Goal: Task Accomplishment & Management: Complete application form

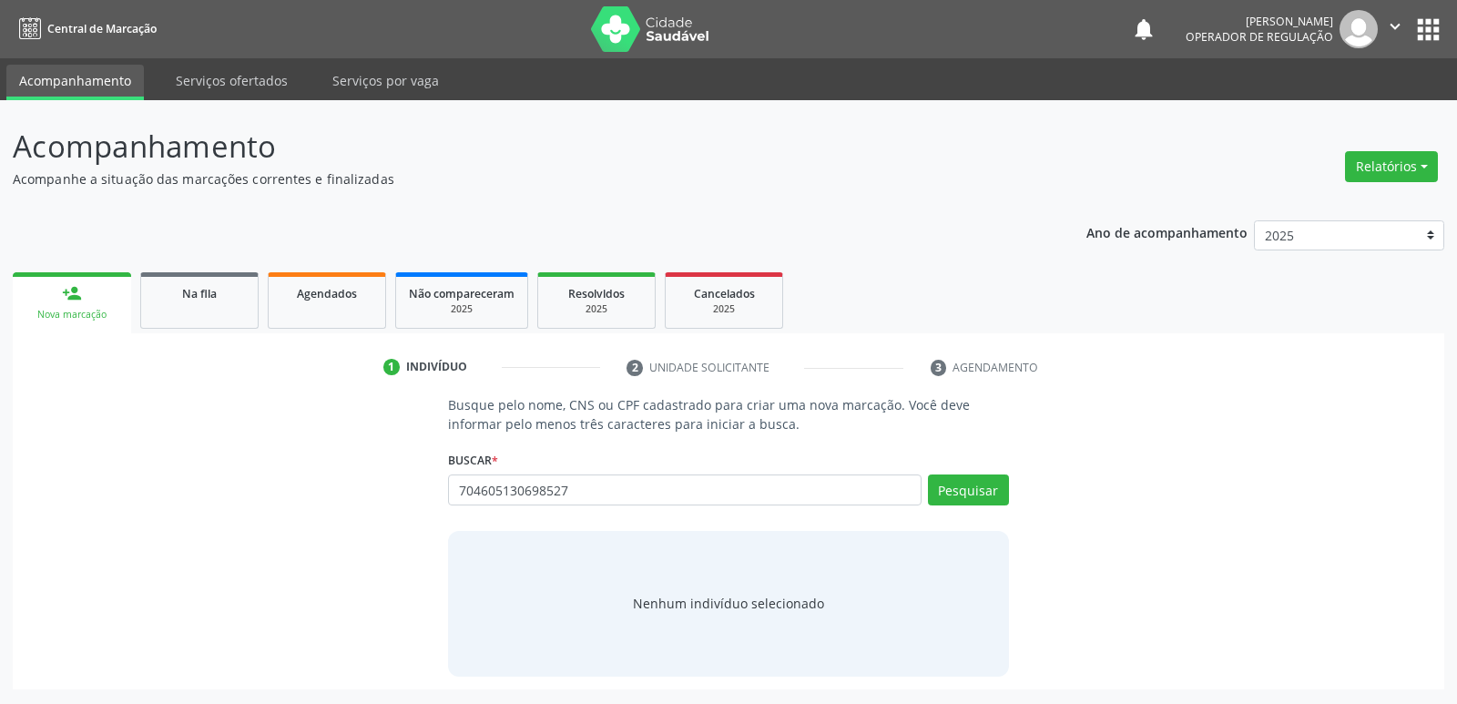
type input "704605130698527"
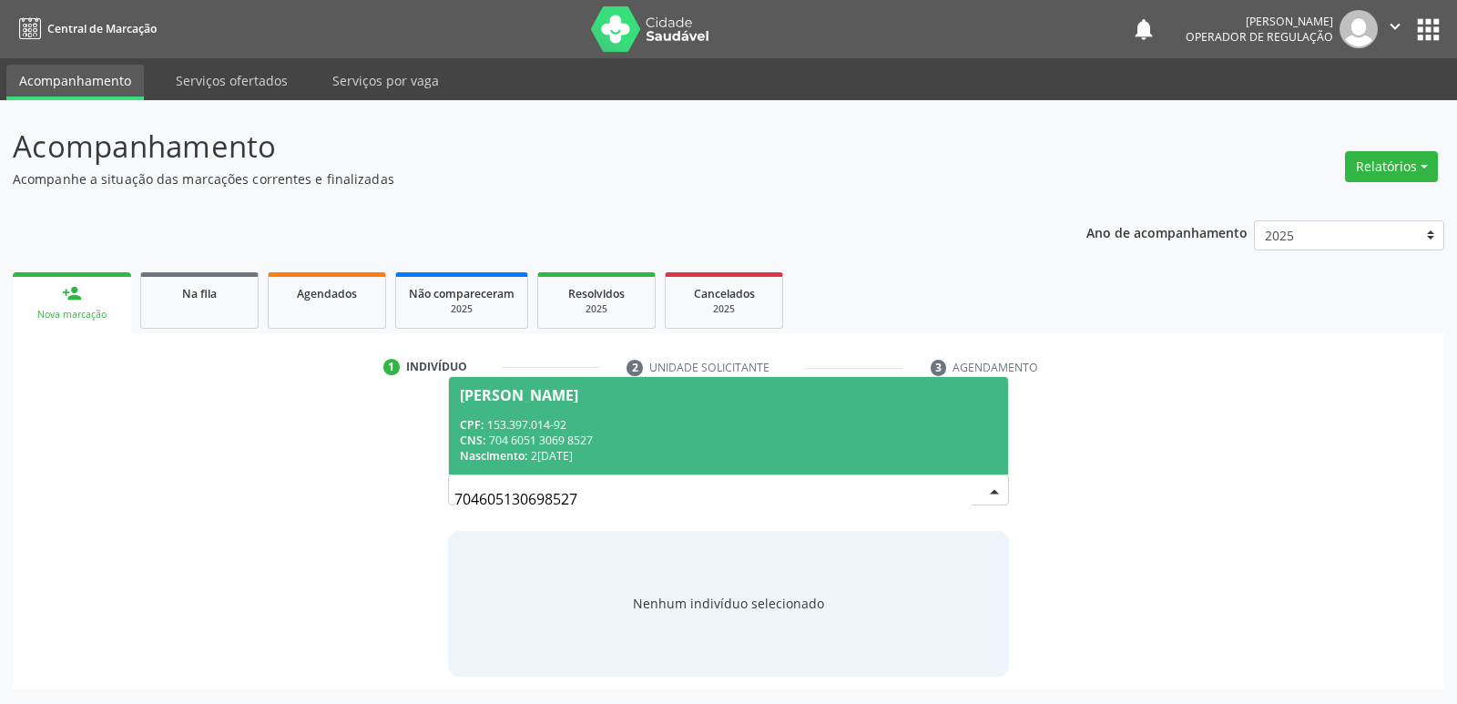
click at [557, 423] on div "CPF: 153.397.014-92" at bounding box center [728, 424] width 536 height 15
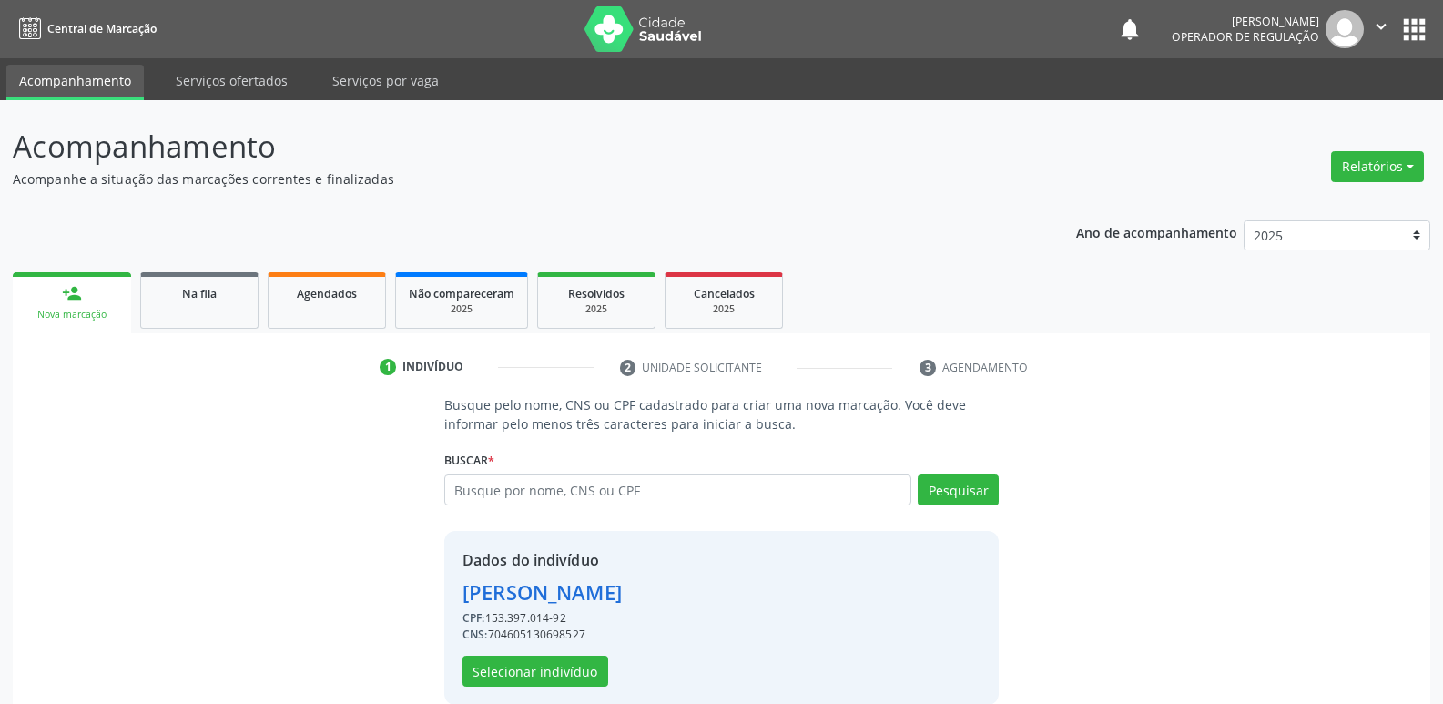
scroll to position [26, 0]
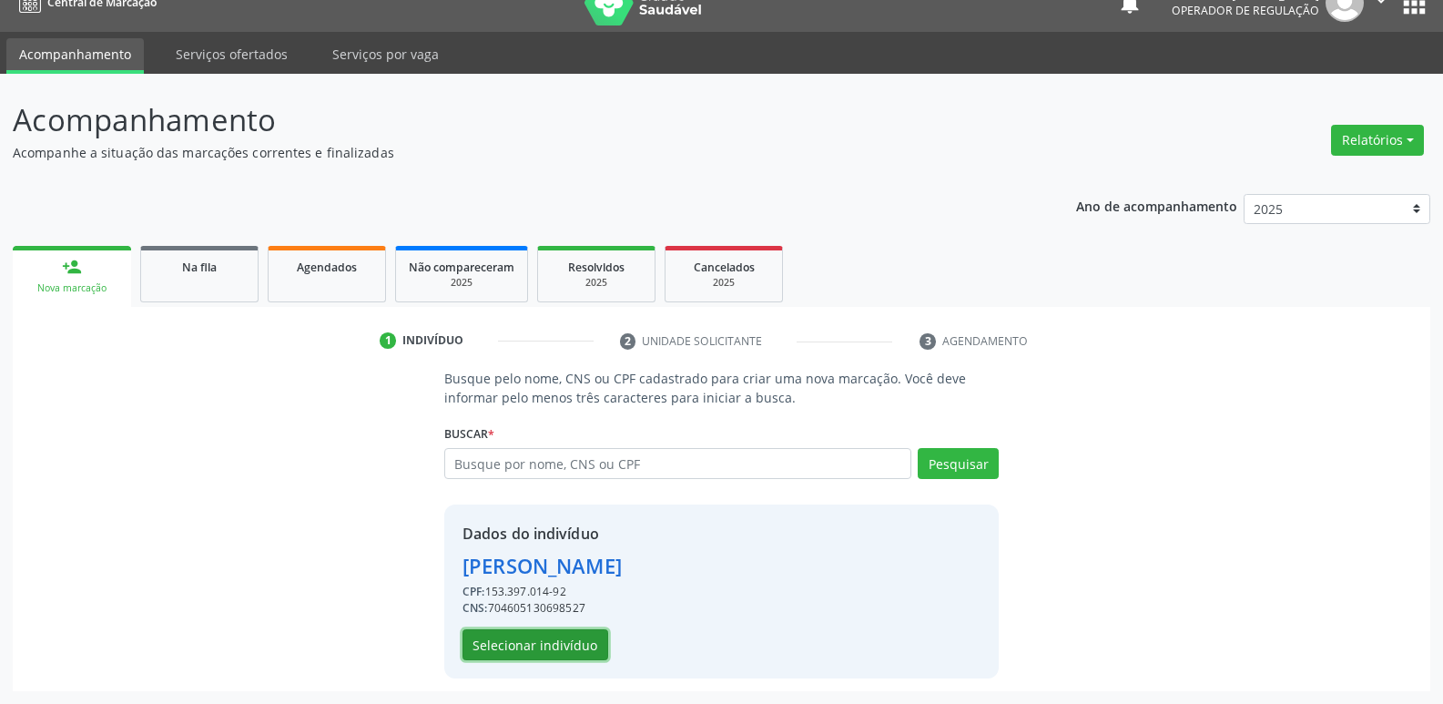
click at [504, 638] on button "Selecionar indivíduo" at bounding box center [536, 644] width 146 height 31
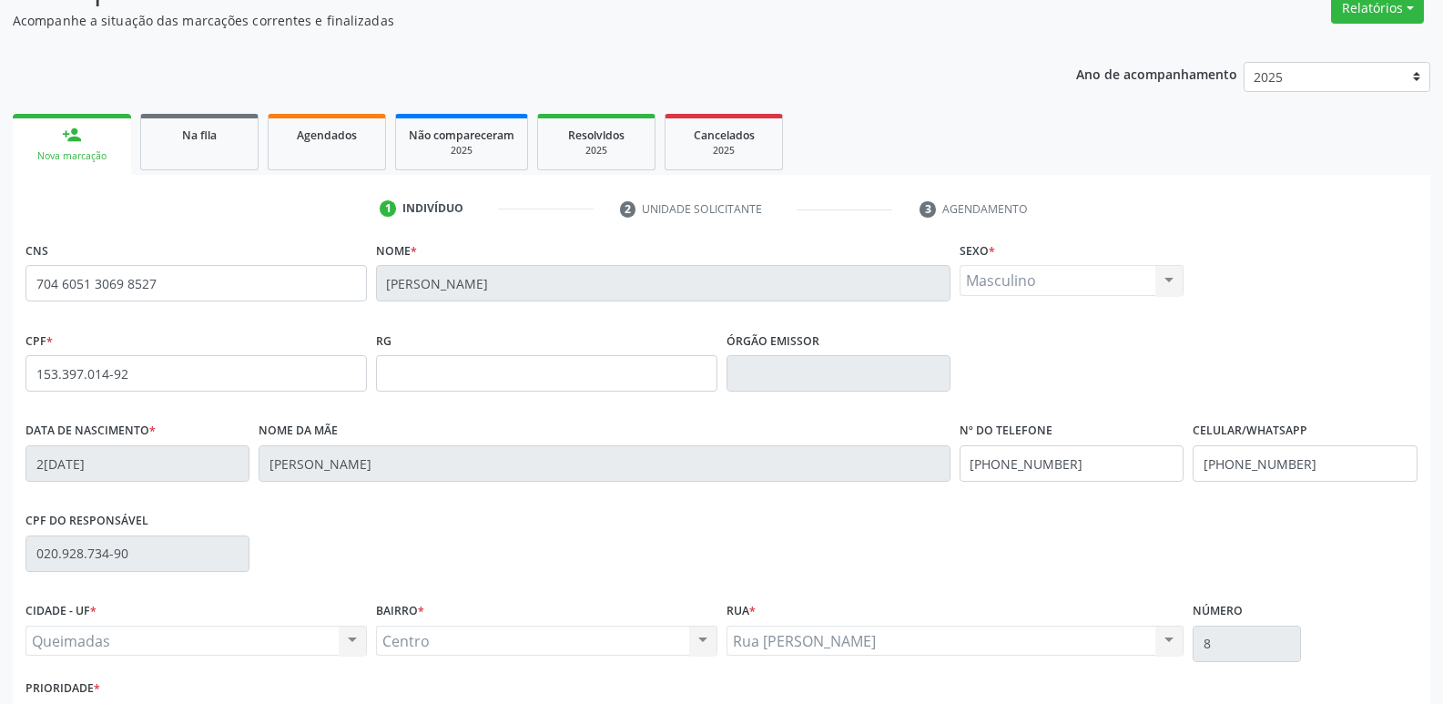
scroll to position [283, 0]
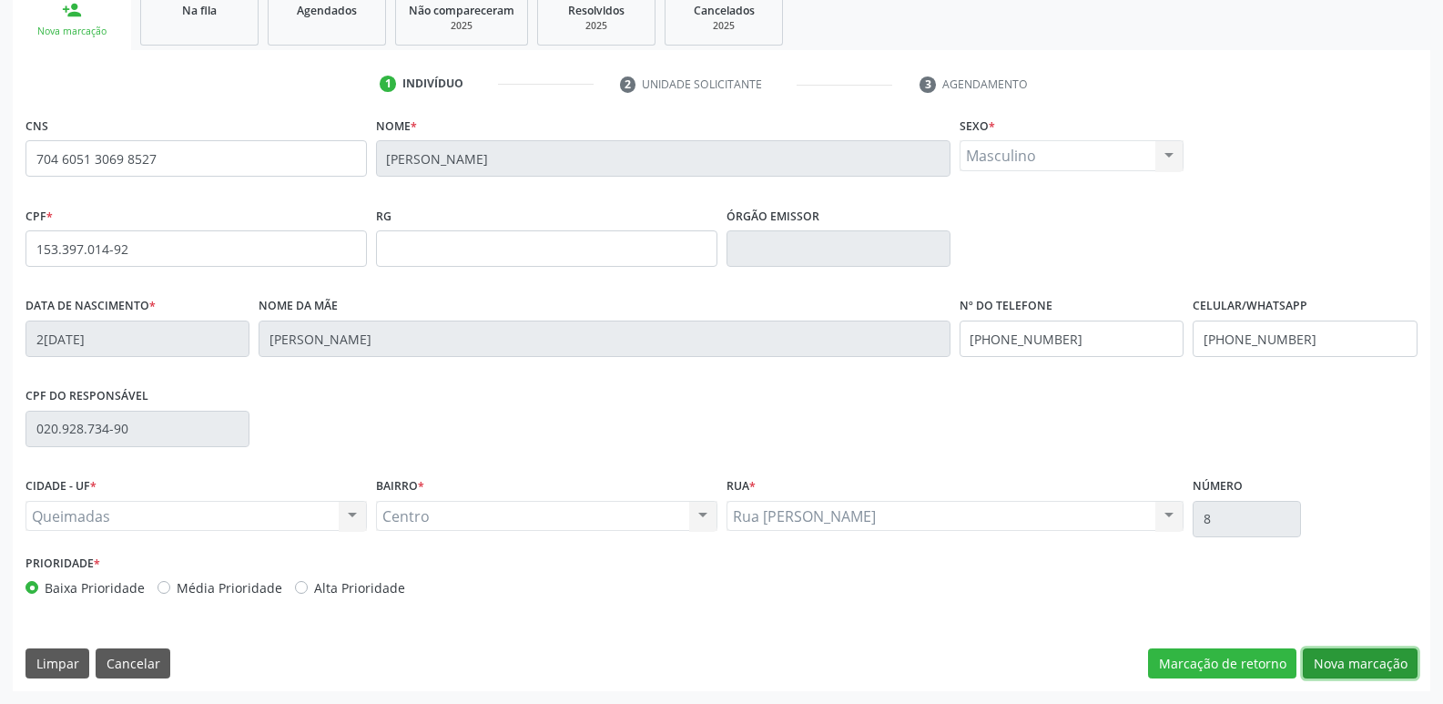
drag, startPoint x: 1360, startPoint y: 658, endPoint x: 1184, endPoint y: 625, distance: 178.8
click at [1356, 659] on button "Nova marcação" at bounding box center [1360, 663] width 115 height 31
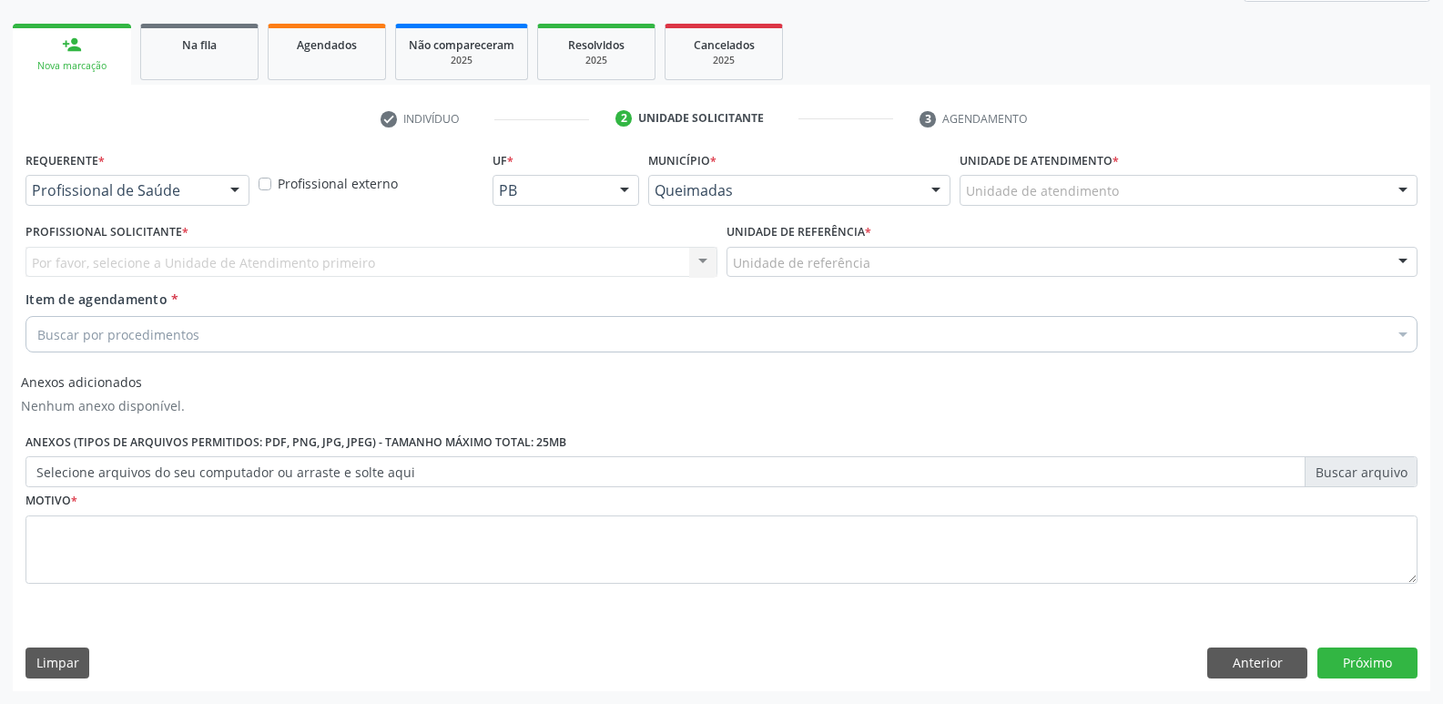
scroll to position [249, 0]
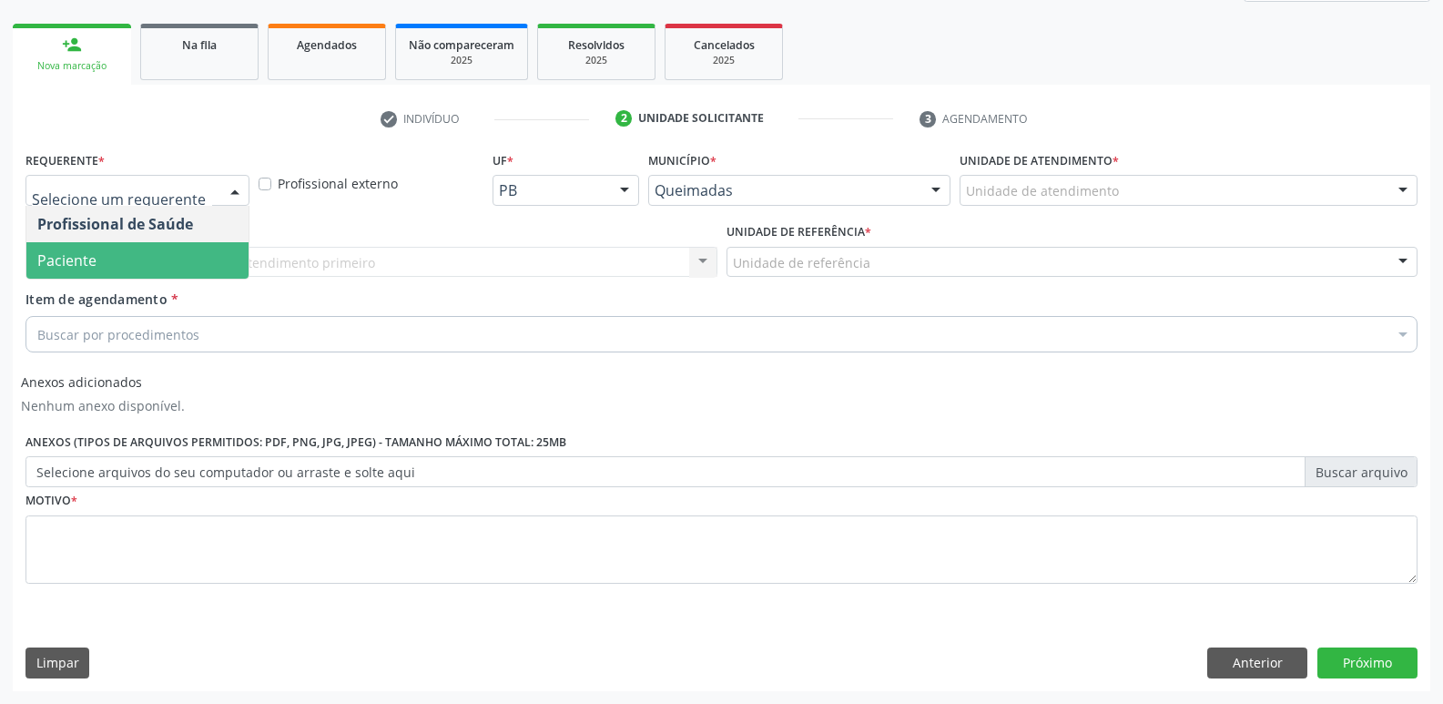
drag, startPoint x: 83, startPoint y: 281, endPoint x: 85, endPoint y: 269, distance: 12.9
click at [82, 280] on div "Profissional Solicitante * Por favor, selecione a Unidade de Atendimento primei…" at bounding box center [371, 254] width 701 height 71
drag, startPoint x: 137, startPoint y: 192, endPoint x: 107, endPoint y: 237, distance: 53.3
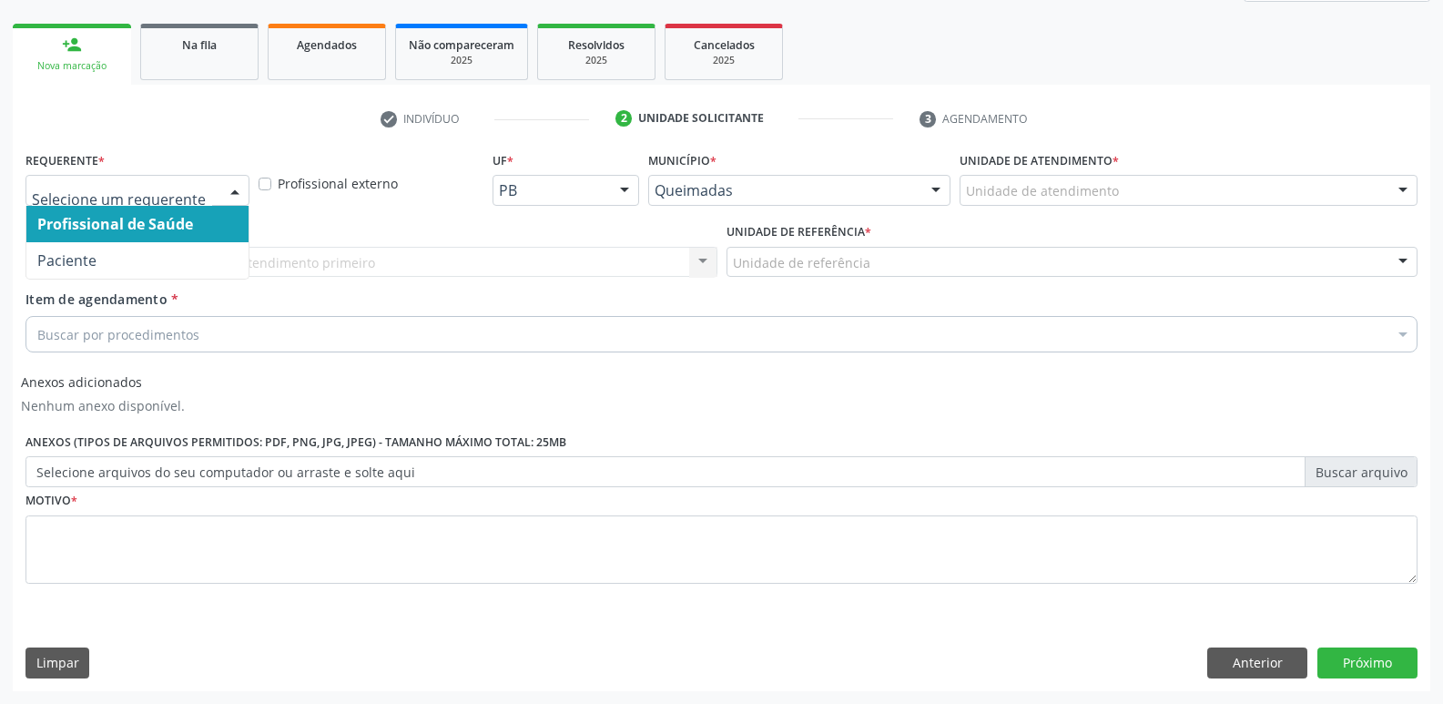
click at [102, 240] on span "Profissional de Saúde" at bounding box center [137, 224] width 222 height 36
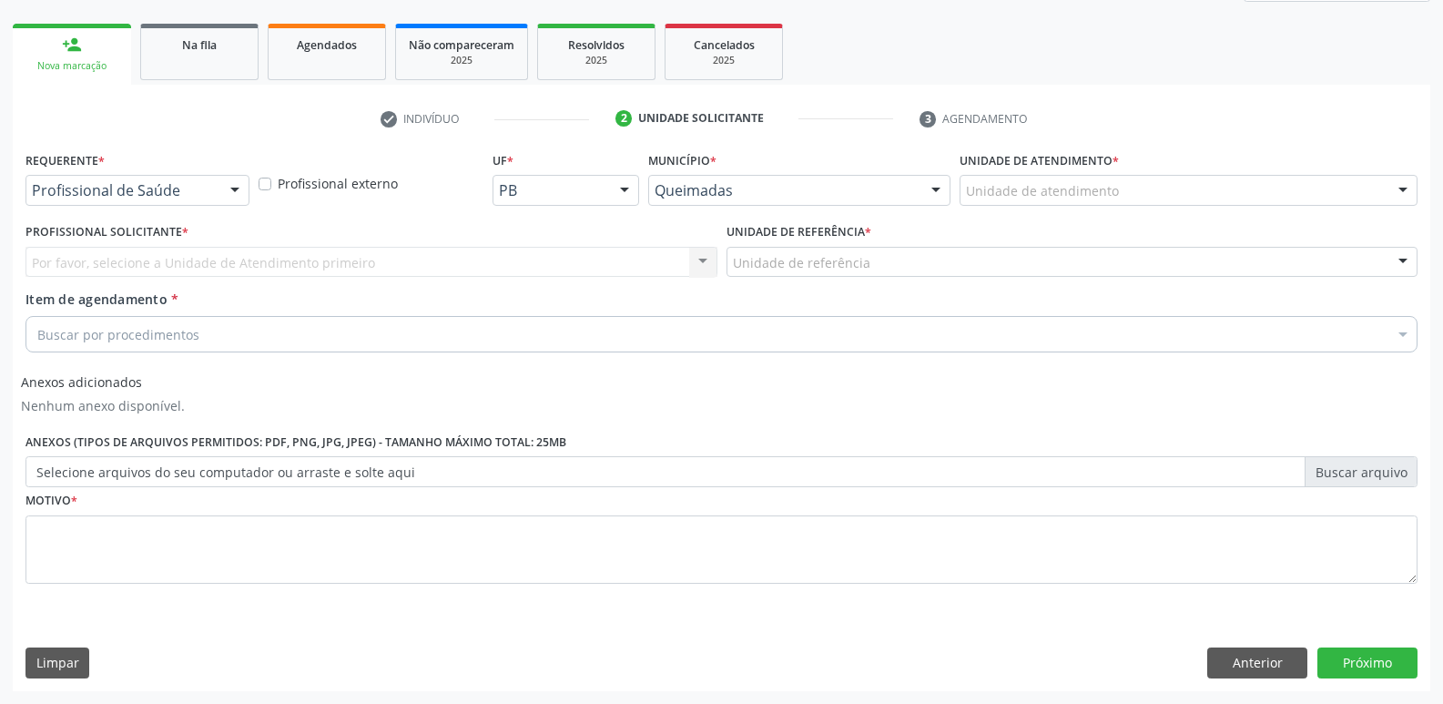
drag, startPoint x: 143, startPoint y: 160, endPoint x: 135, endPoint y: 188, distance: 28.5
click at [141, 170] on div "Requerente * Profissional de Saúde Profissional de Saúde Paciente Nenhum result…" at bounding box center [138, 176] width 224 height 58
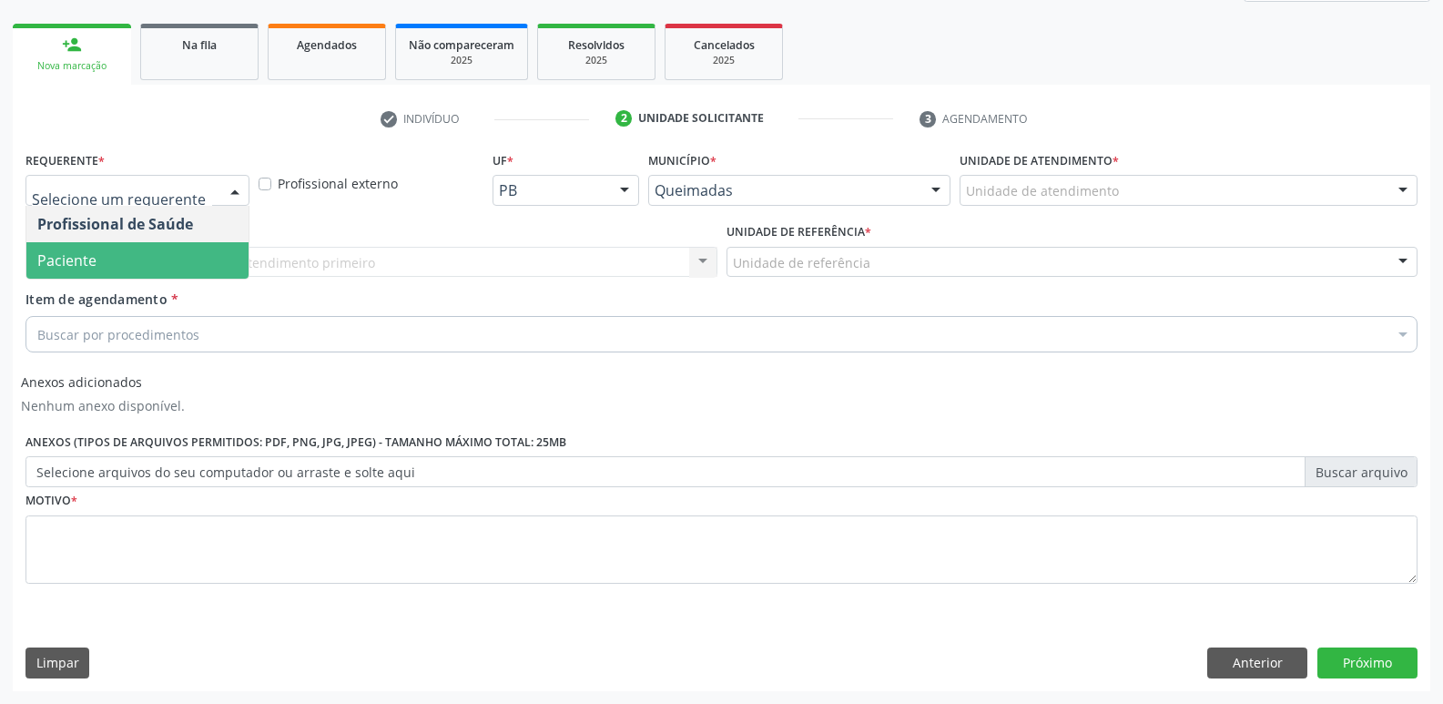
drag, startPoint x: 112, startPoint y: 254, endPoint x: 188, endPoint y: 270, distance: 77.2
click at [111, 254] on span "Paciente" at bounding box center [137, 260] width 222 height 36
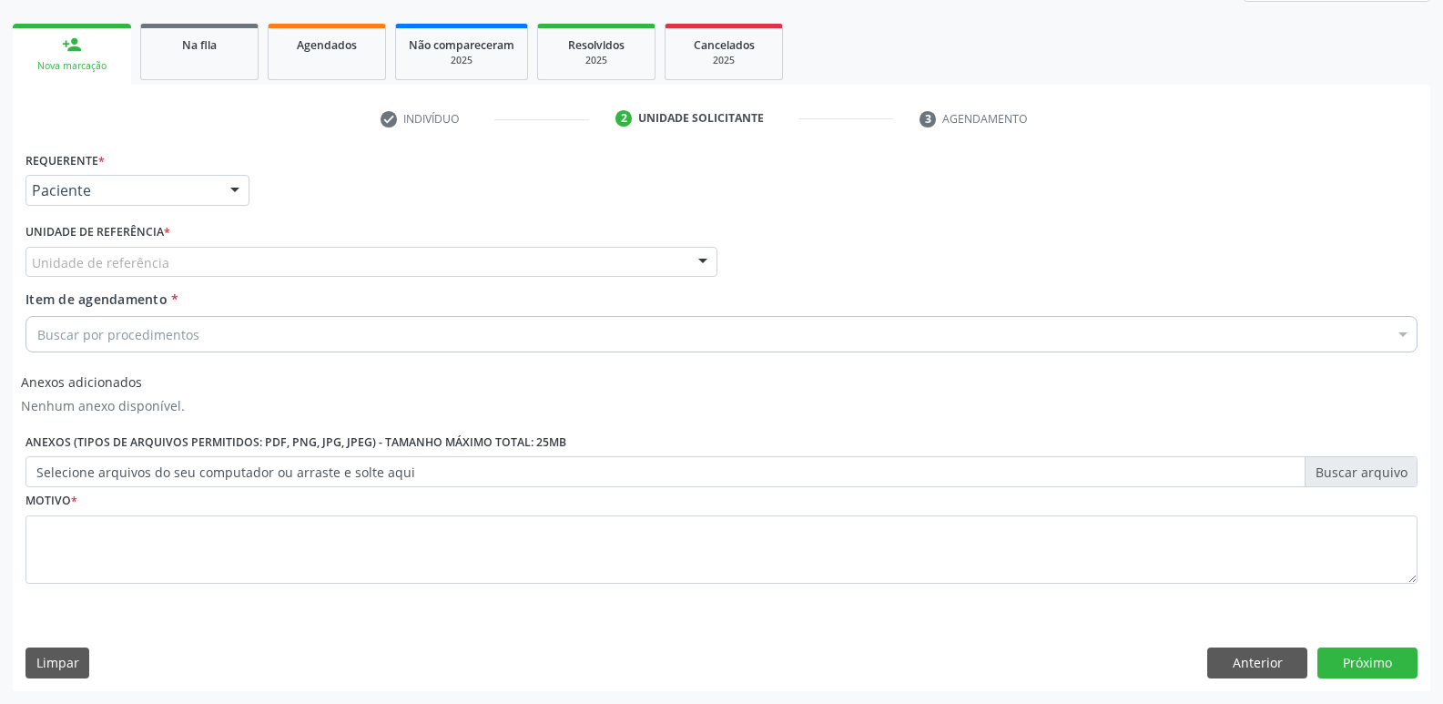
click at [553, 273] on div "Unidade de referência" at bounding box center [372, 262] width 692 height 31
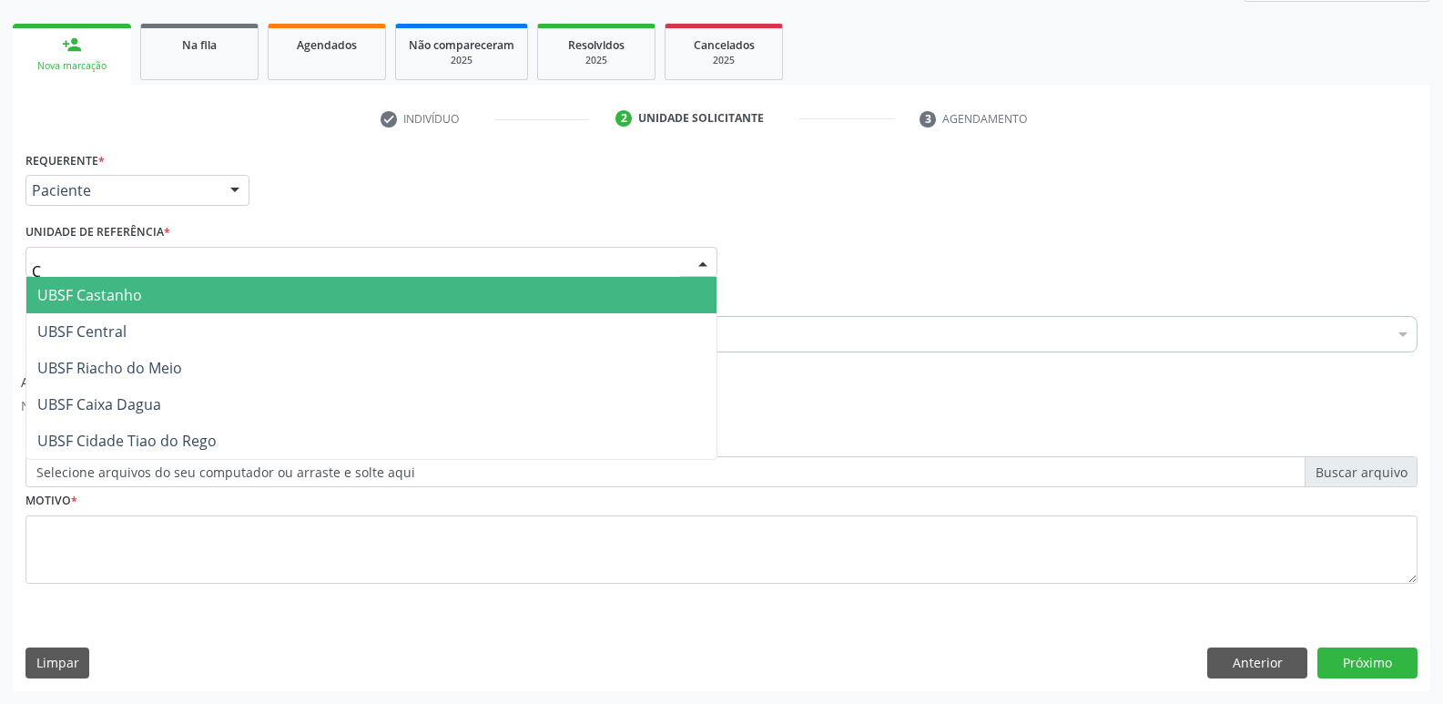
type input "CE"
click at [485, 302] on span "UBSF Central" at bounding box center [371, 295] width 690 height 36
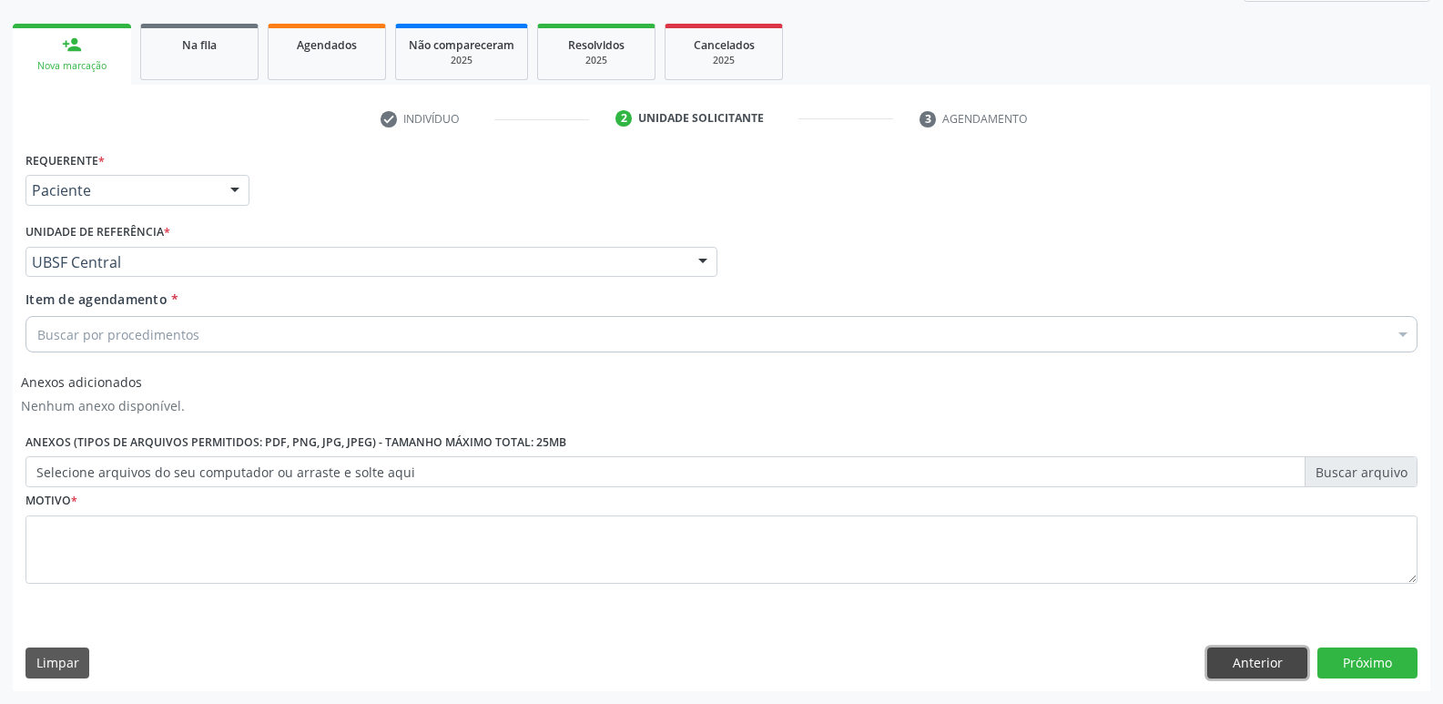
click at [1291, 656] on button "Anterior" at bounding box center [1258, 663] width 100 height 31
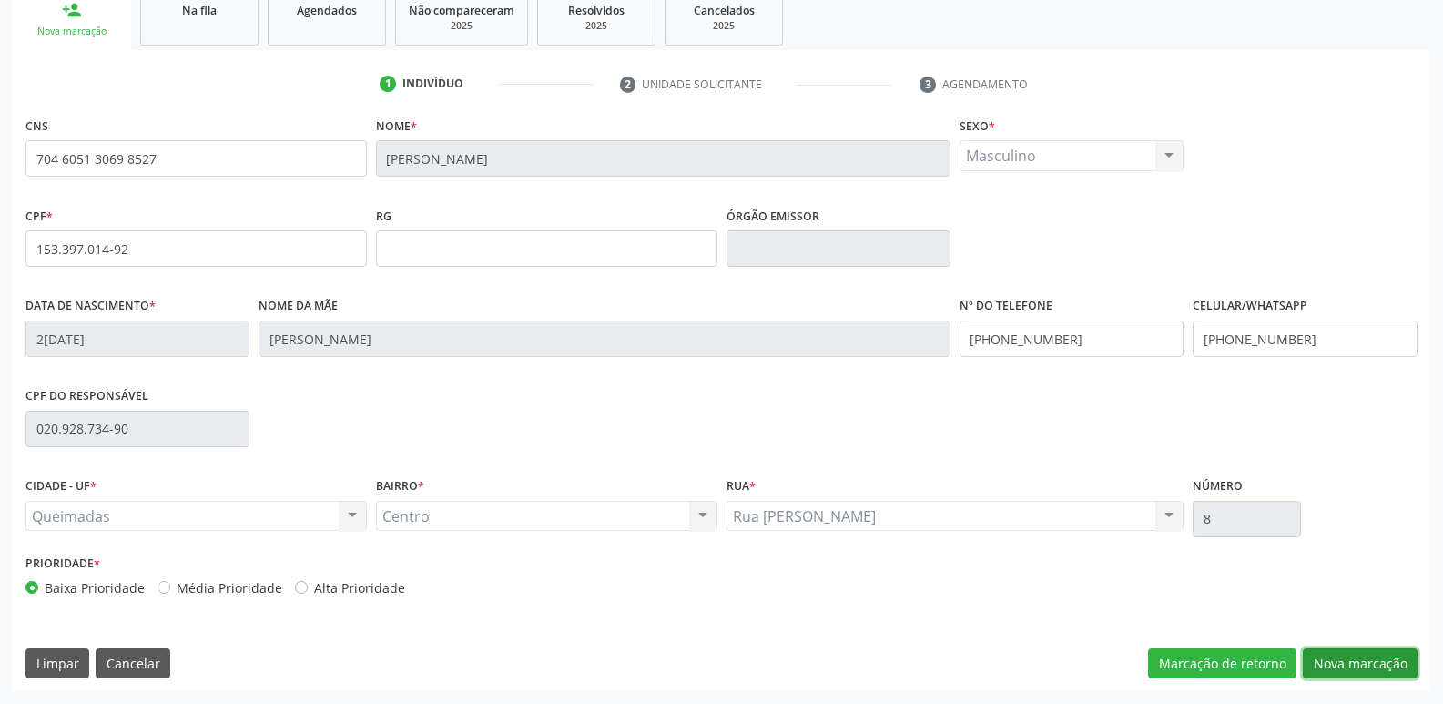
click at [1322, 657] on button "Nova marcação" at bounding box center [1360, 663] width 115 height 31
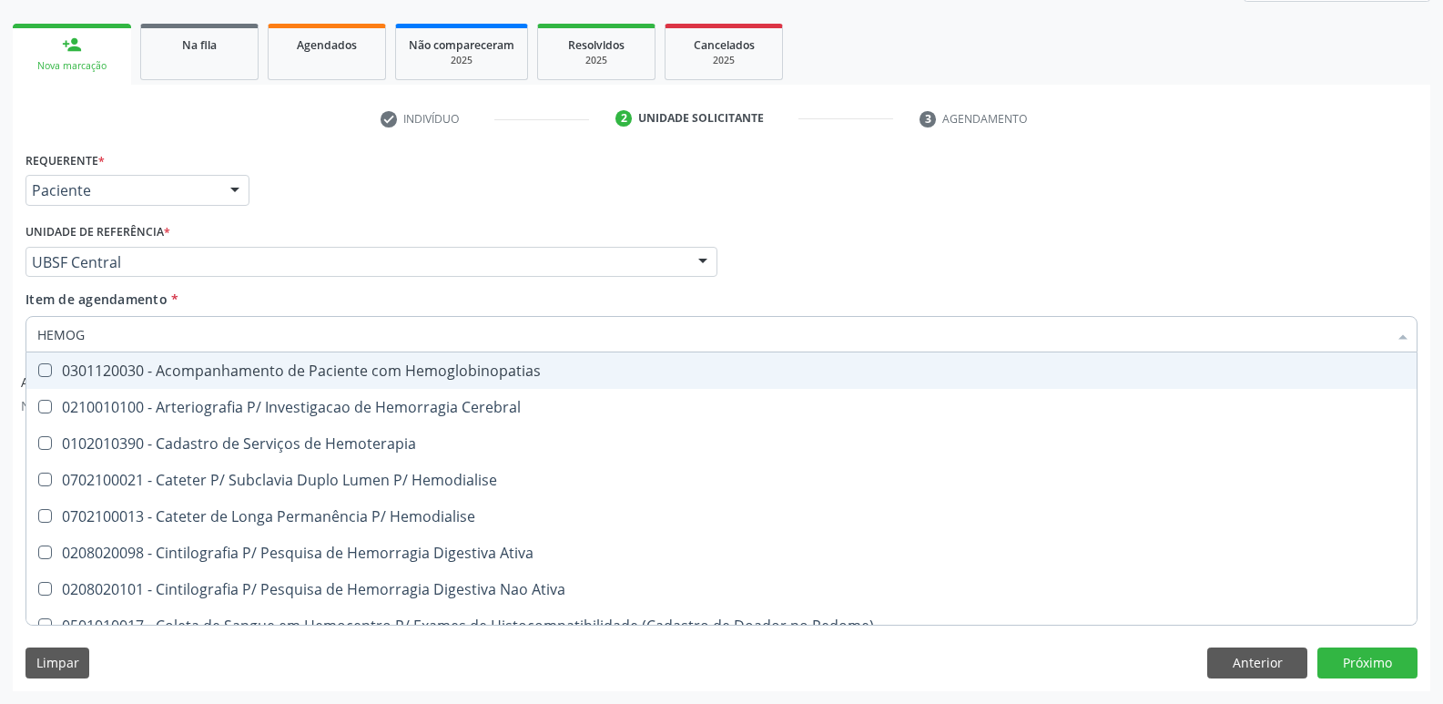
type input "HEMOGR"
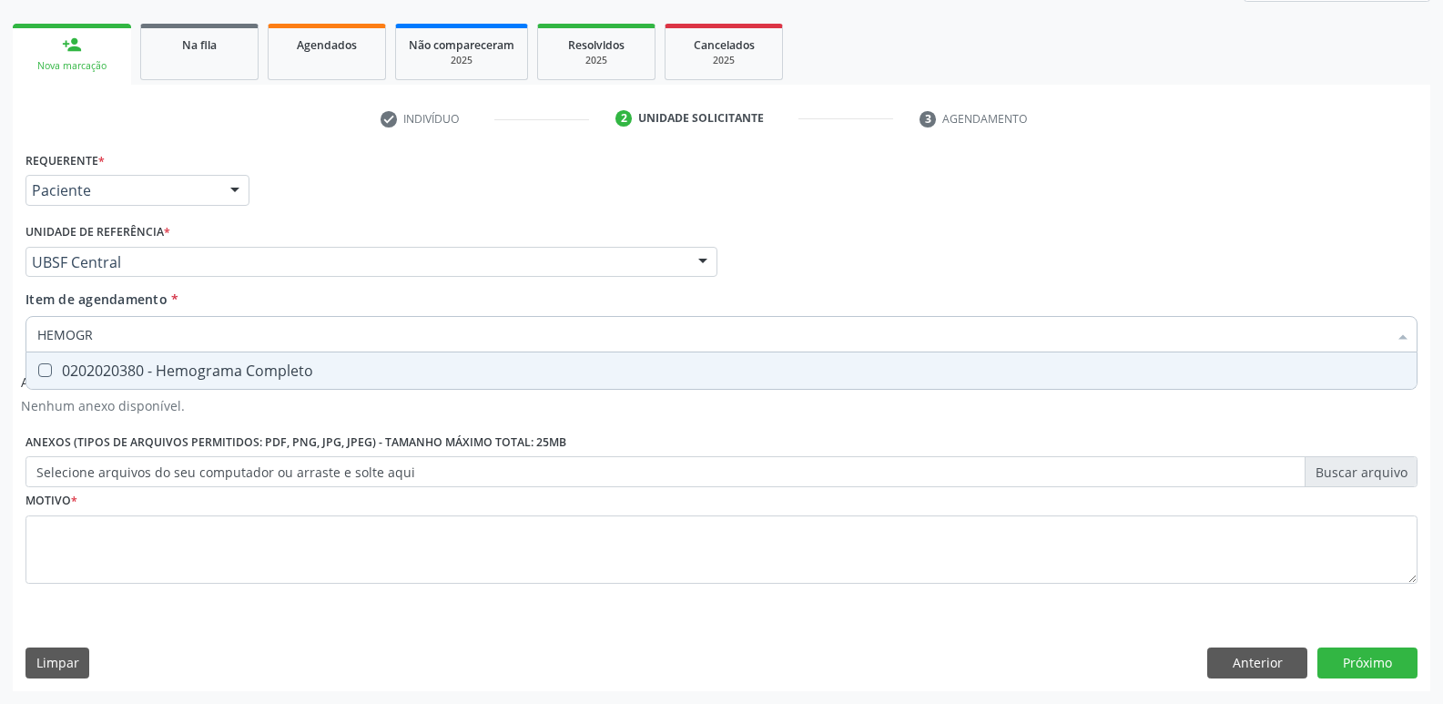
click at [148, 377] on div "0202020380 - Hemograma Completo" at bounding box center [721, 370] width 1369 height 15
checkbox Completo "true"
type input "HEMOG"
checkbox Completo "false"
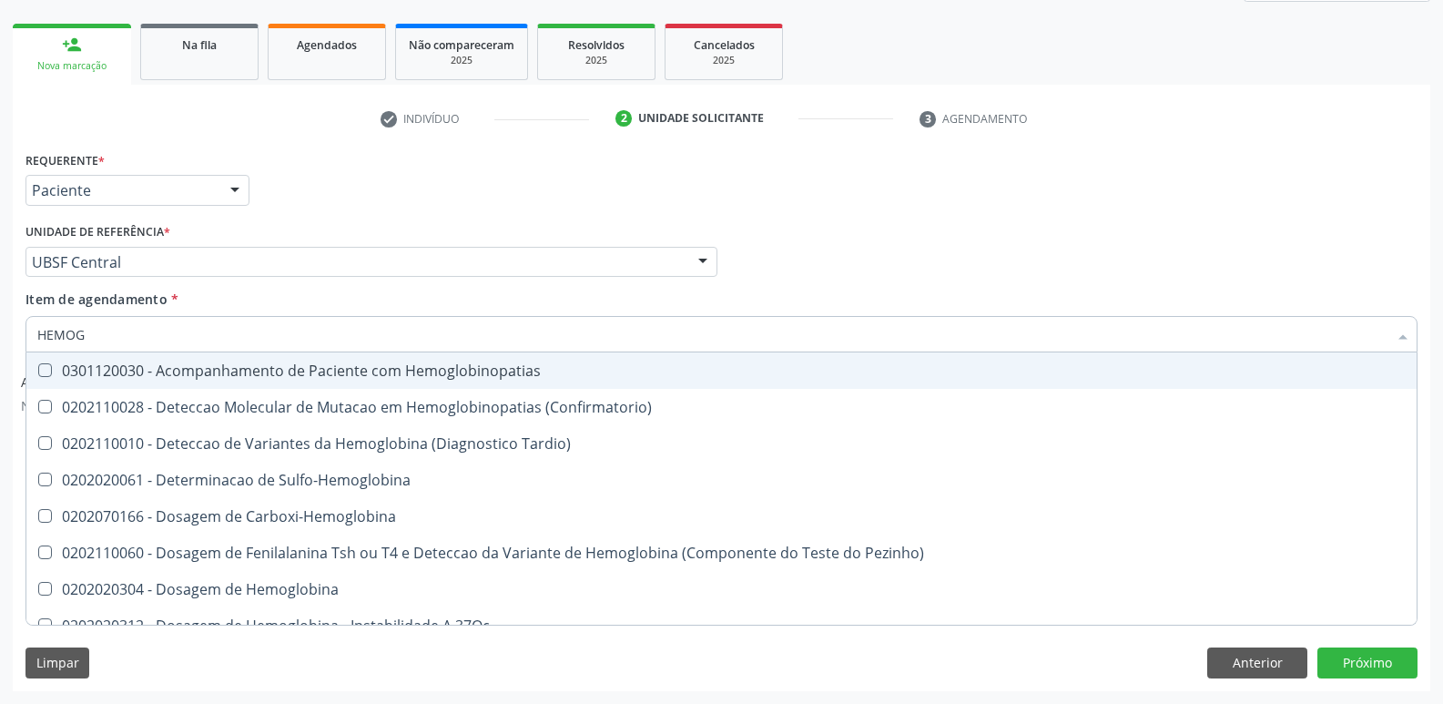
type input "HEMO"
checkbox Completo "false"
type input "H"
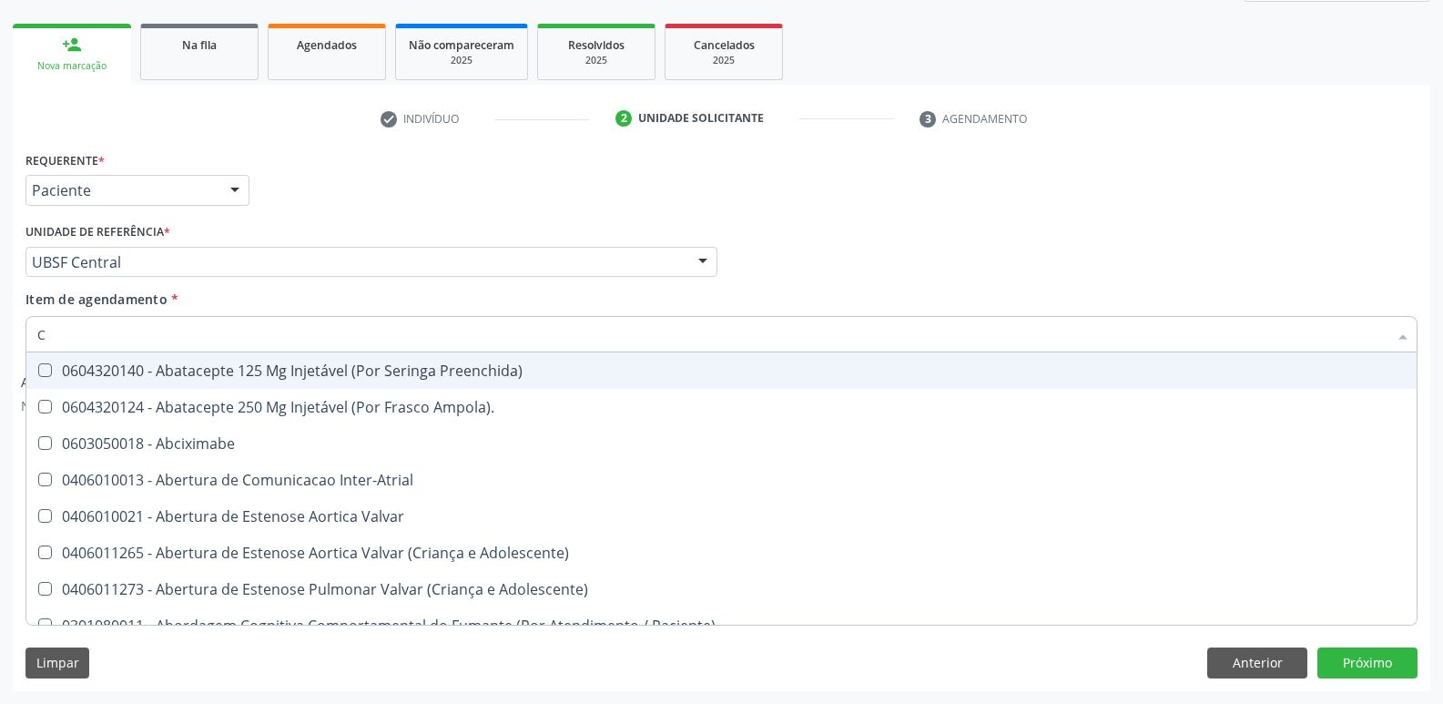
type input "CO"
checkbox Osseo "true"
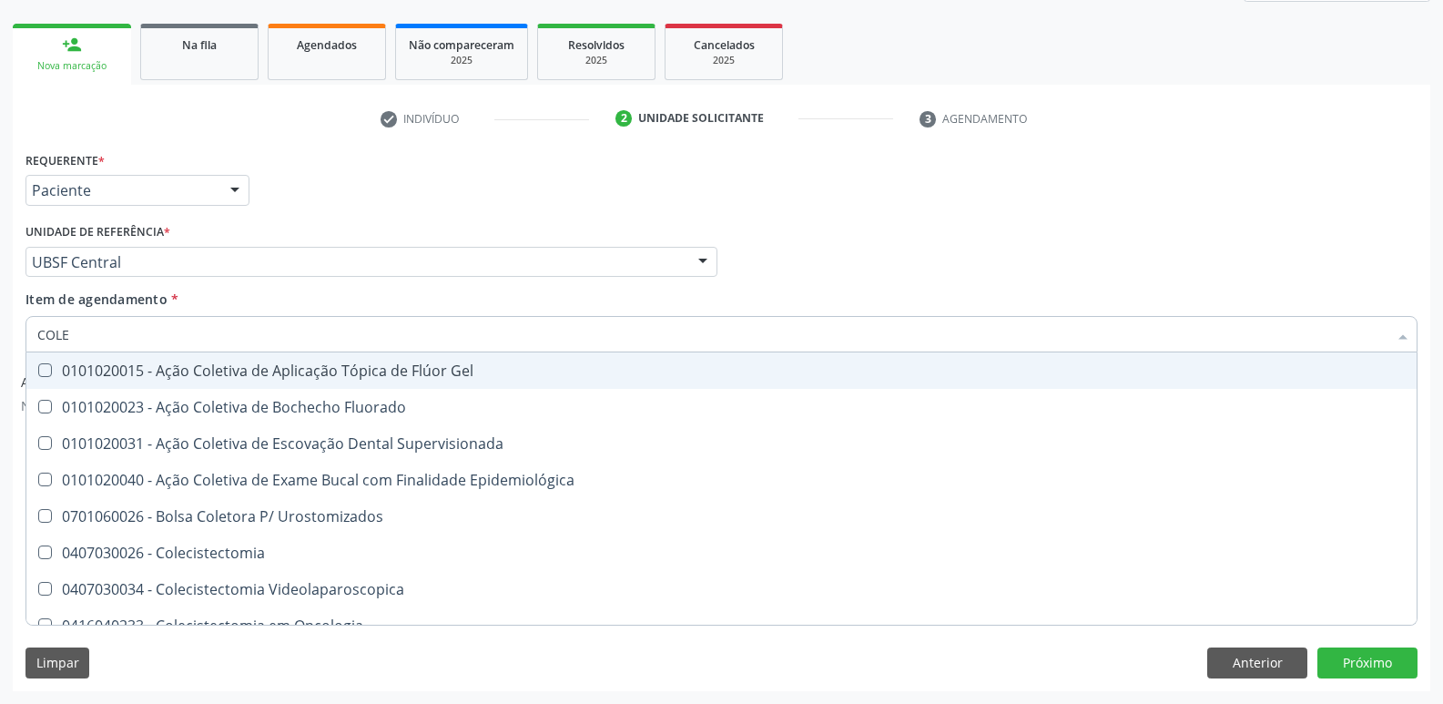
type input "COLES"
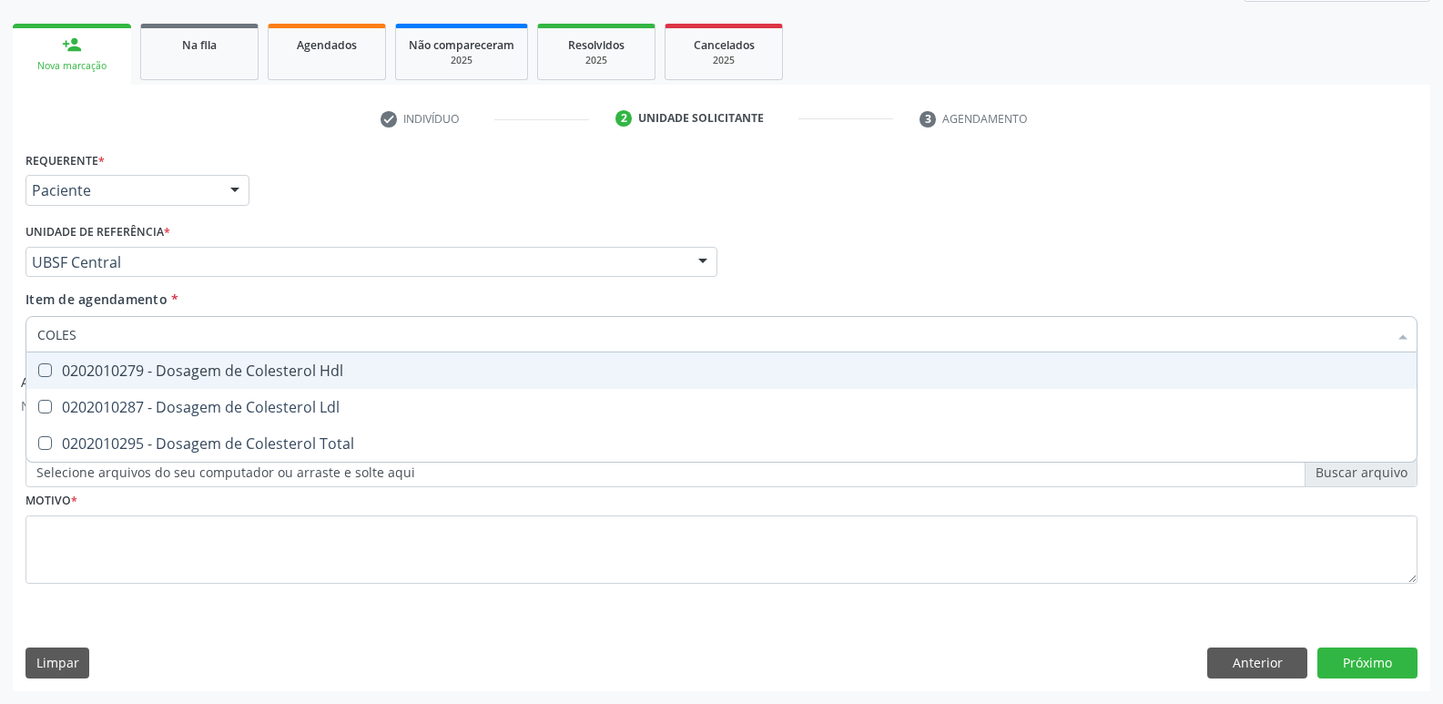
click at [148, 377] on div "0202010279 - Dosagem de Colesterol Hdl" at bounding box center [721, 370] width 1369 height 15
checkbox Hdl "true"
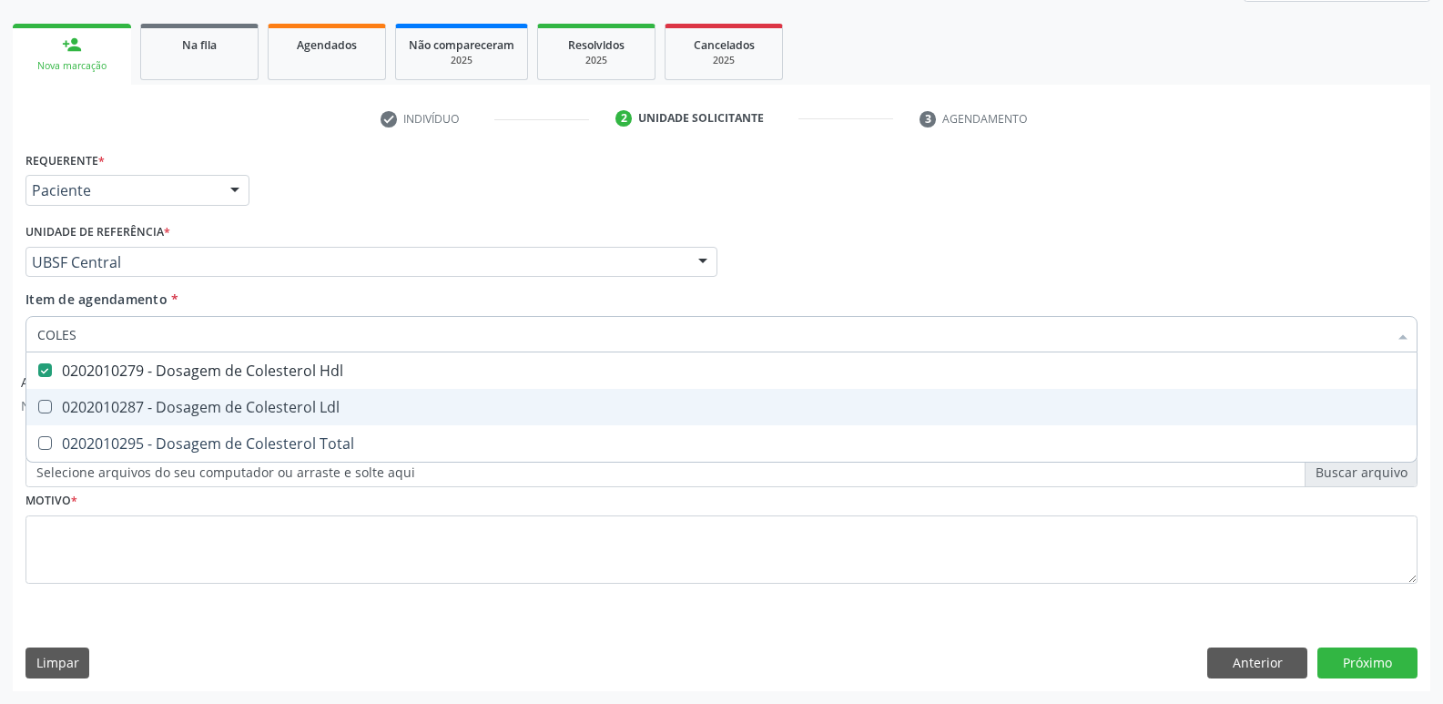
click at [152, 395] on span "0202010287 - Dosagem de Colesterol Ldl" at bounding box center [721, 407] width 1391 height 36
checkbox Ldl "true"
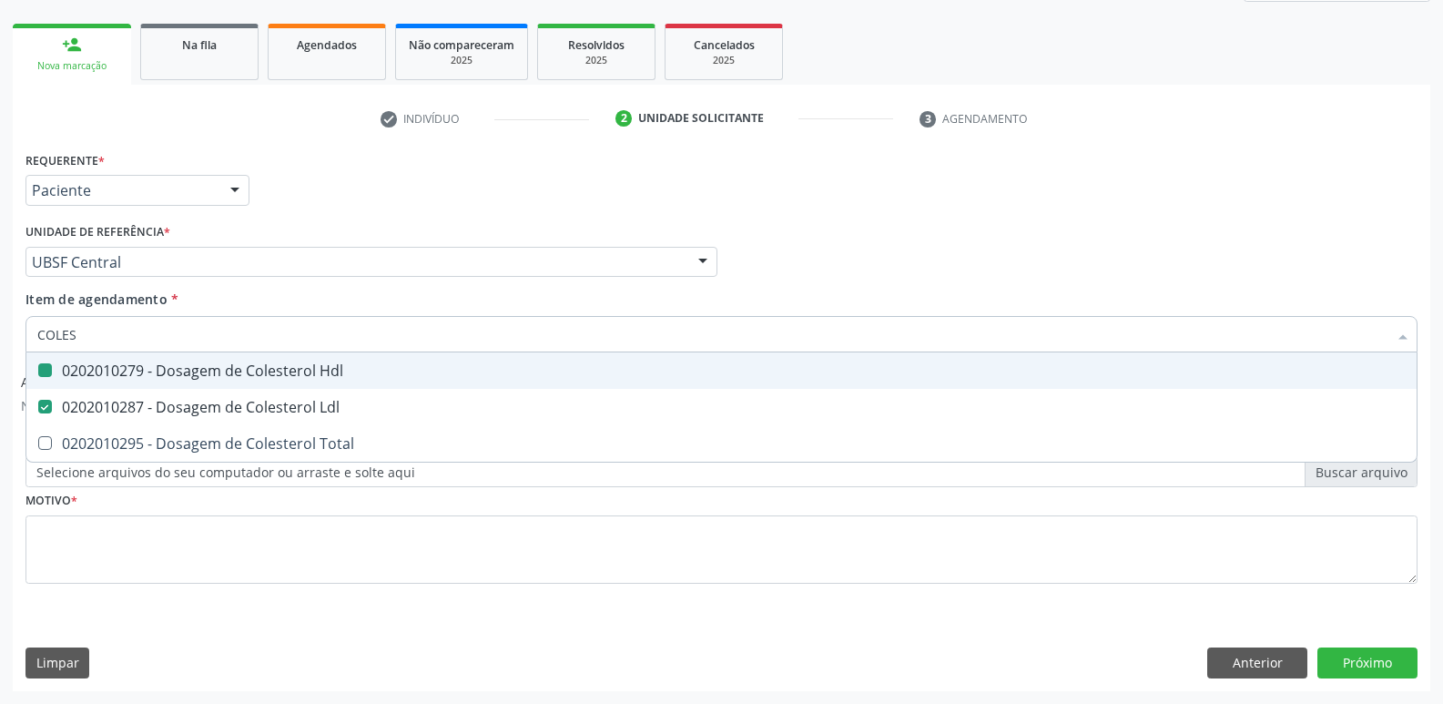
type input "COLE"
checkbox Hdl "false"
checkbox Ldl "false"
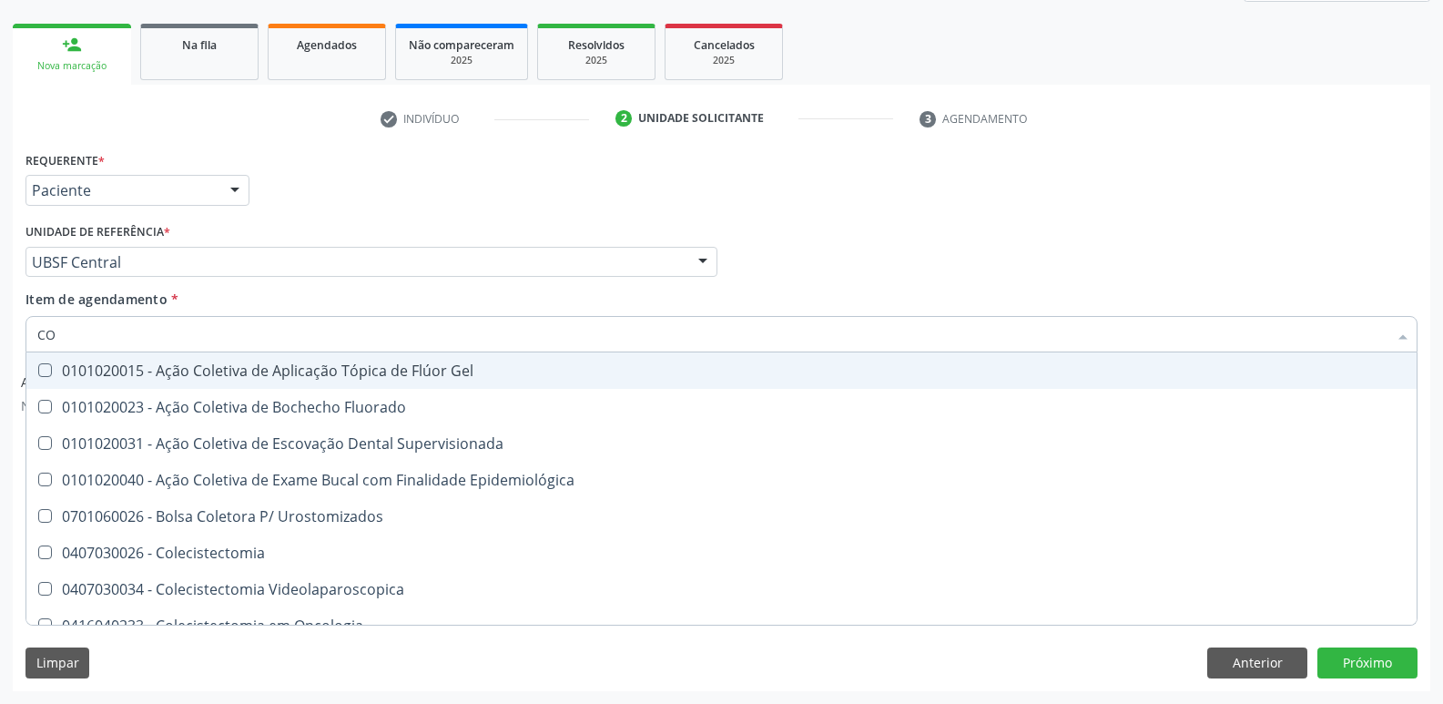
type input "C"
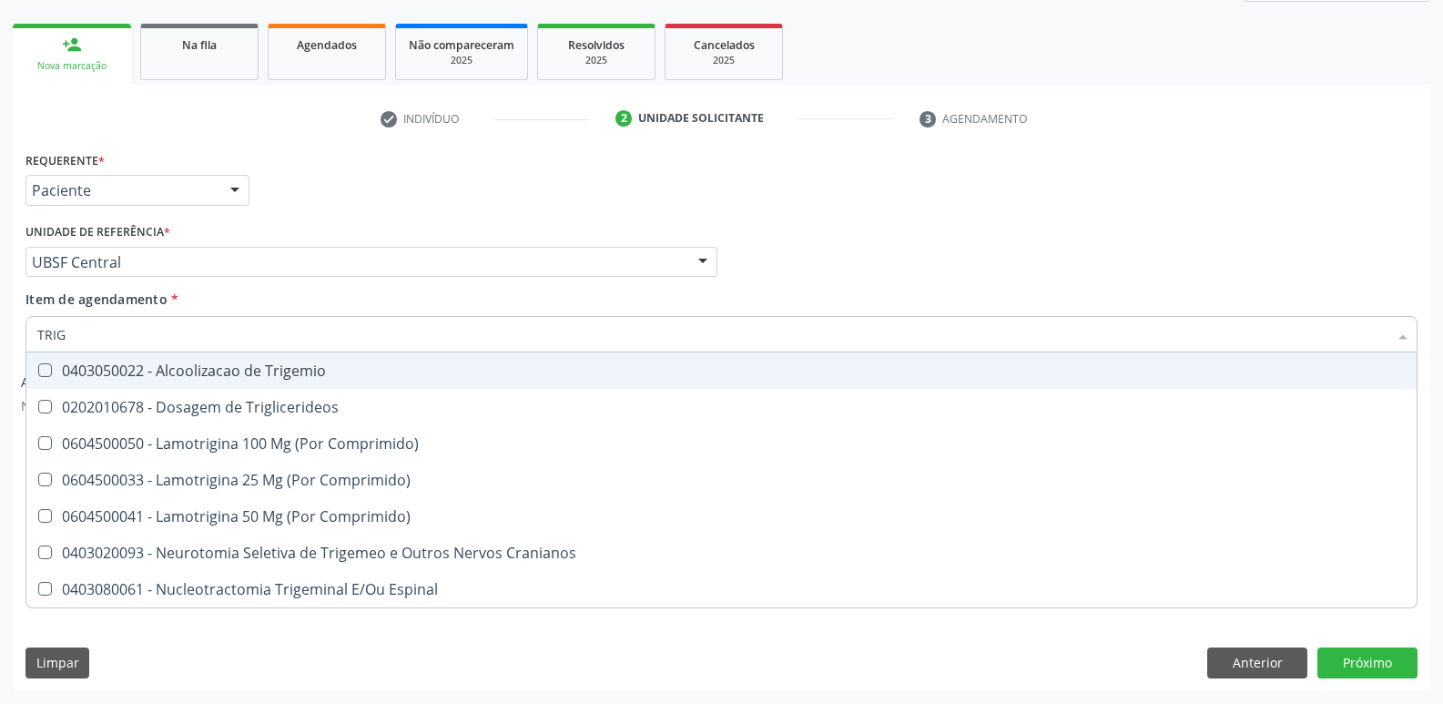
type input "TRIGL"
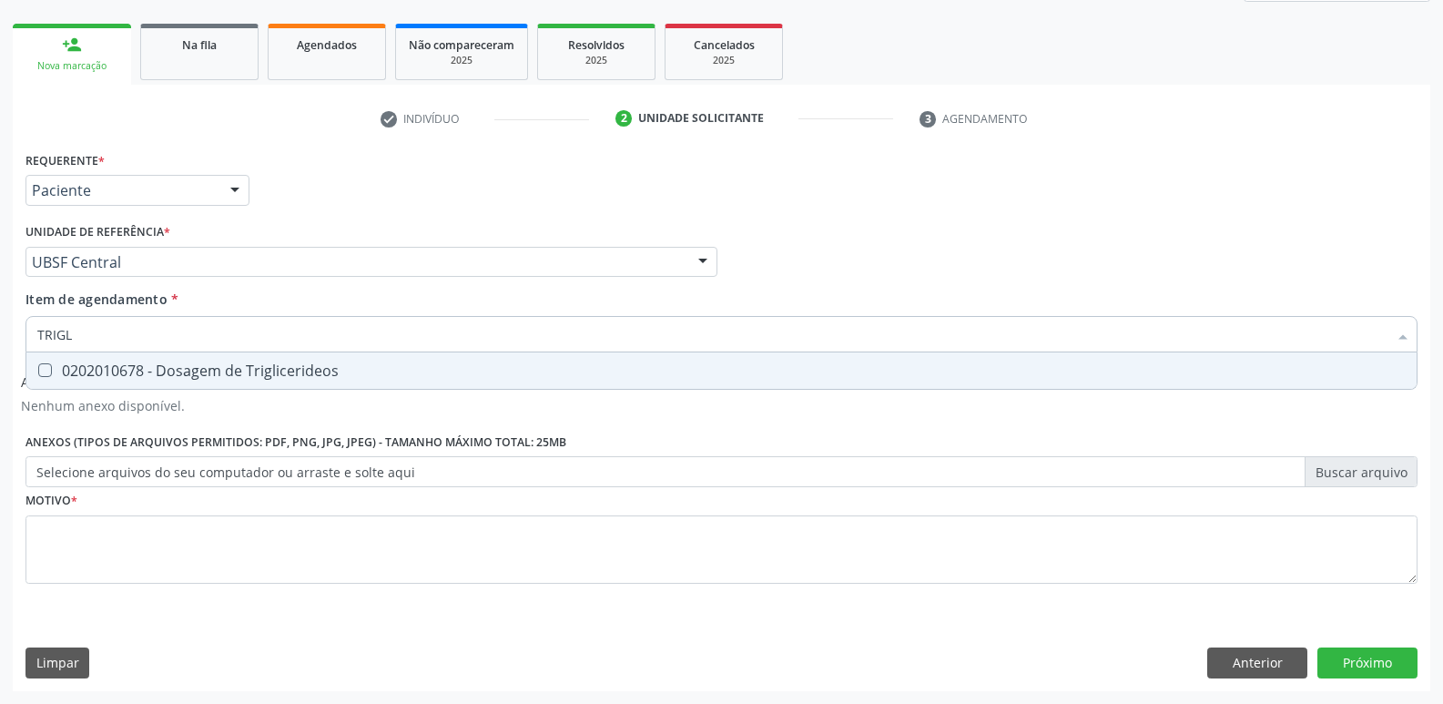
click at [113, 363] on div "0202010678 - Dosagem de Triglicerideos" at bounding box center [721, 370] width 1369 height 15
checkbox Triglicerideos "true"
type input "TRIG"
checkbox Triglicerideos "false"
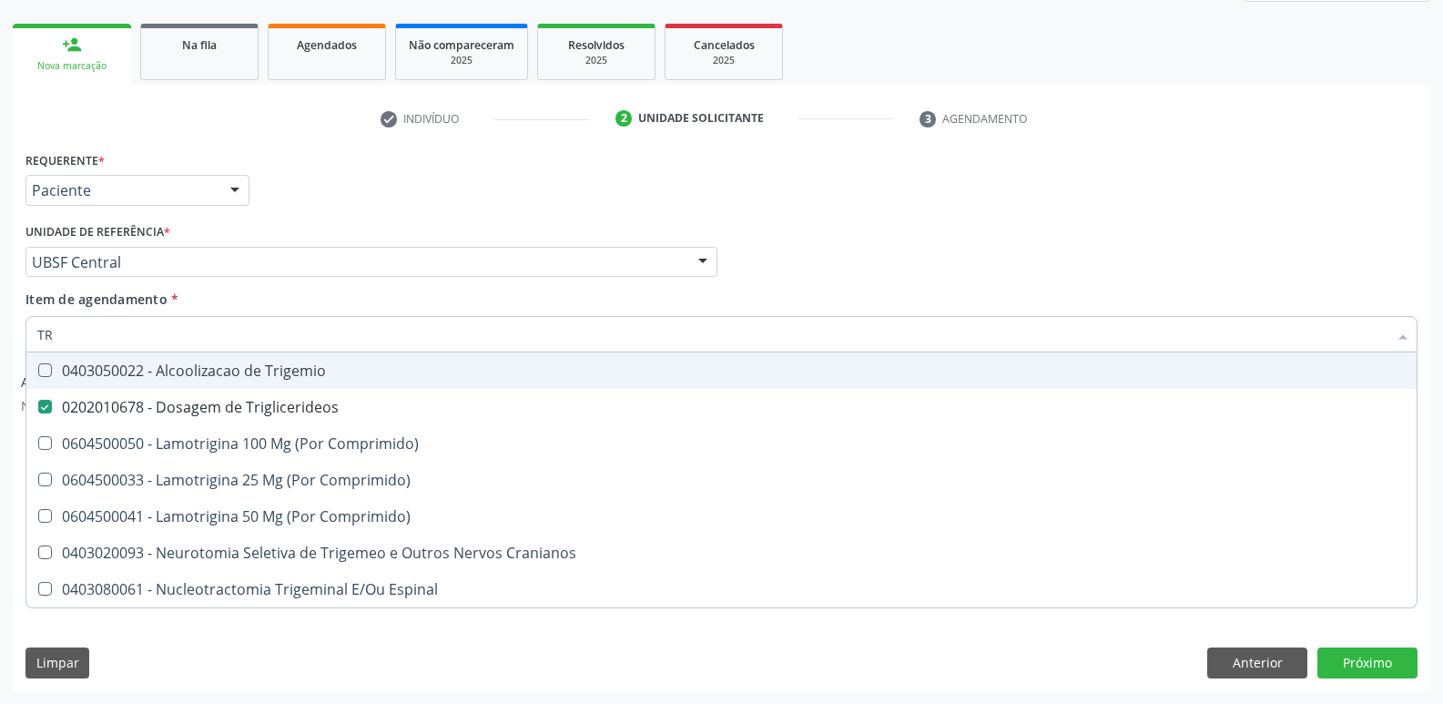
type input "T"
checkbox Triglicerideos "false"
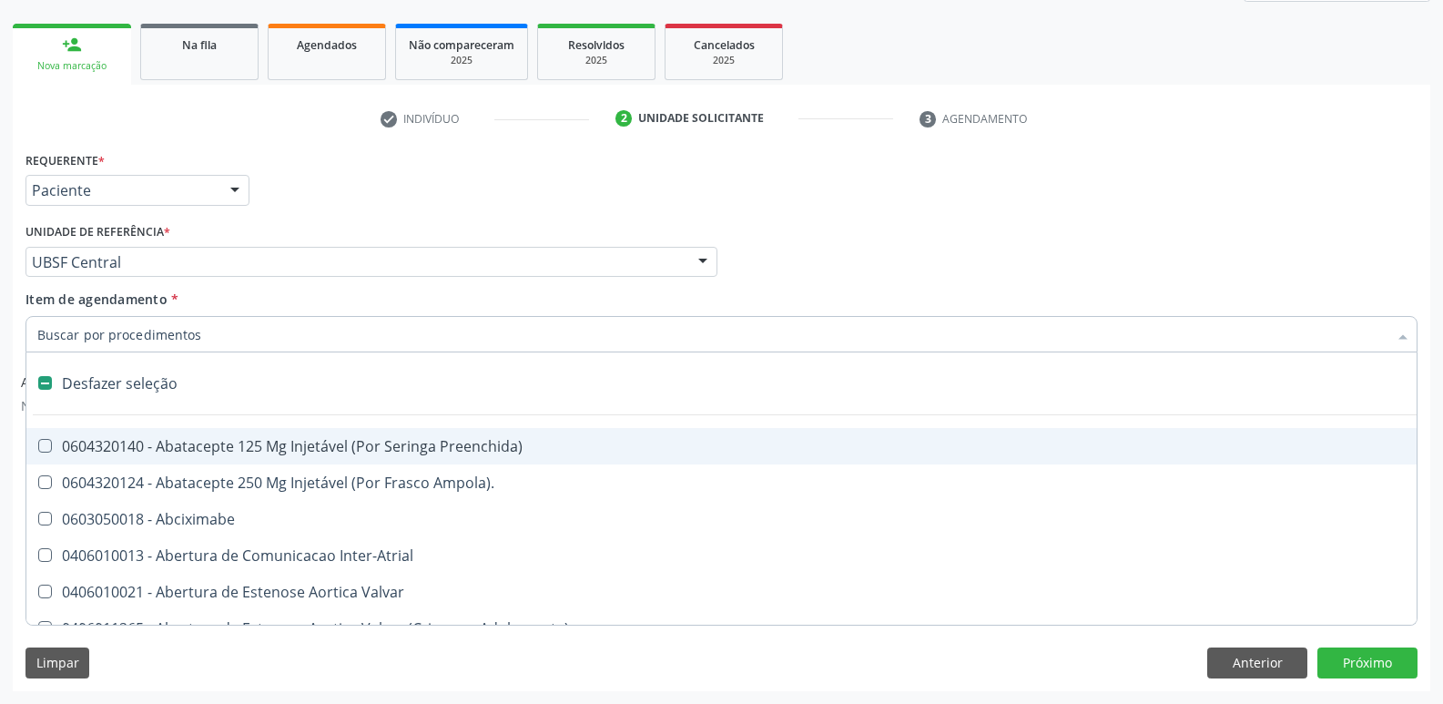
type input "G"
checkbox Comprimido\) "true"
checkbox Sanitária "true"
checkbox Osso "true"
checkbox Persistente "true"
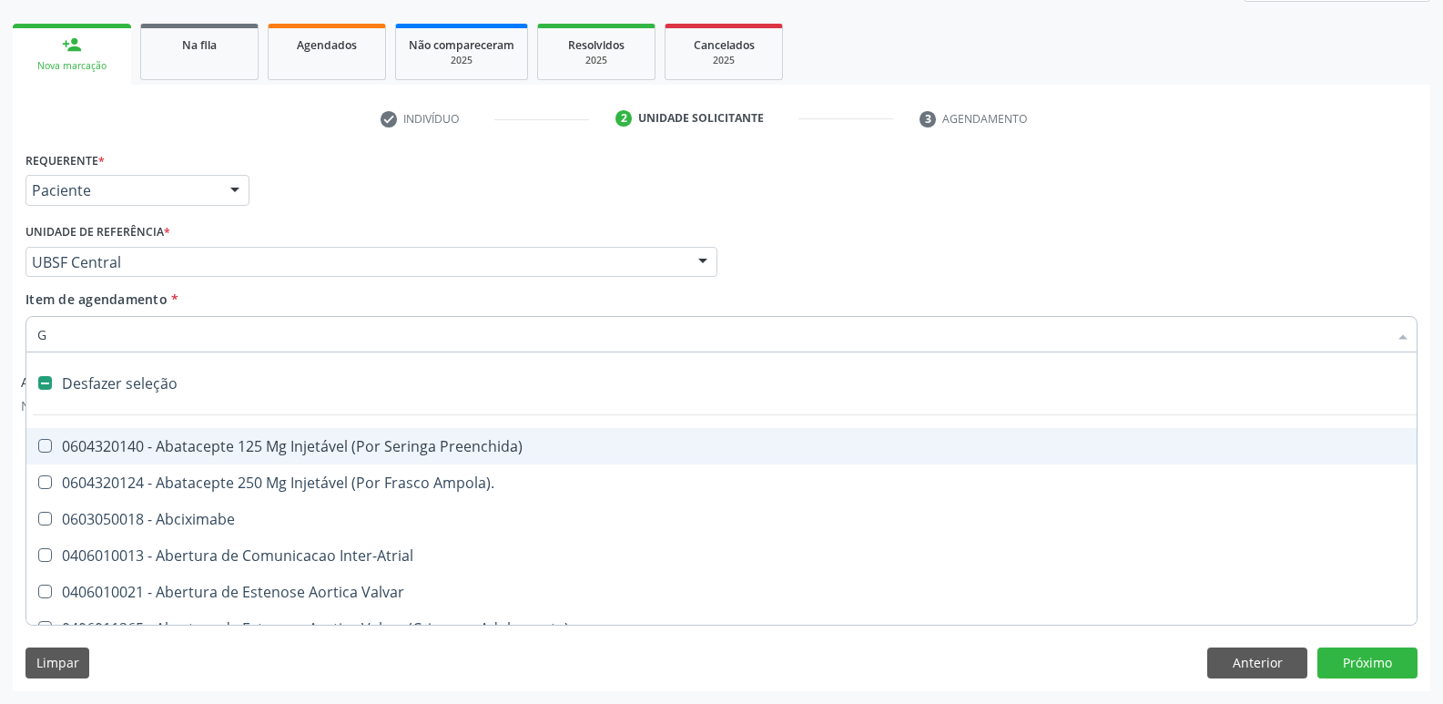
type input "GL"
checkbox Paciente\/Mês "true"
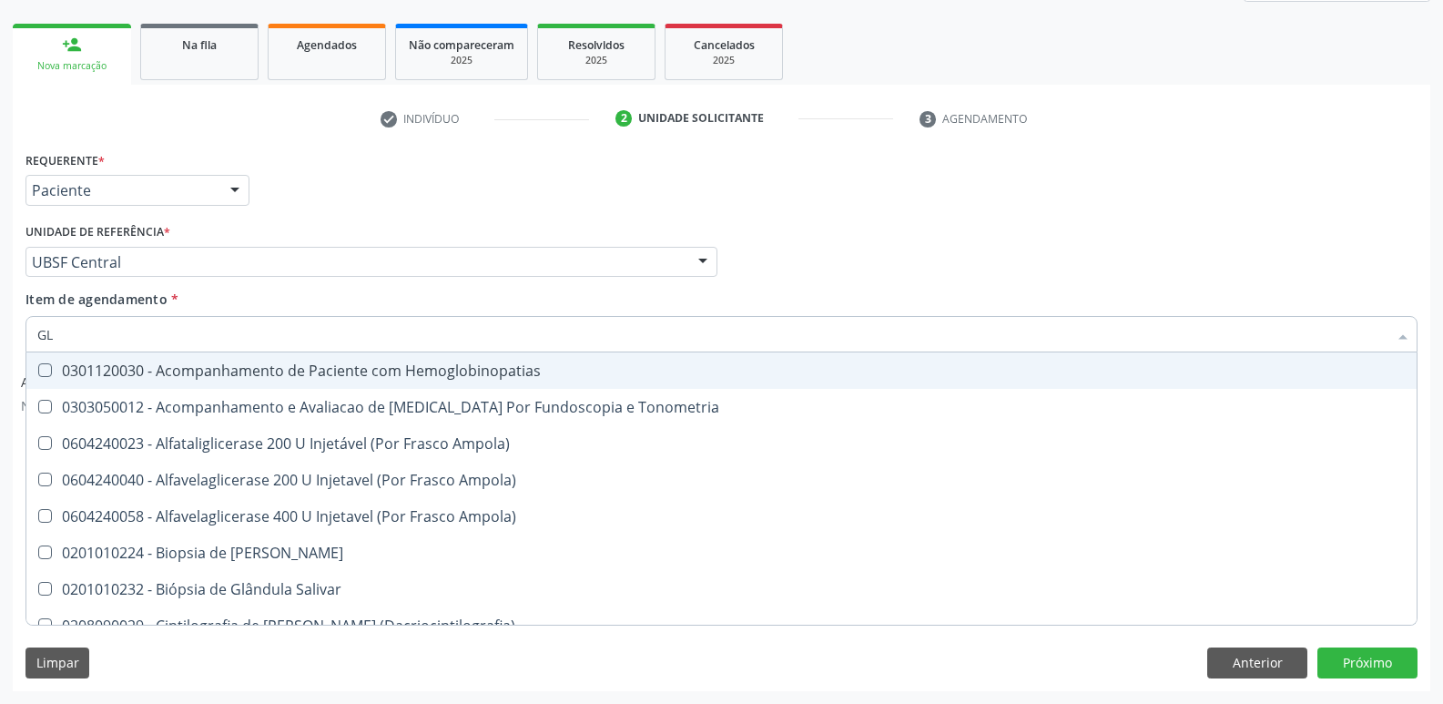
type input "GLI"
checkbox Dosagens\) "true"
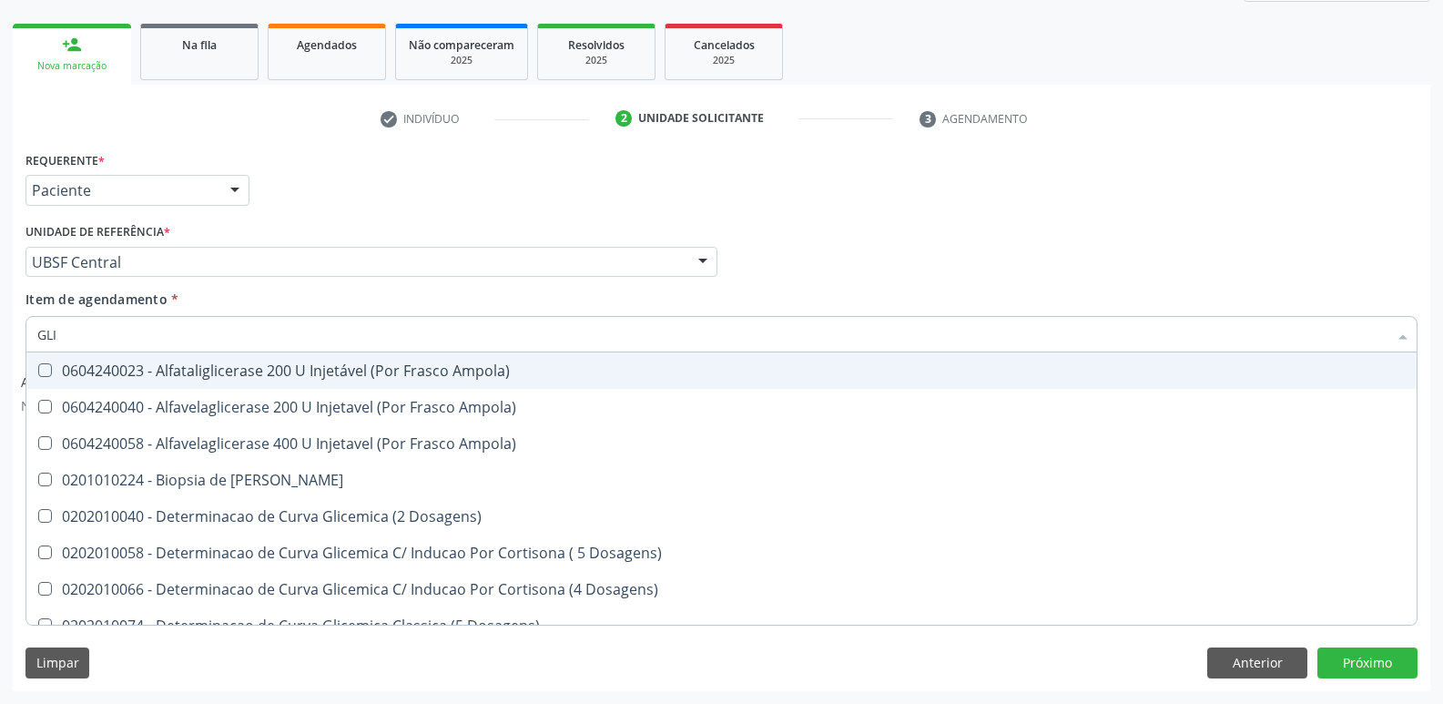
type input "GLIC"
checkbox Glicosilada "true"
checkbox Triglicerideos "false"
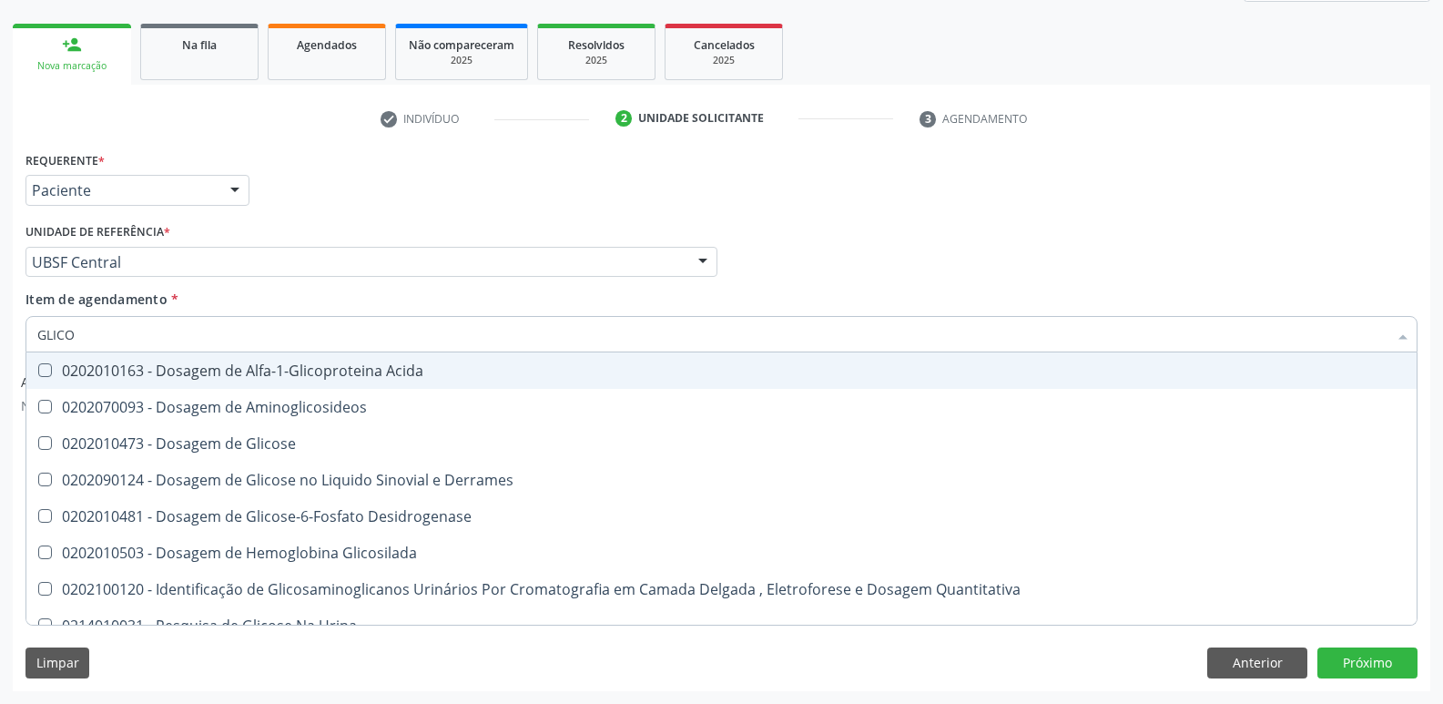
type input "GLICOS"
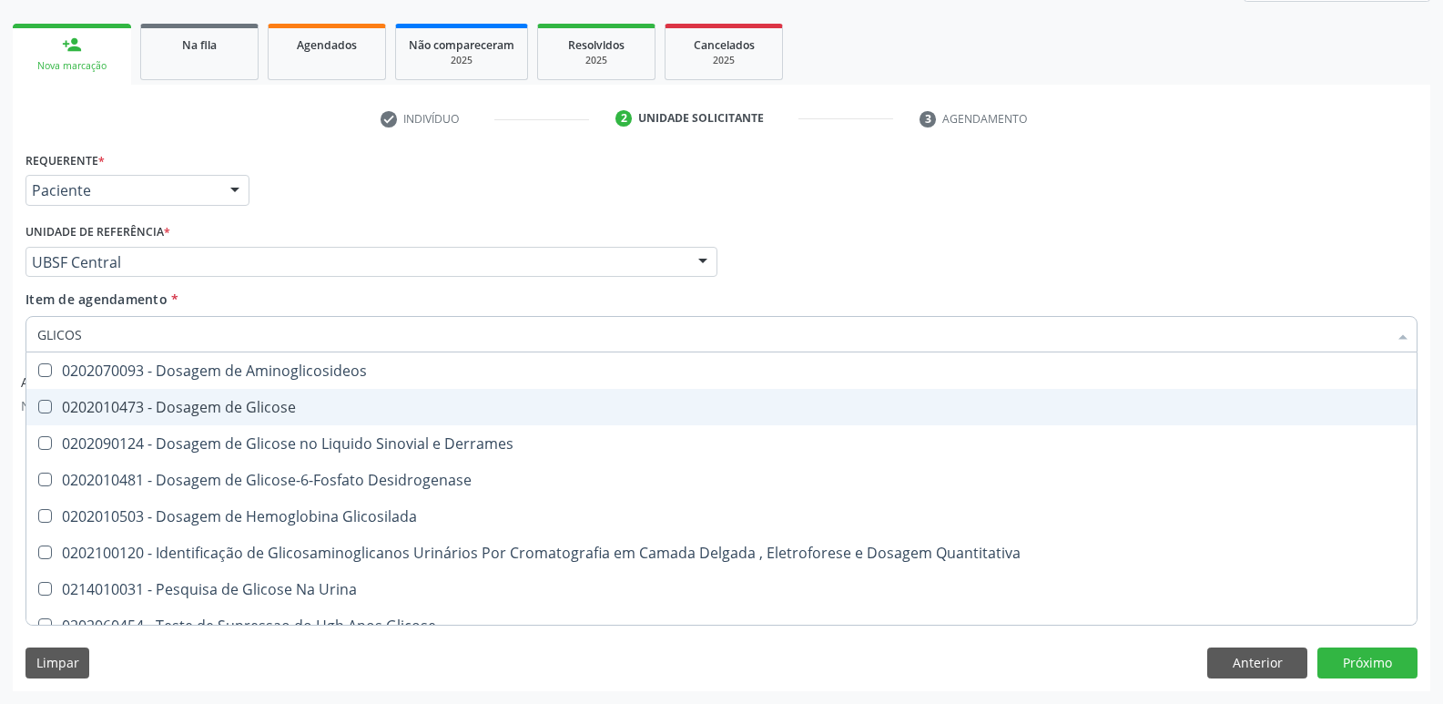
drag, startPoint x: 298, startPoint y: 403, endPoint x: 339, endPoint y: 530, distance: 133.1
click at [282, 413] on div "0202010473 - Dosagem de Glicose" at bounding box center [721, 407] width 1369 height 15
checkbox Glicose "true"
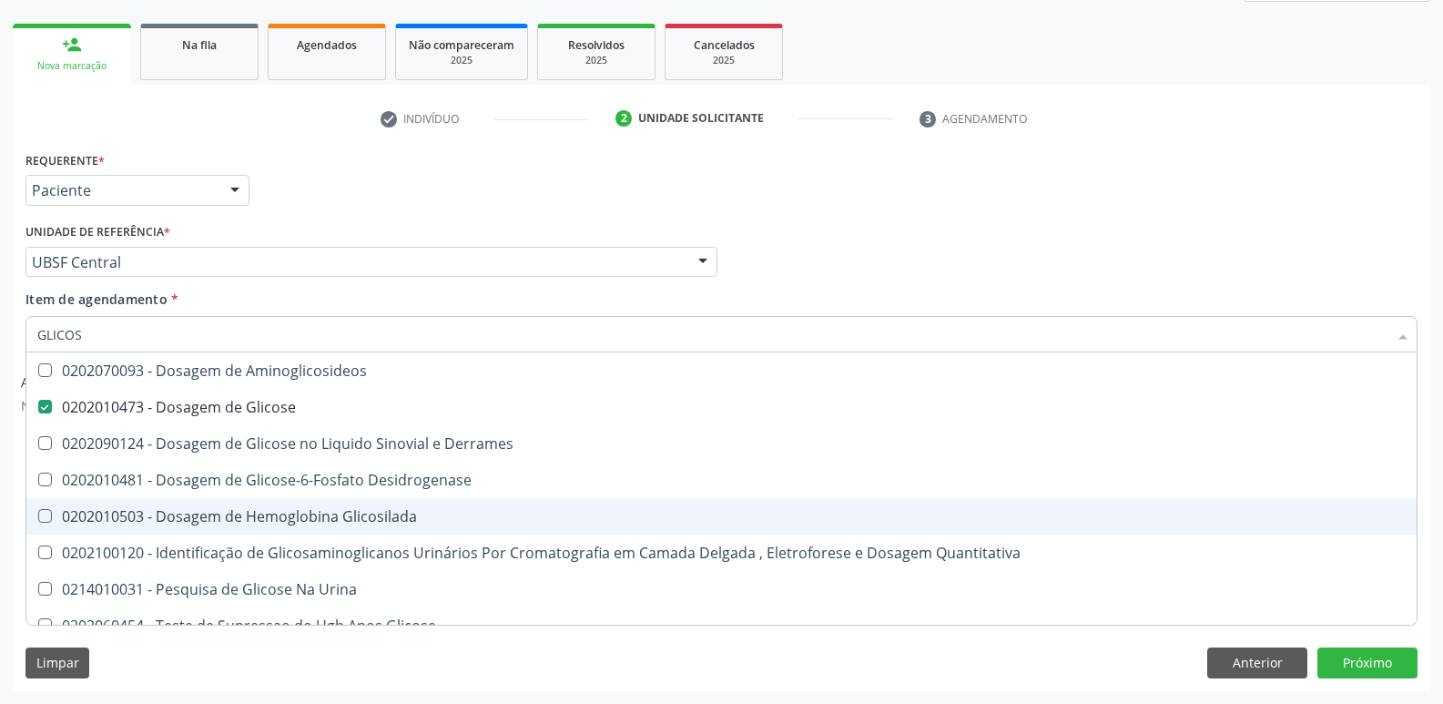
click at [350, 513] on div "0202010503 - Dosagem de Hemoglobina Glicosilada" at bounding box center [721, 516] width 1369 height 15
checkbox Glicosilada "true"
type input "GLICO"
checkbox Glicose "false"
checkbox Derrames "true"
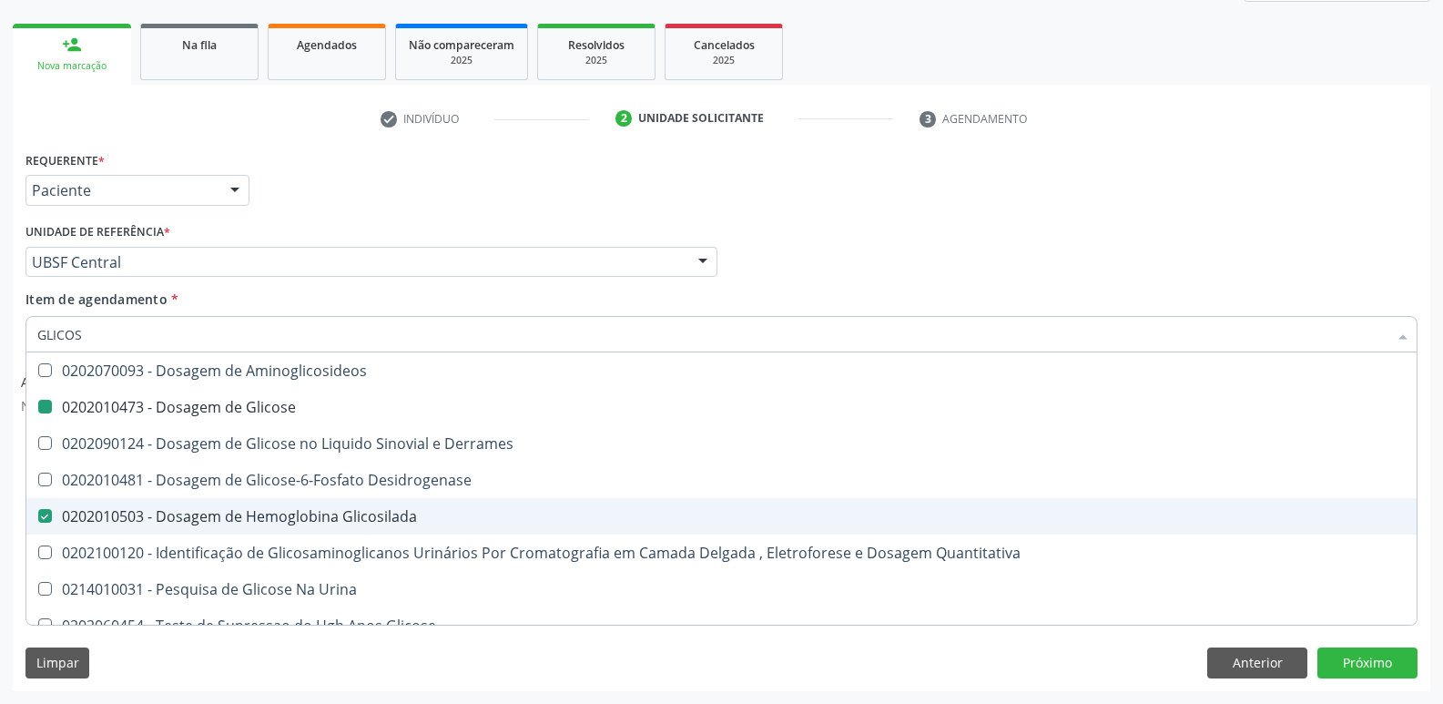
checkbox Glicosilada "false"
checkbox Quantitativa "true"
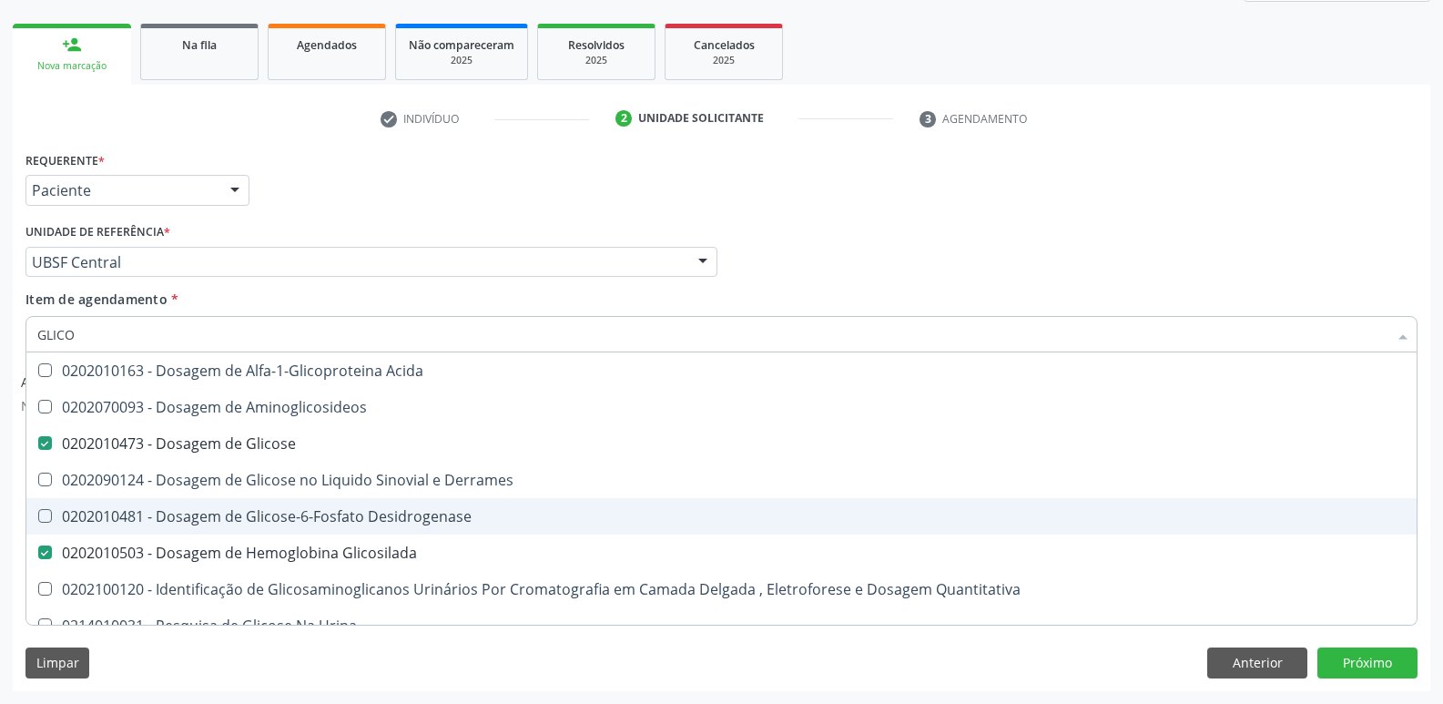
type input "GLIC"
checkbox Glicose "false"
checkbox Glicosilada "false"
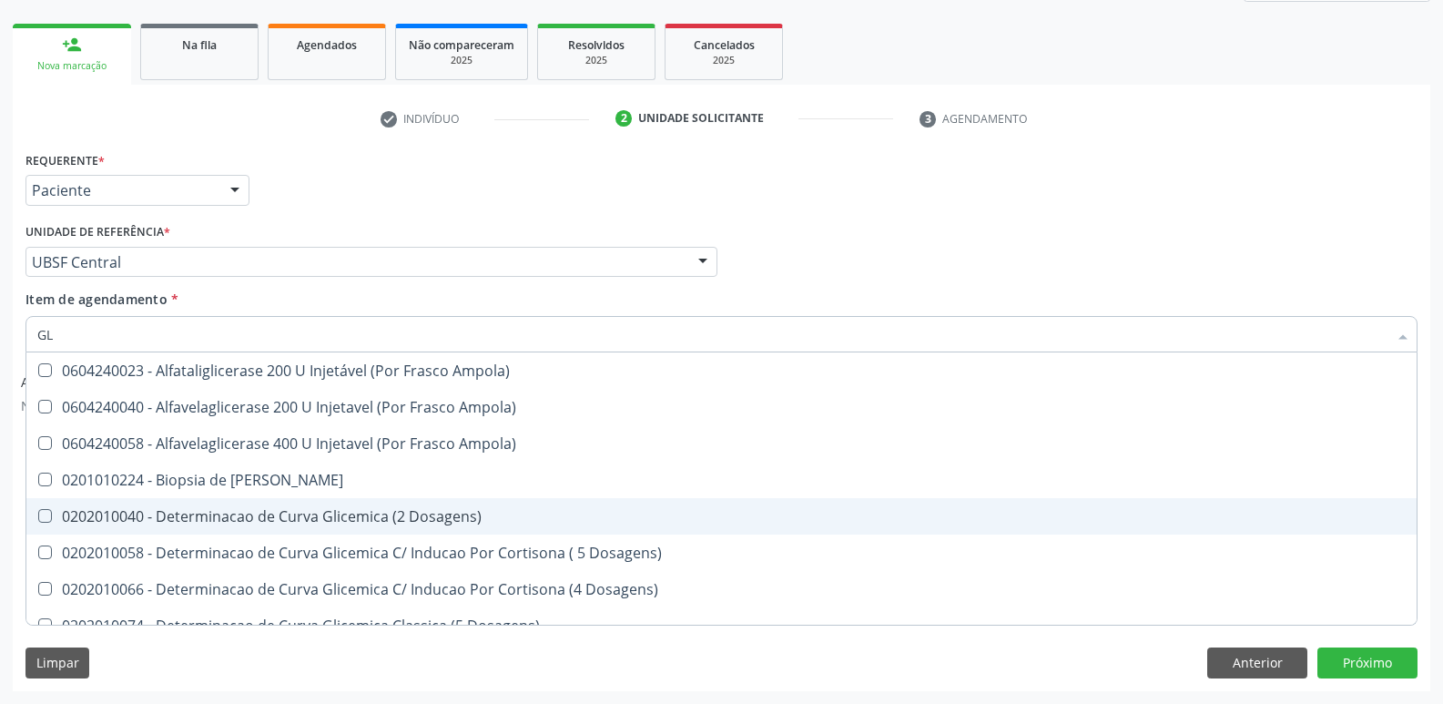
type input "G"
checkbox Glicose "false"
checkbox Glicosilada "false"
checkbox Triglicerideos "false"
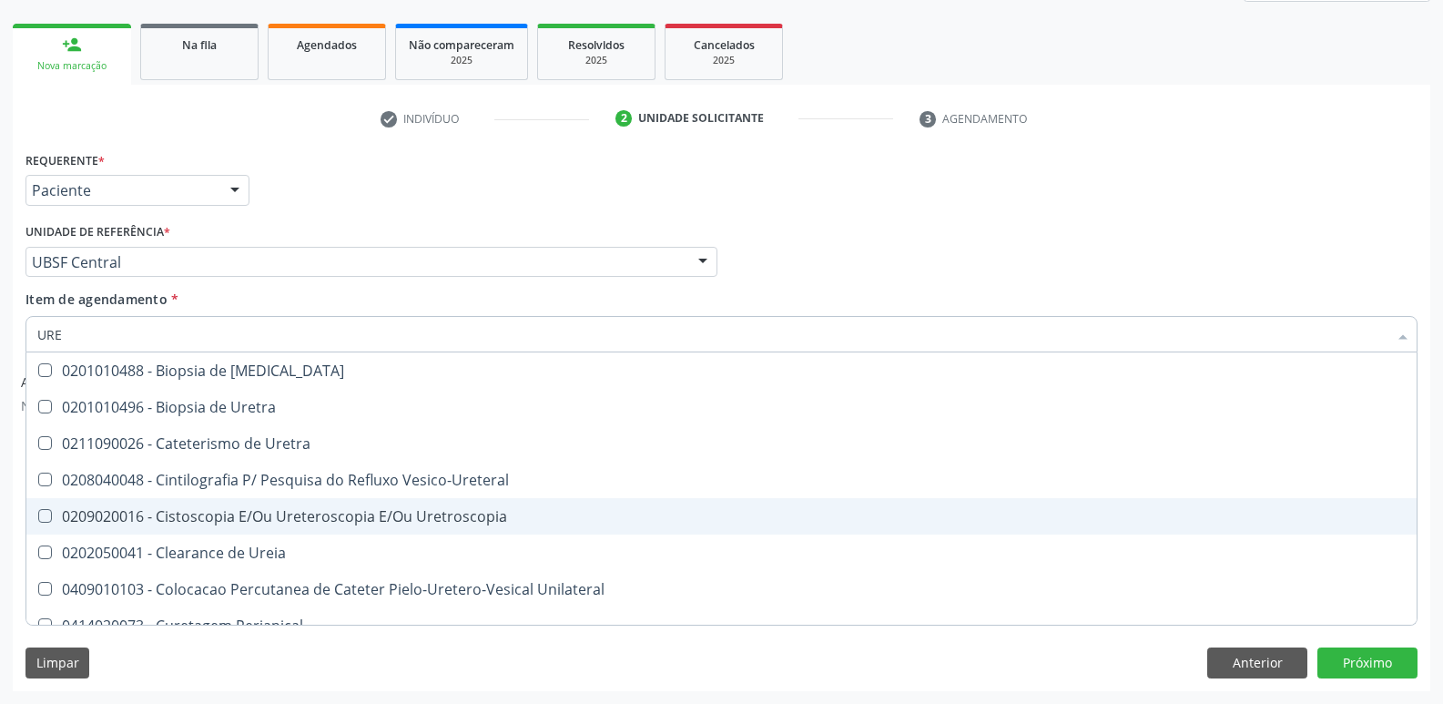
type input "UREI"
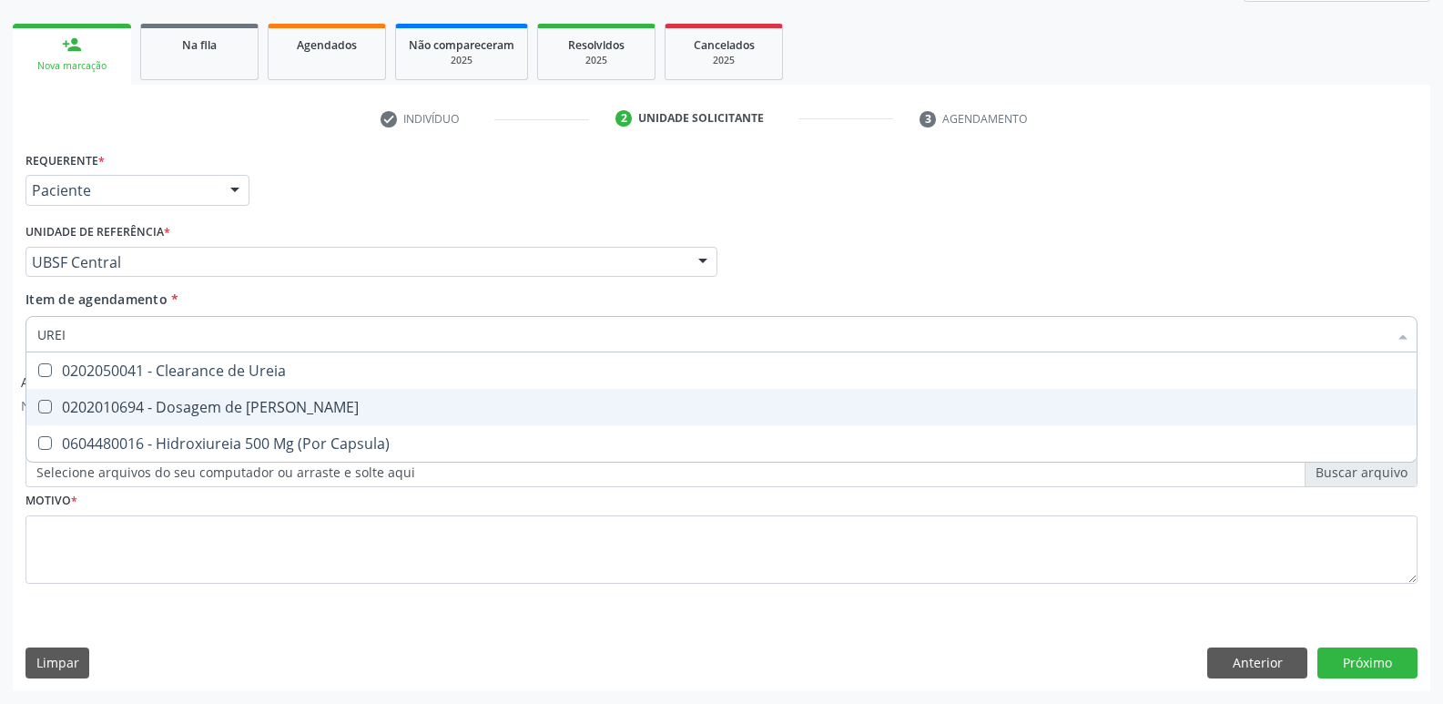
click at [303, 399] on span "0202010694 - Dosagem de [PERSON_NAME]" at bounding box center [721, 407] width 1391 height 36
checkbox Ureia "true"
type input "URE"
checkbox Ureia "false"
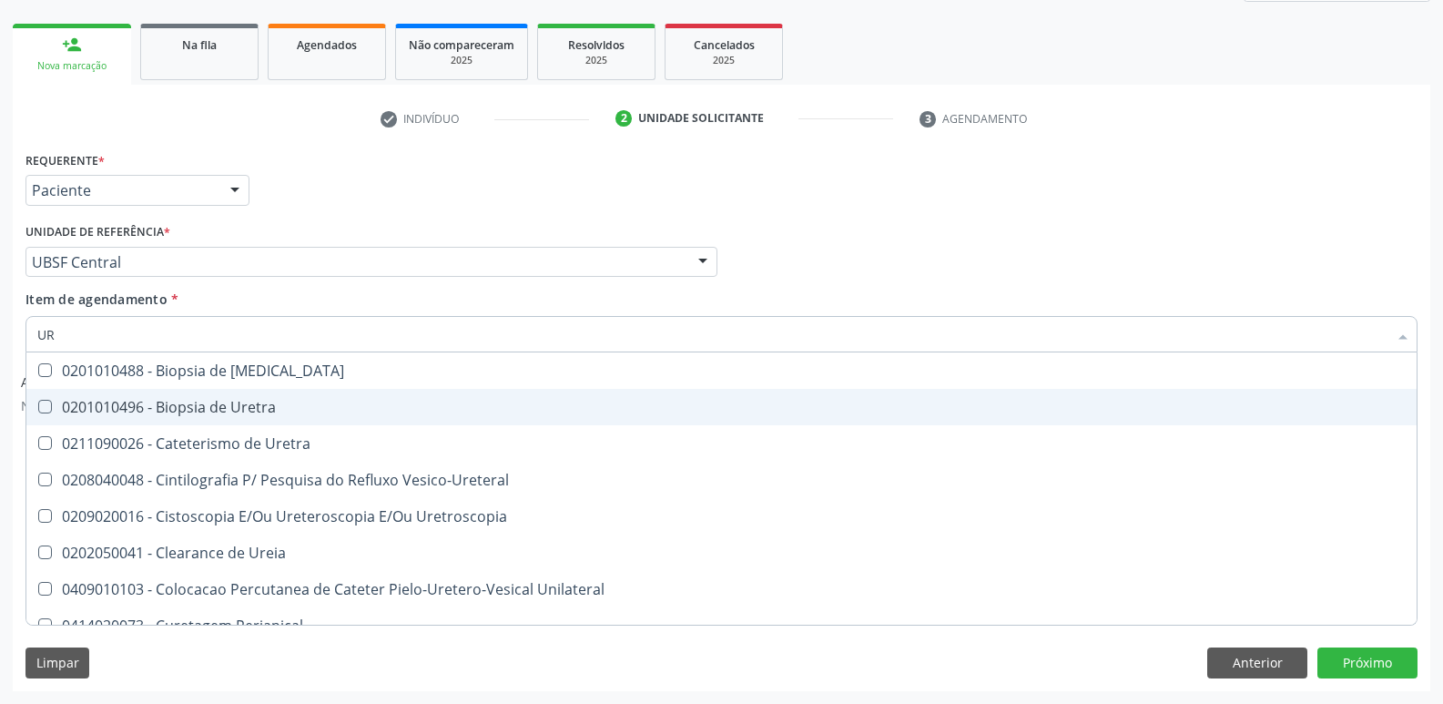
type input "U"
checkbox Ureia "false"
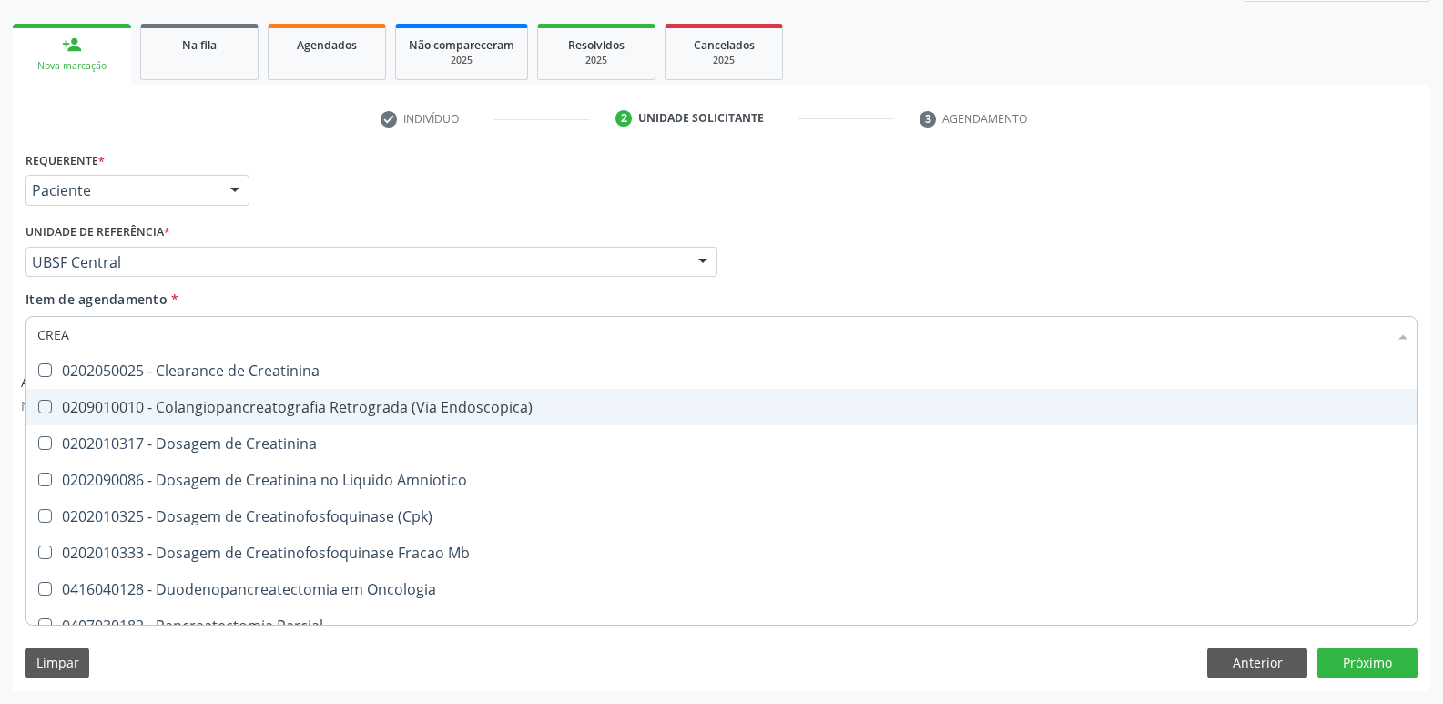
type input "CREAT"
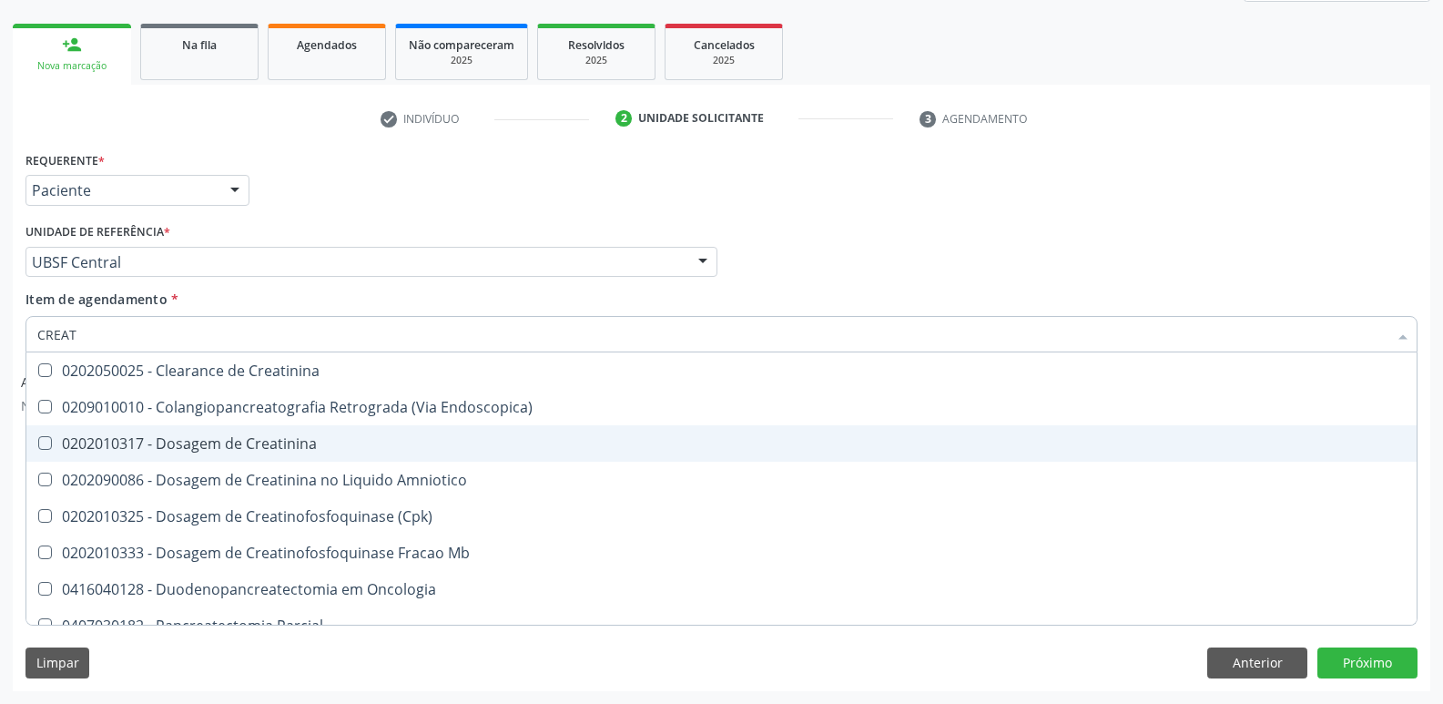
click at [303, 445] on div "0202010317 - Dosagem de Creatinina" at bounding box center [721, 443] width 1369 height 15
checkbox Creatinina "true"
type input "CREA"
checkbox Creatinina "false"
checkbox \(Cpk\) "true"
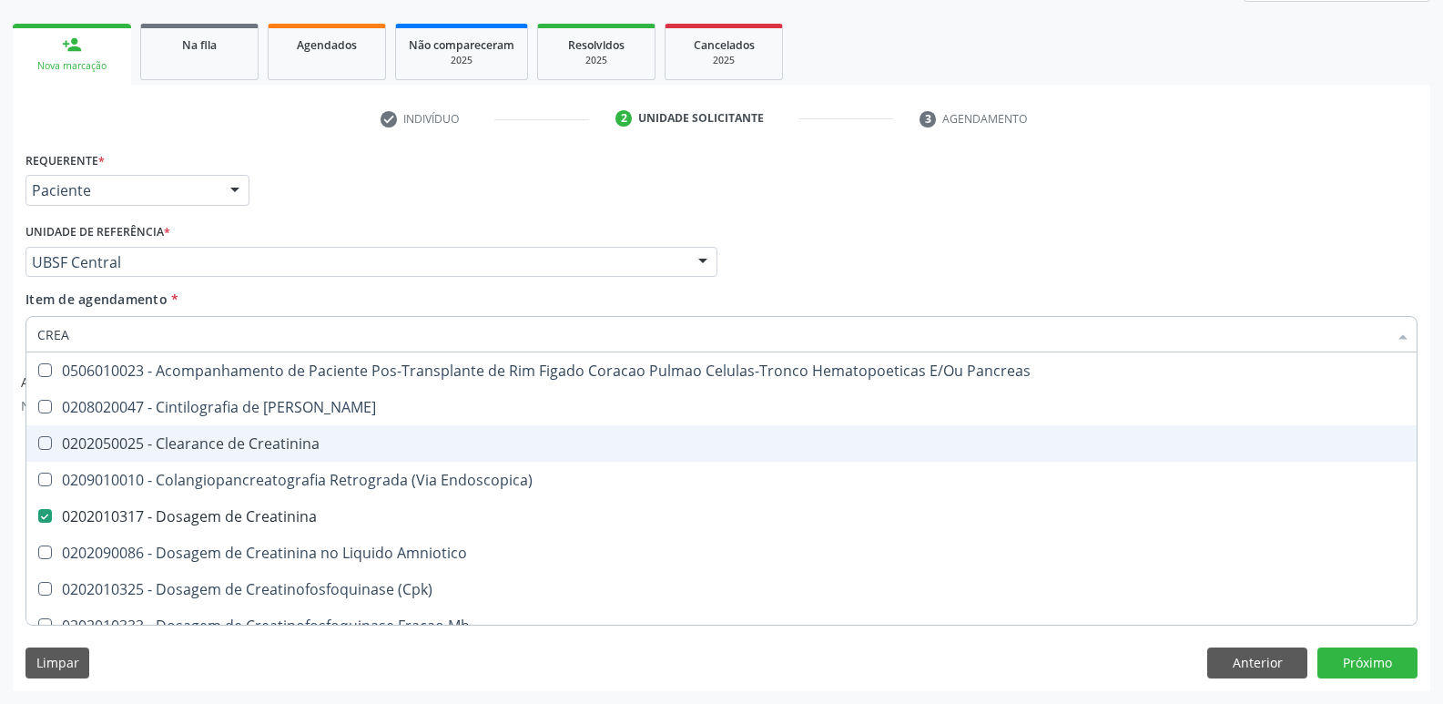
type input "CRE"
checkbox Creatinina "false"
checkbox Oncologia "true"
type input "C"
checkbox Oncologia "false"
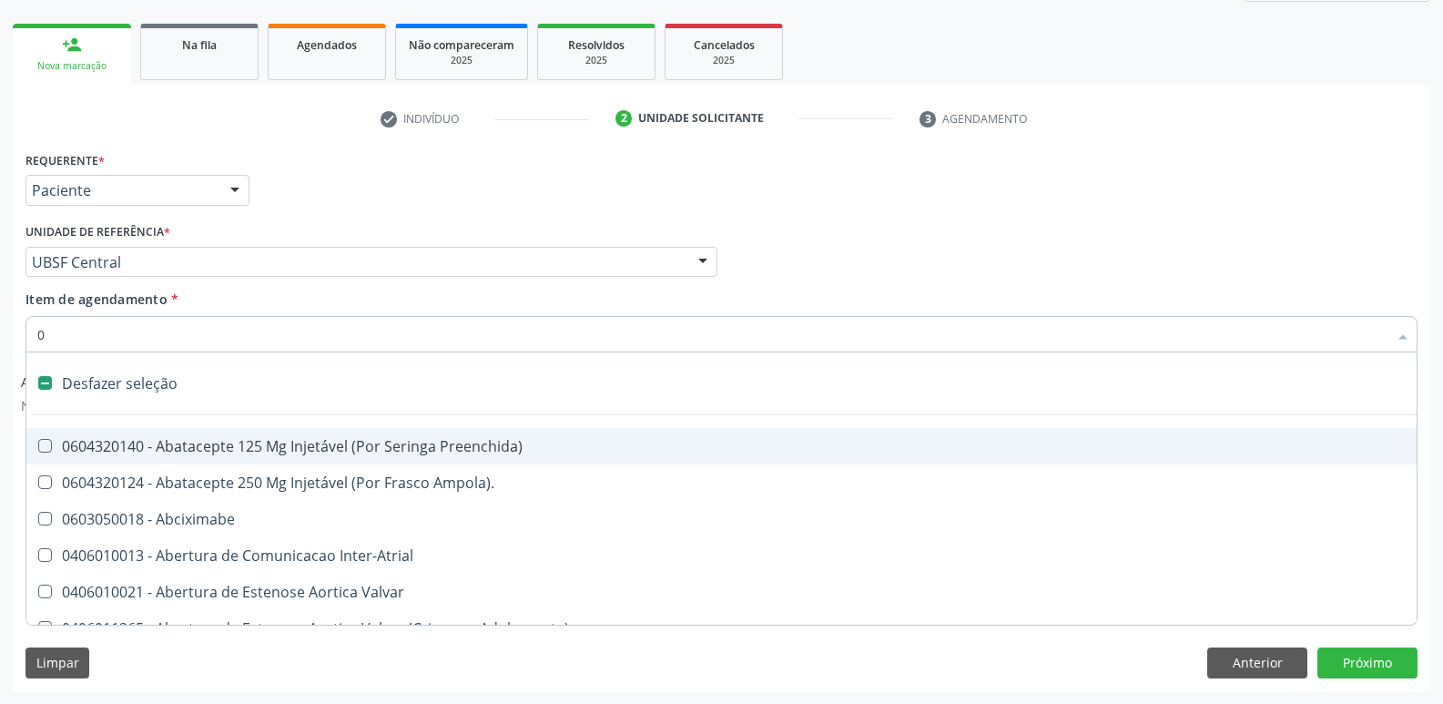
type input "02"
checkbox Pancreas "true"
checkbox Paratireoides "true"
checkbox 67 "true"
checkbox Comprimido\) "true"
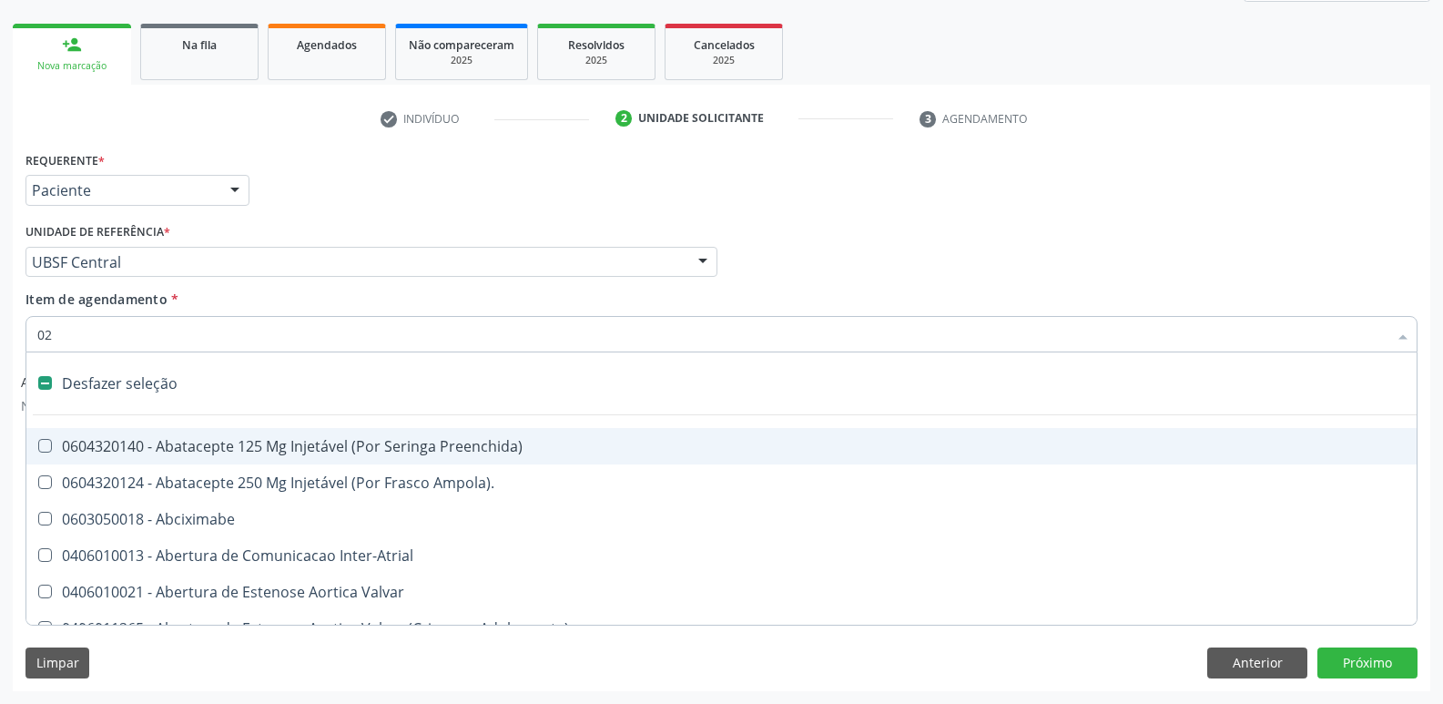
checkbox Ml\) "true"
checkbox Anterior "true"
checkbox Revisao "true"
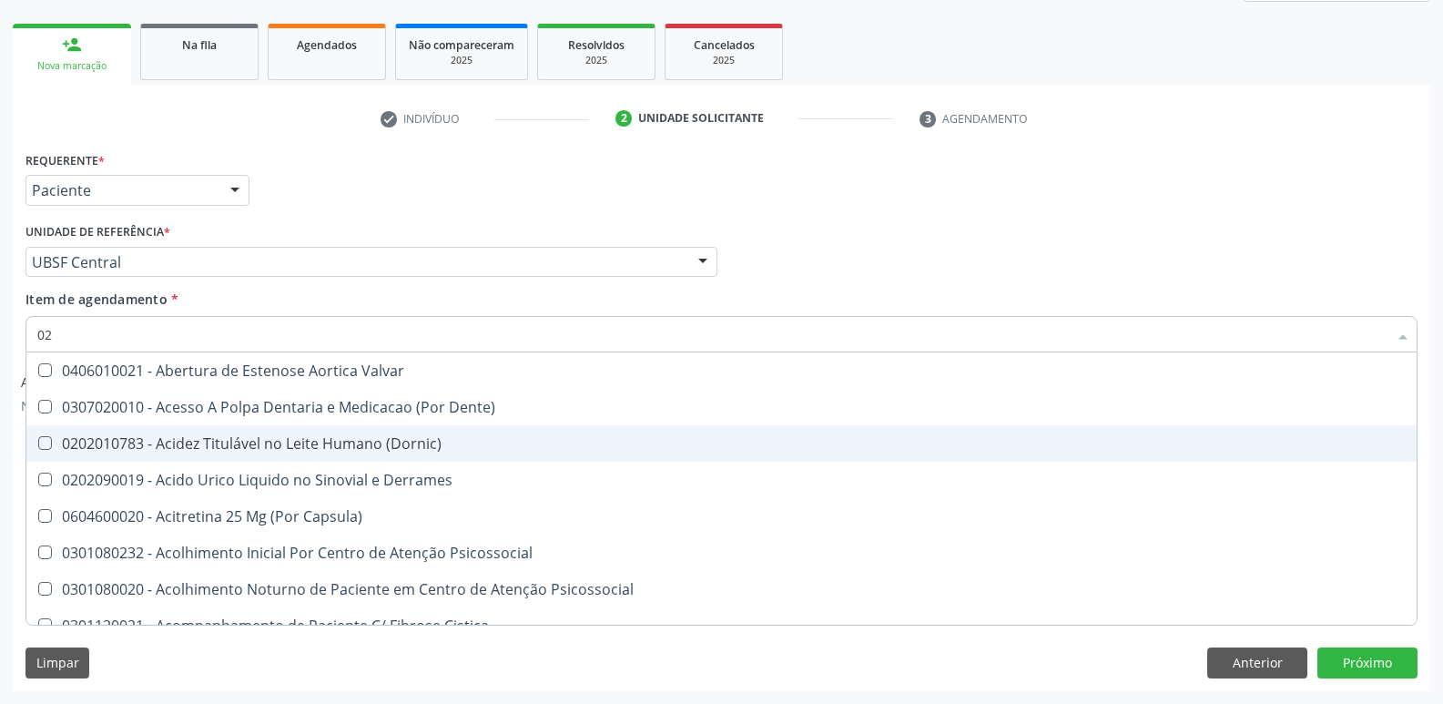
type input "020"
checkbox \(Pos-Pasteurização\) "true"
checkbox Debridamento "true"
checkbox Dacriocistografia "true"
checkbox Osmolaridade "true"
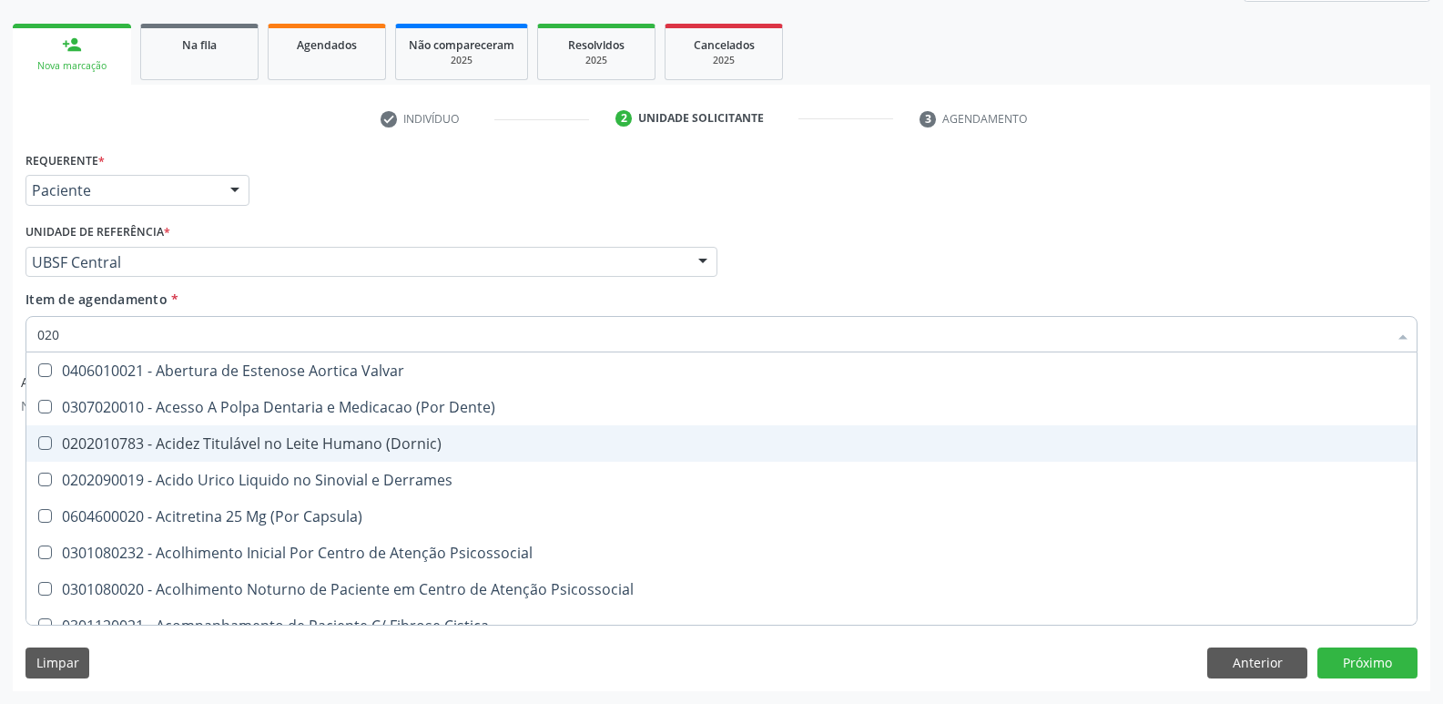
checkbox Ivy "true"
checkbox Acetona "true"
checkbox Metil-Hipurico "true"
checkbox Hdl "false"
checkbox Ldl "false"
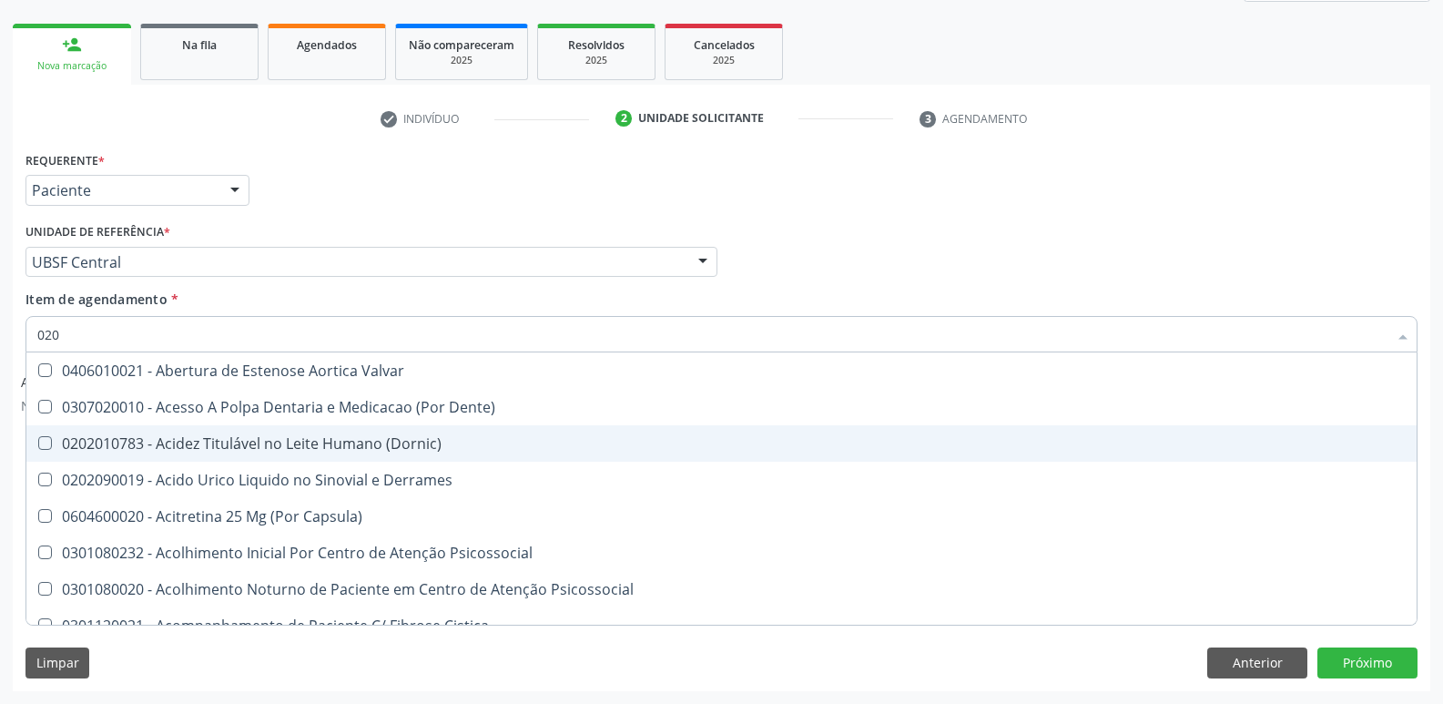
checkbox Creatinina "false"
checkbox Glicose "false"
checkbox Glicosilada "false"
checkbox Triglicerideos "false"
checkbox Ureia "false"
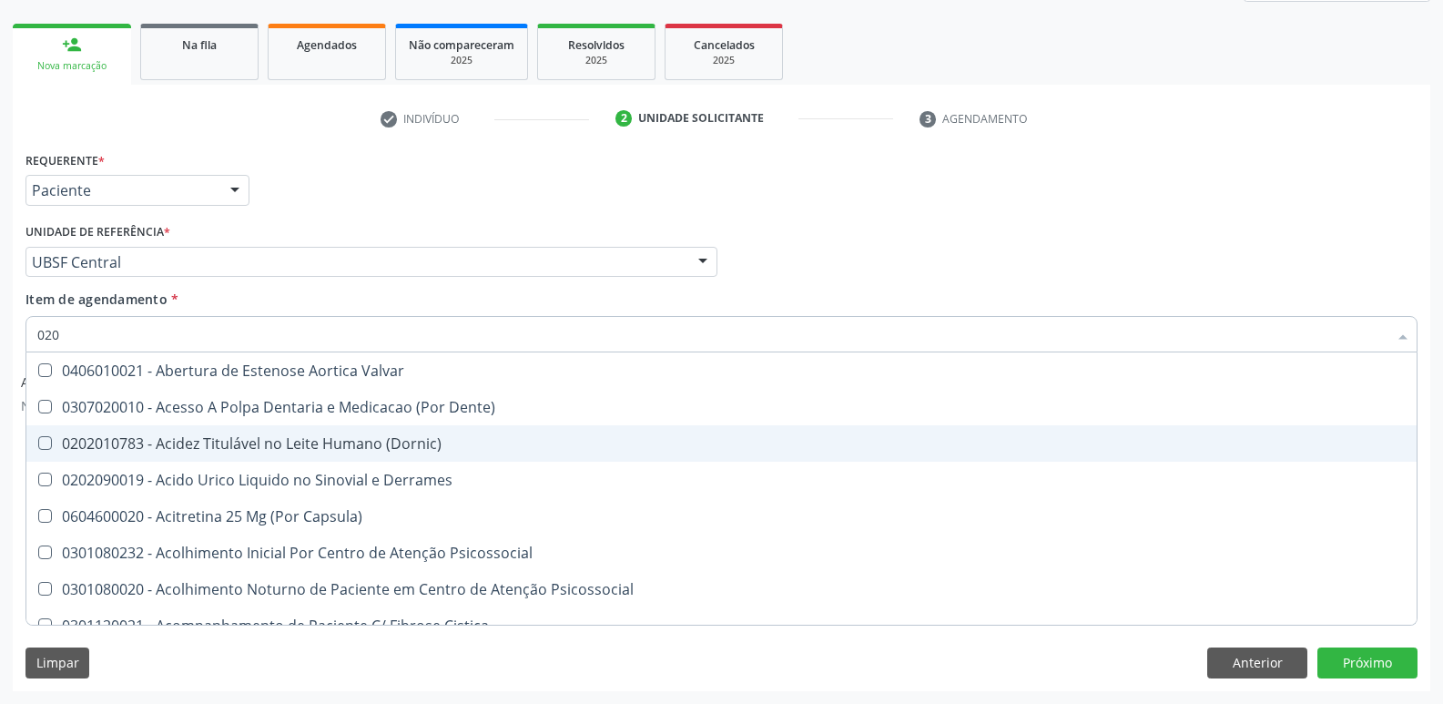
checkbox Eletro-Oculografia "true"
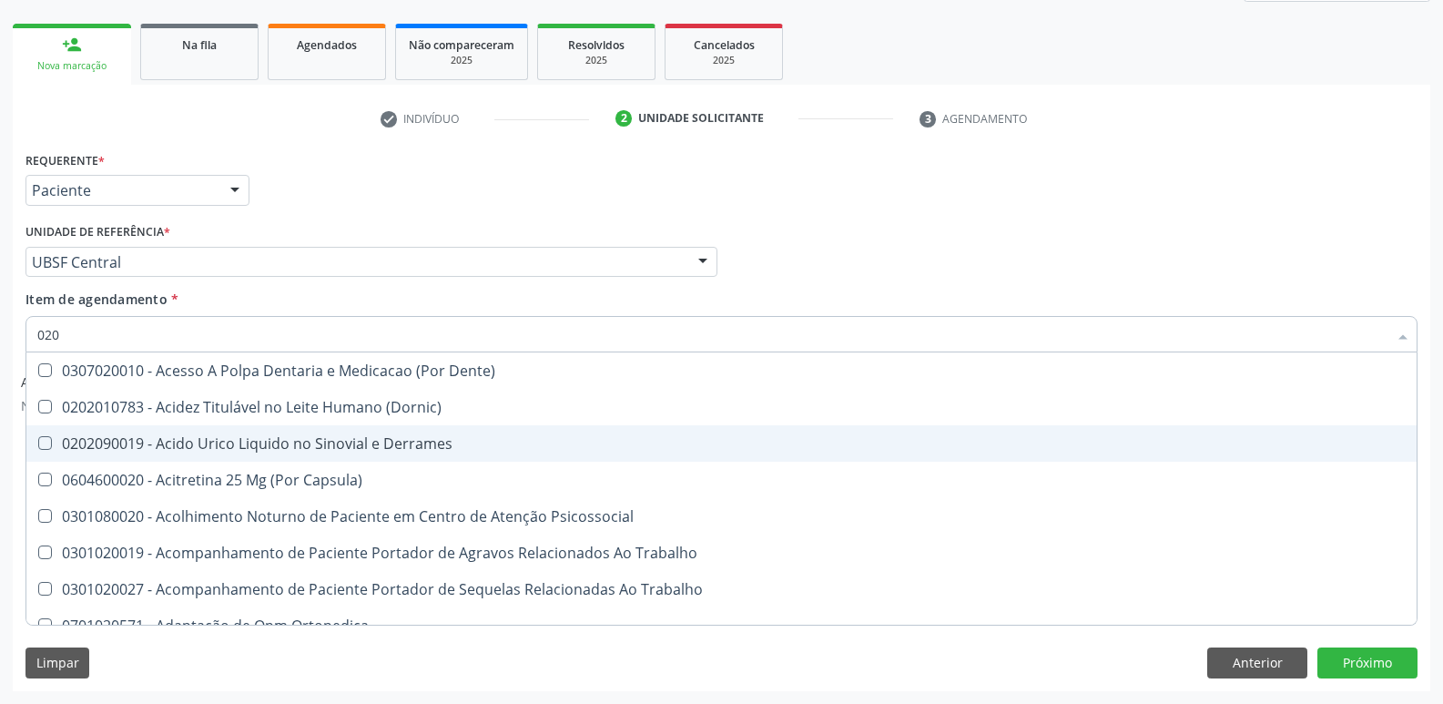
type input "0202"
checkbox Ocular "true"
checkbox Aberto\) "true"
checkbox Cortante "true"
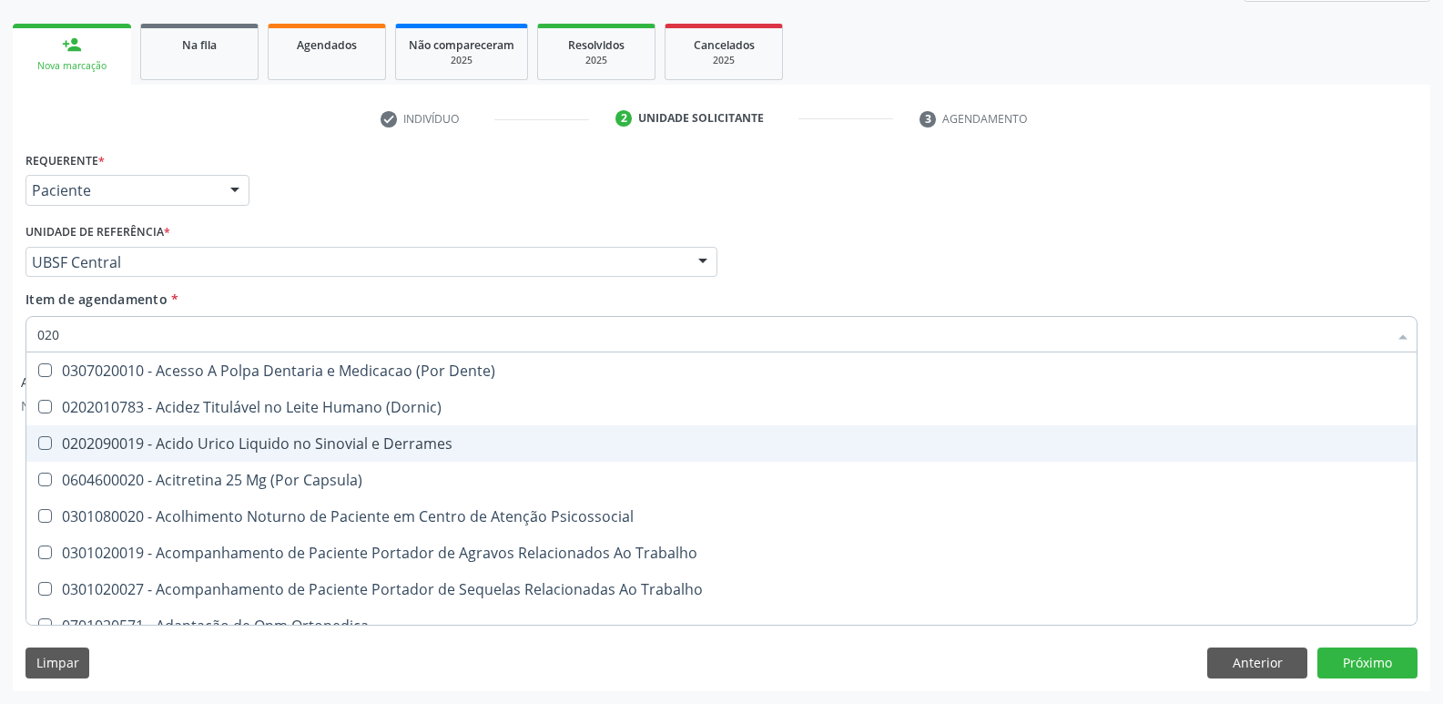
checkbox Drogas "true"
checkbox Projecoes\) "true"
checkbox Captacao "true"
checkbox Revisao "true"
checkbox Hdl "false"
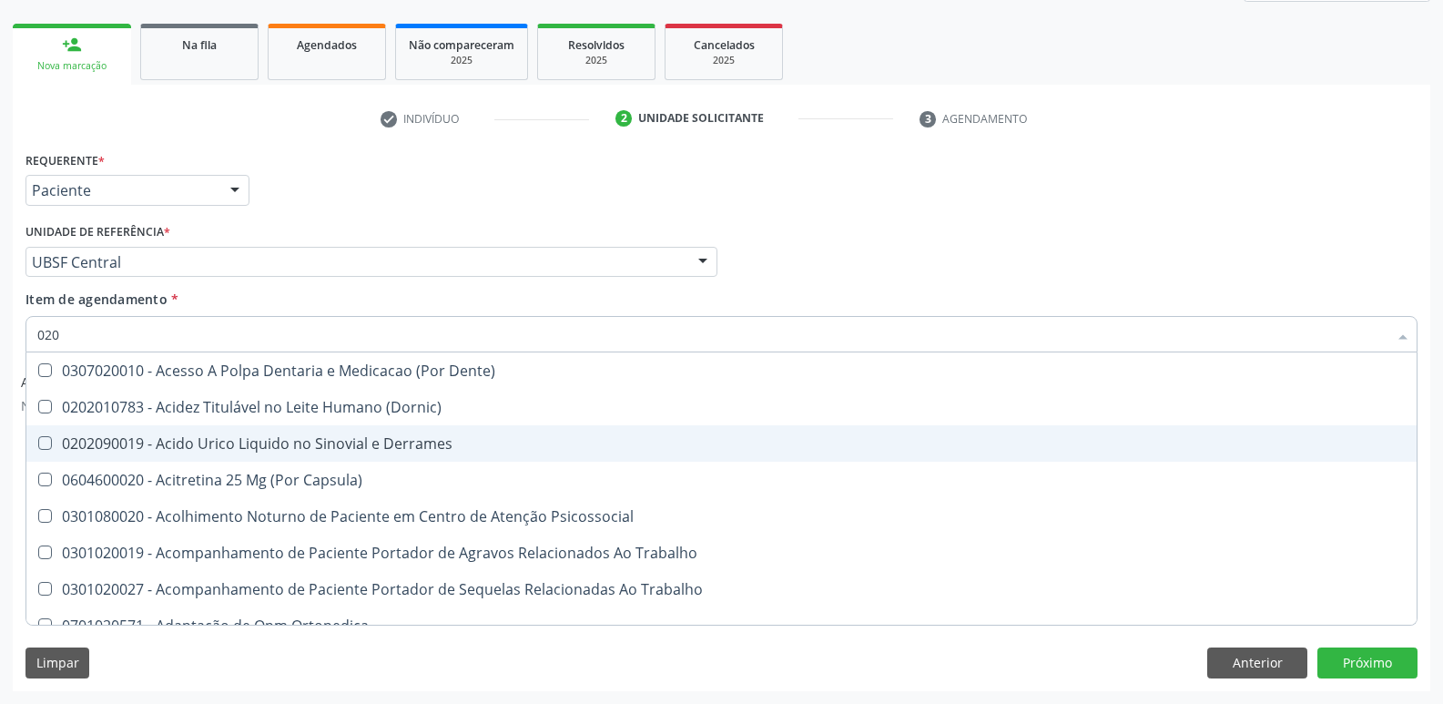
checkbox Ldl "false"
checkbox Creatinina "false"
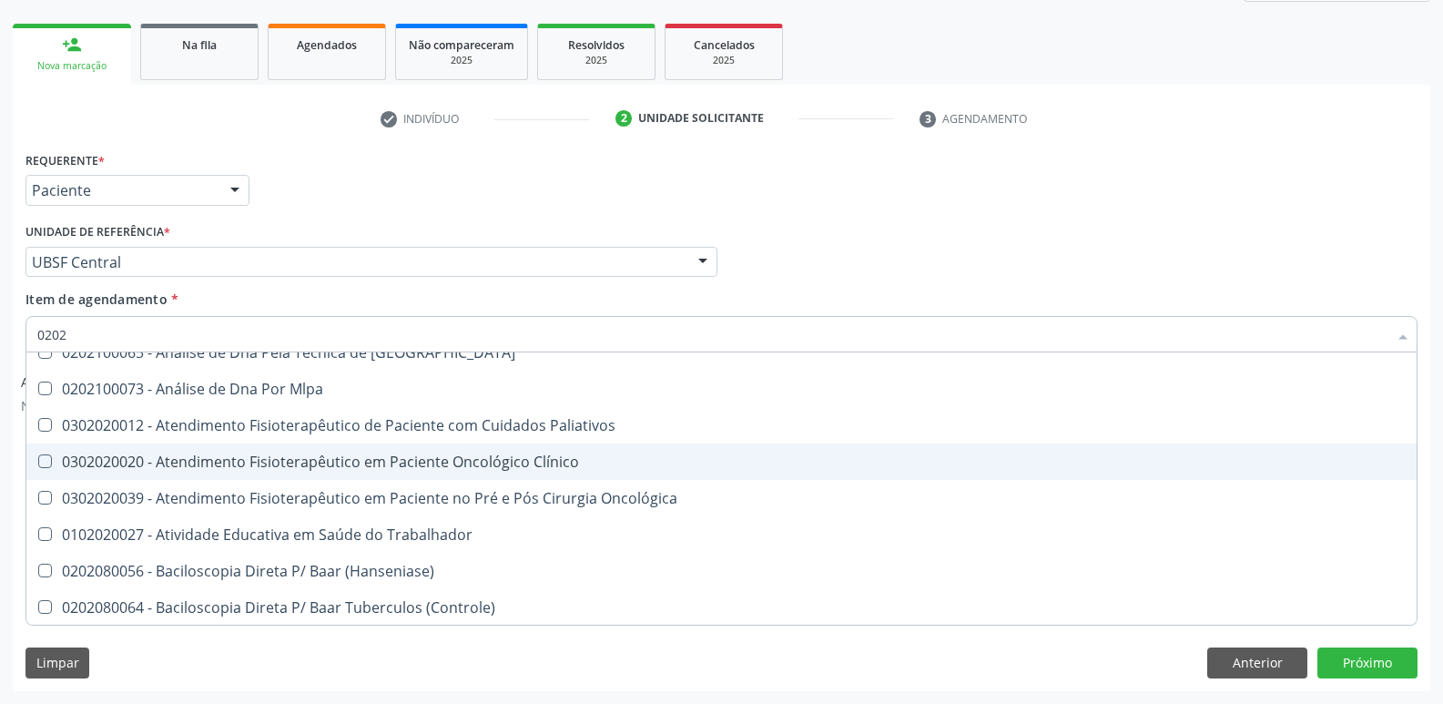
scroll to position [0, 0]
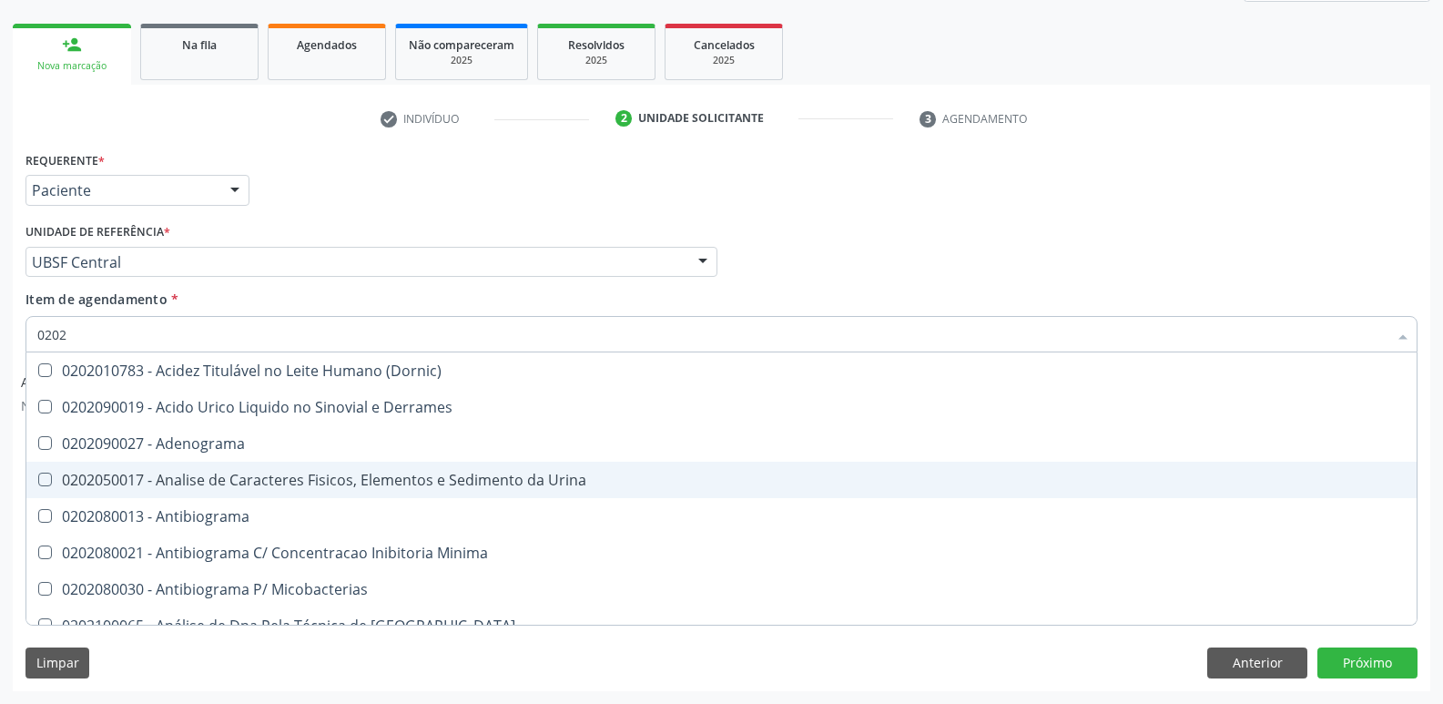
drag, startPoint x: 301, startPoint y: 472, endPoint x: 291, endPoint y: 475, distance: 11.5
click at [301, 474] on div "0202050017 - Analise de Caracteres Fisicos, Elementos e Sedimento da Urina" at bounding box center [721, 480] width 1369 height 15
checkbox Urina "true"
type input "020"
checkbox Urina "false"
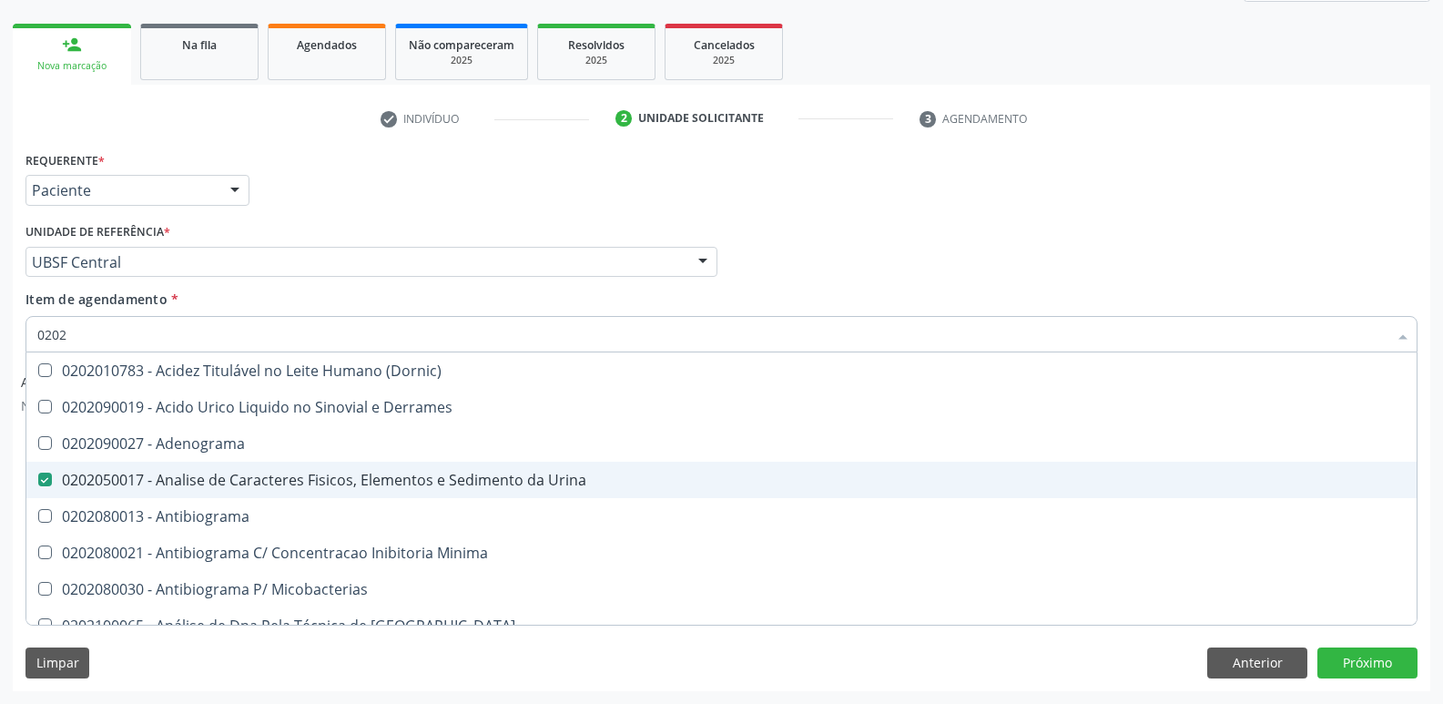
checkbox Liquor "true"
checkbox Hdl "false"
checkbox Ldl "false"
checkbox Creatinina "false"
checkbox Glicose "false"
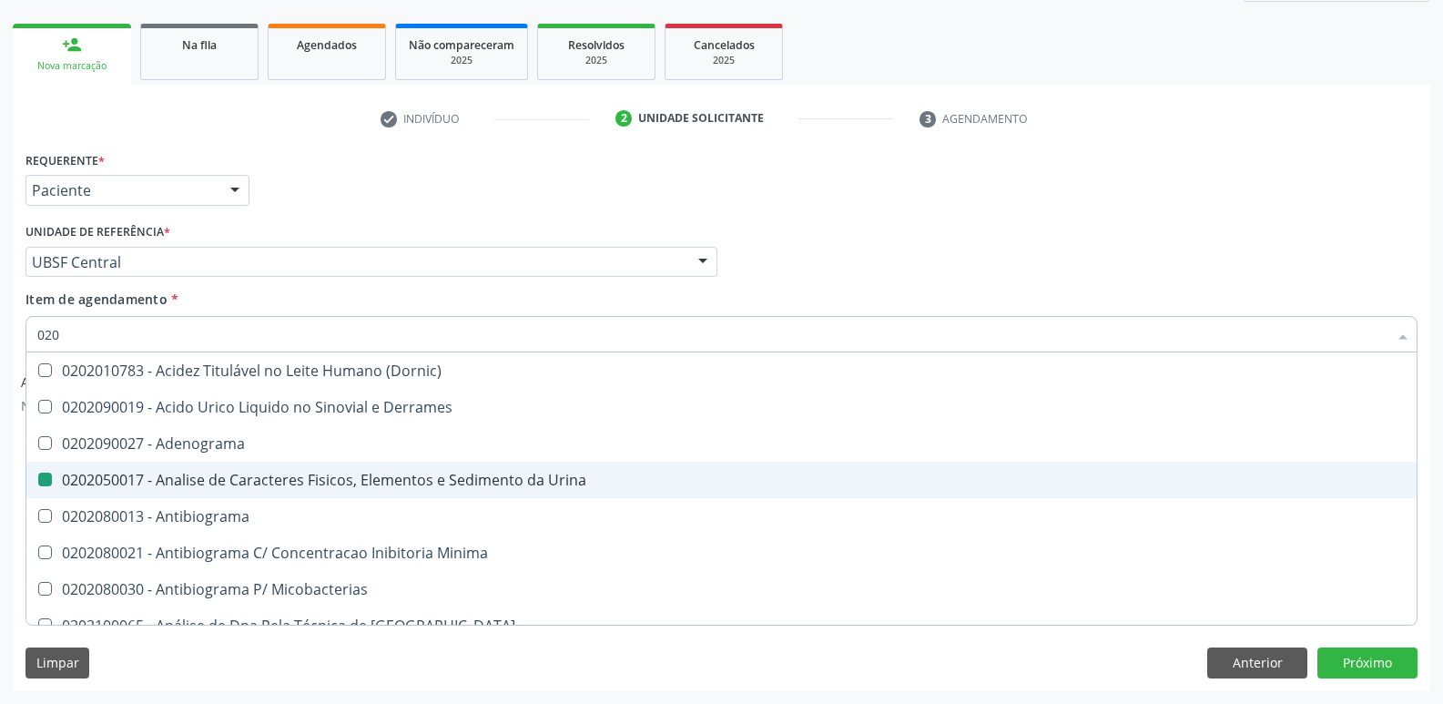
checkbox Glicosilada "false"
checkbox Triglicerideos "false"
checkbox Ureia "false"
checkbox Completo "false"
checkbox Bilateral "true"
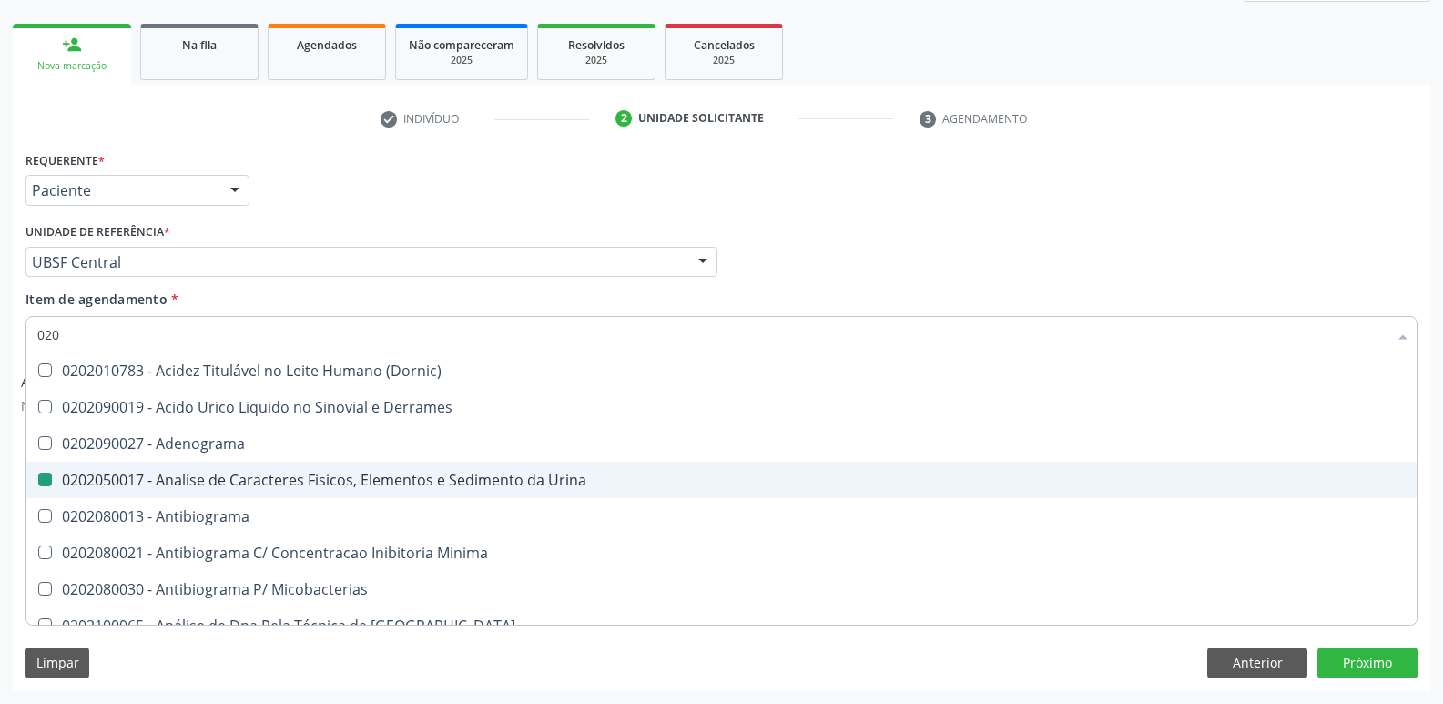
checkbox Unilateral "true"
checkbox Sifilis "true"
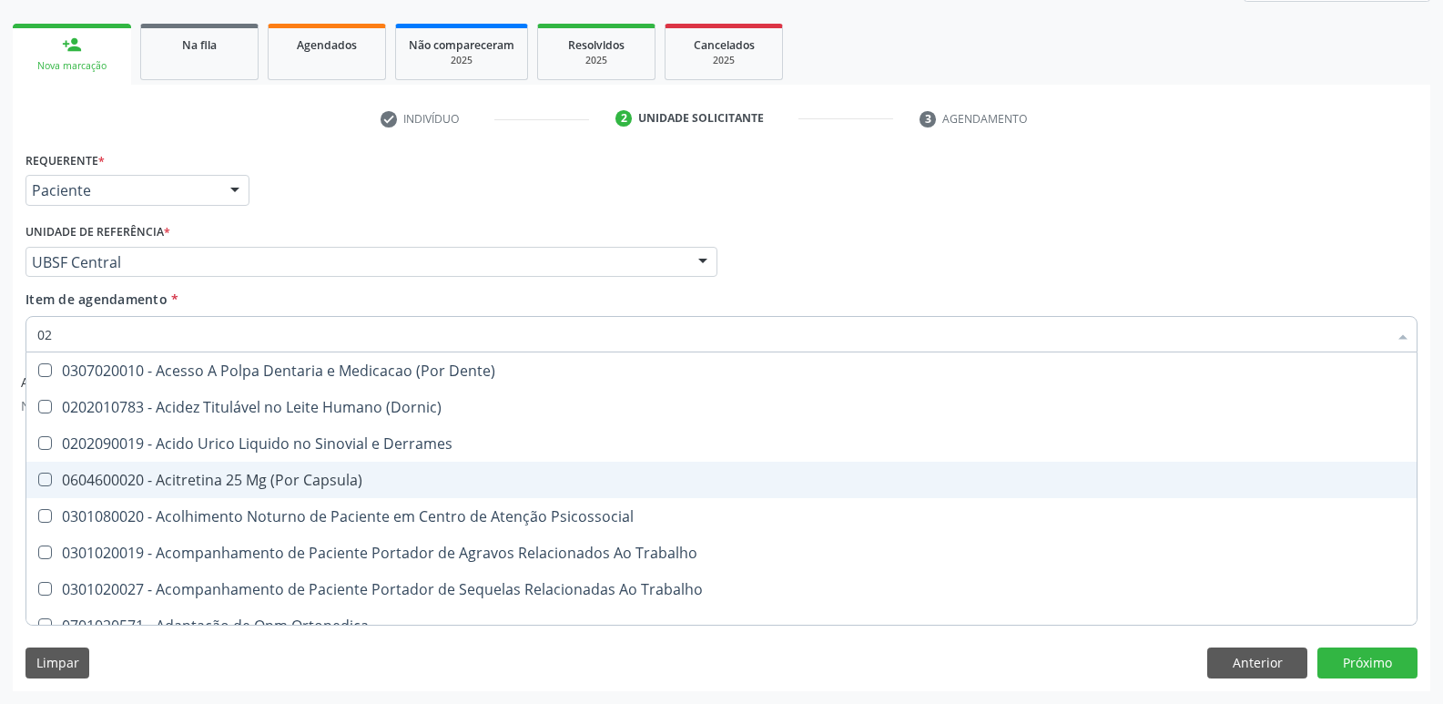
type input "0"
checkbox Urina "false"
checkbox Coagulacao "false"
checkbox Aberto\) "true"
checkbox Hdl "false"
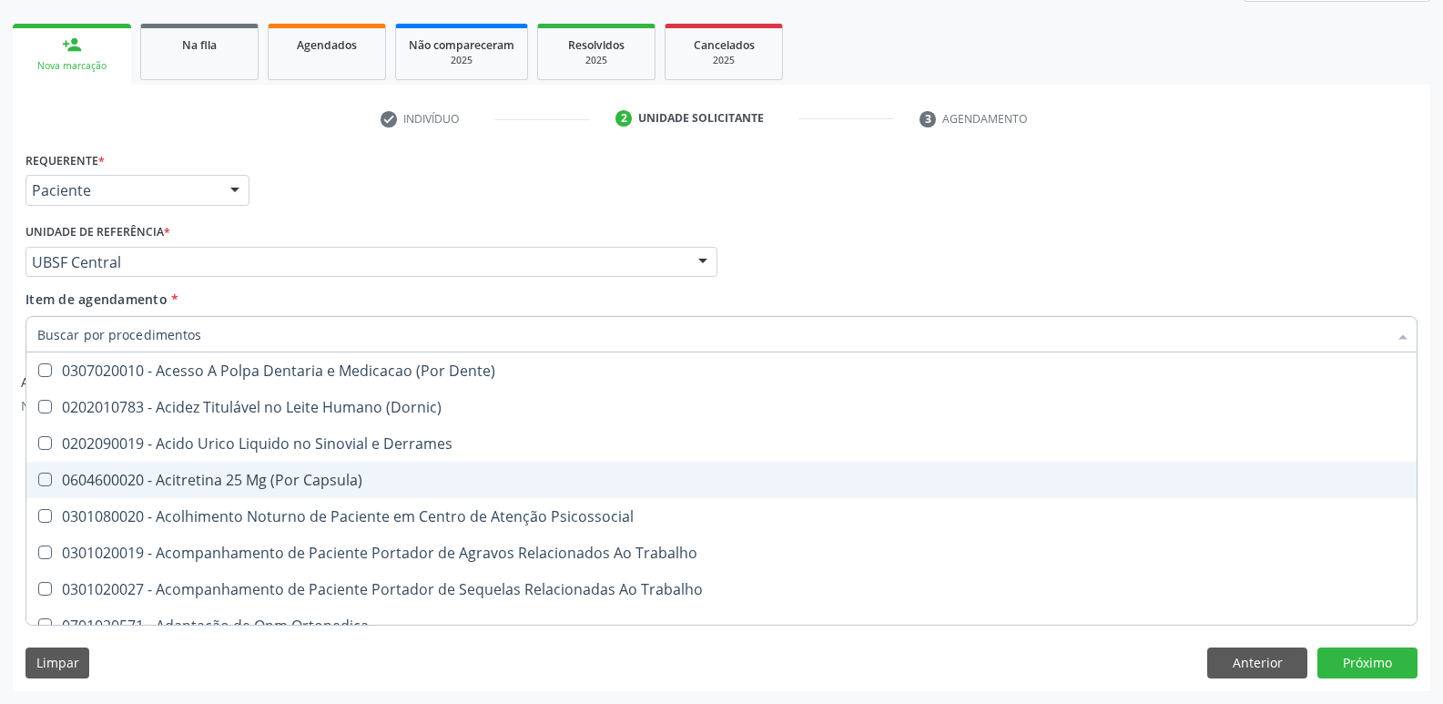
checkbox Ldl "false"
checkbox Creatinina "false"
checkbox Glicose "false"
checkbox Glicosilada "false"
checkbox Triglicerideos "false"
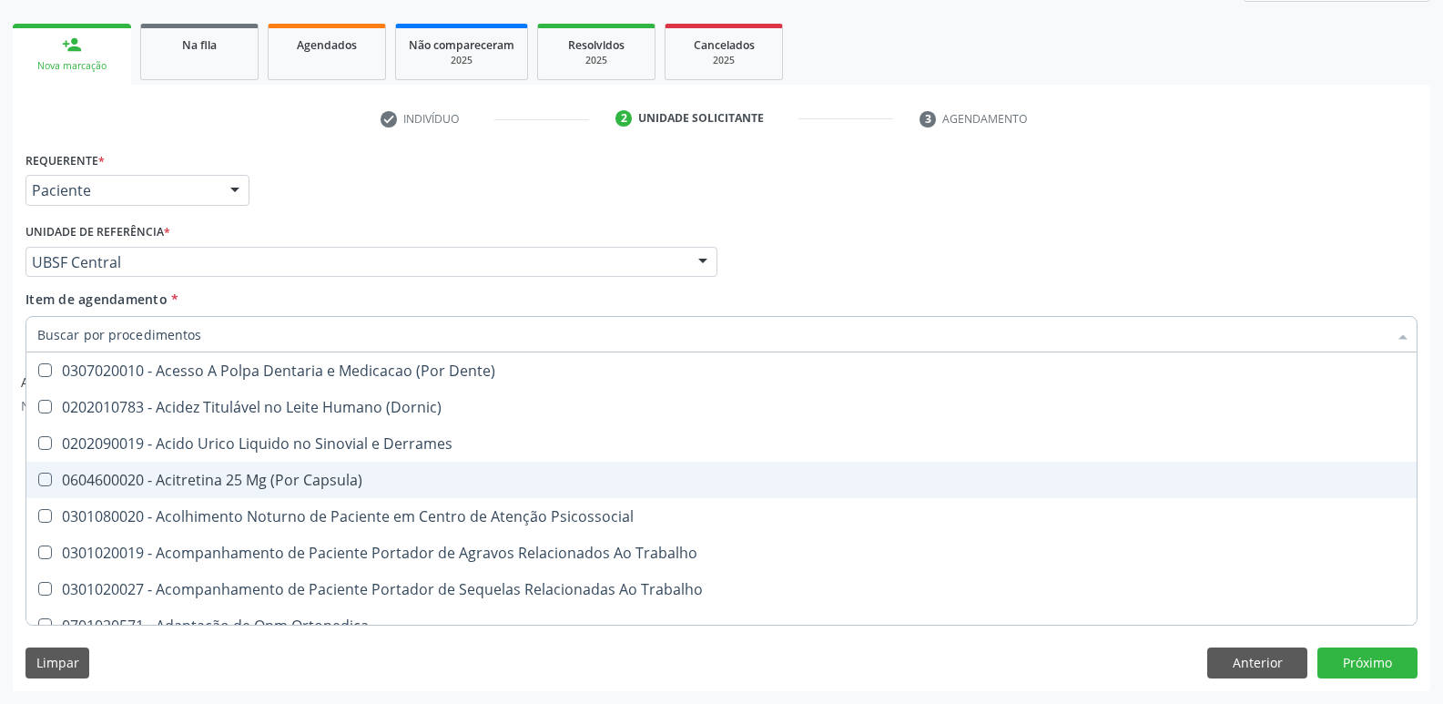
checkbox Ureia "false"
checkbox Segmento\) "false"
checkbox Anvisa "false"
checkbox Organico "false"
checkbox Salivar "false"
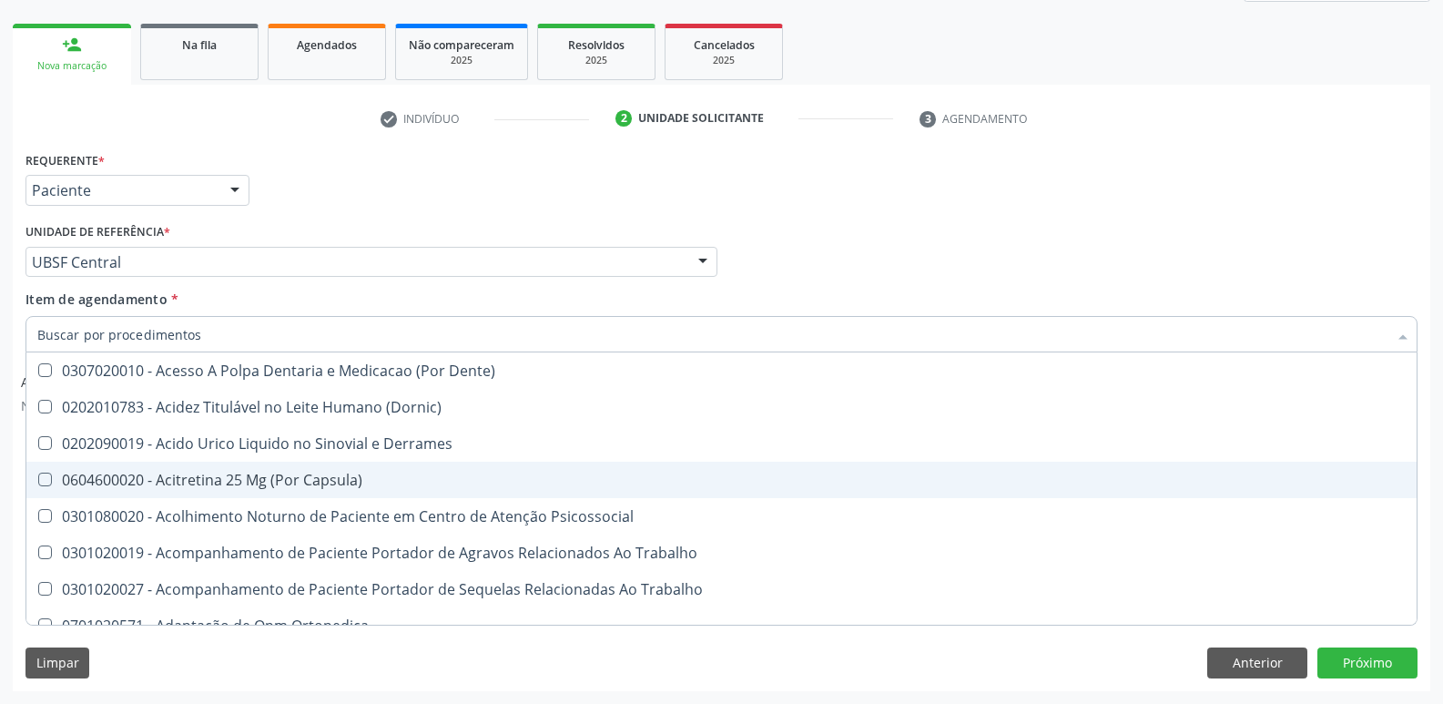
checkbox Sextante "false"
checkbox Grampo "false"
checkbox Parafusos\) "false"
checkbox Completo "false"
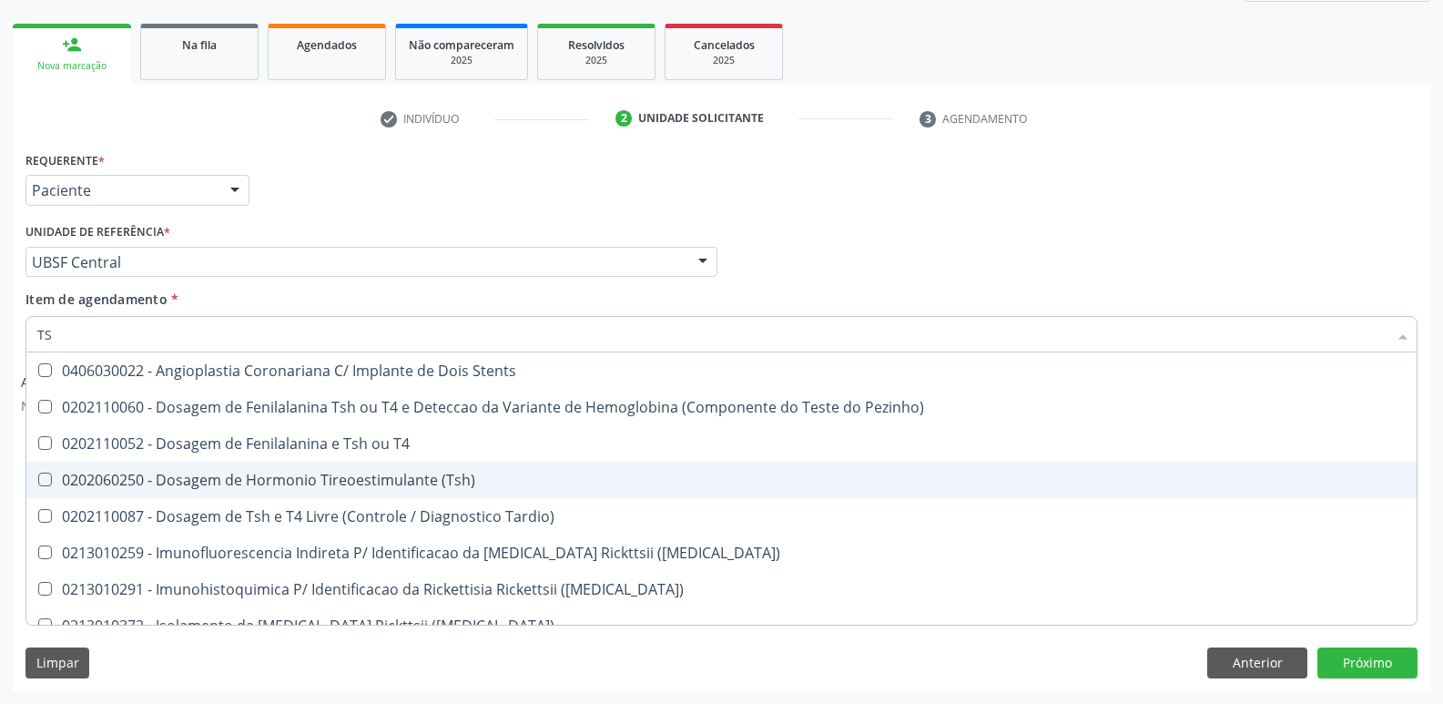
type input "TSH"
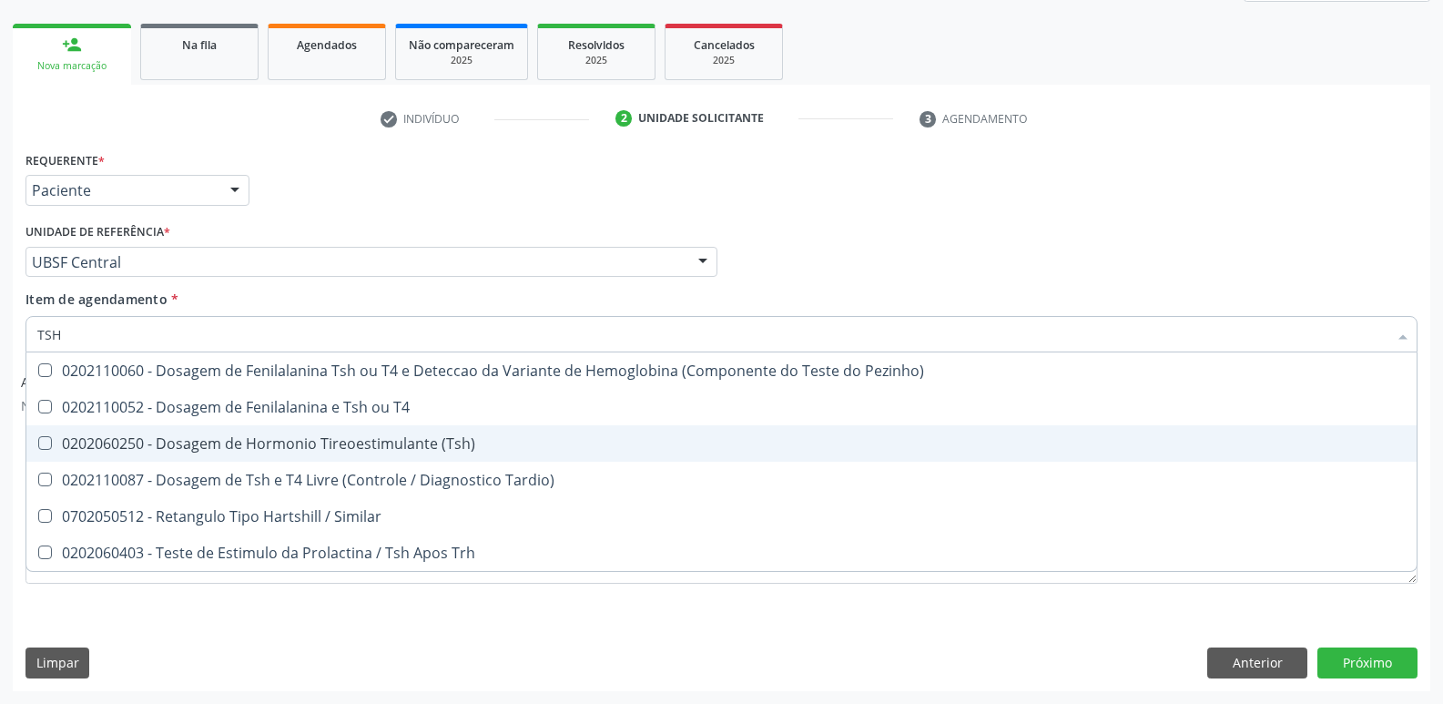
click at [311, 429] on span "0202060250 - Dosagem de Hormonio Tireoestimulante (Tsh)" at bounding box center [721, 443] width 1391 height 36
checkbox \(Tsh\) "true"
type input "TS"
checkbox \(Tsh\) "false"
checkbox Tardio\) "true"
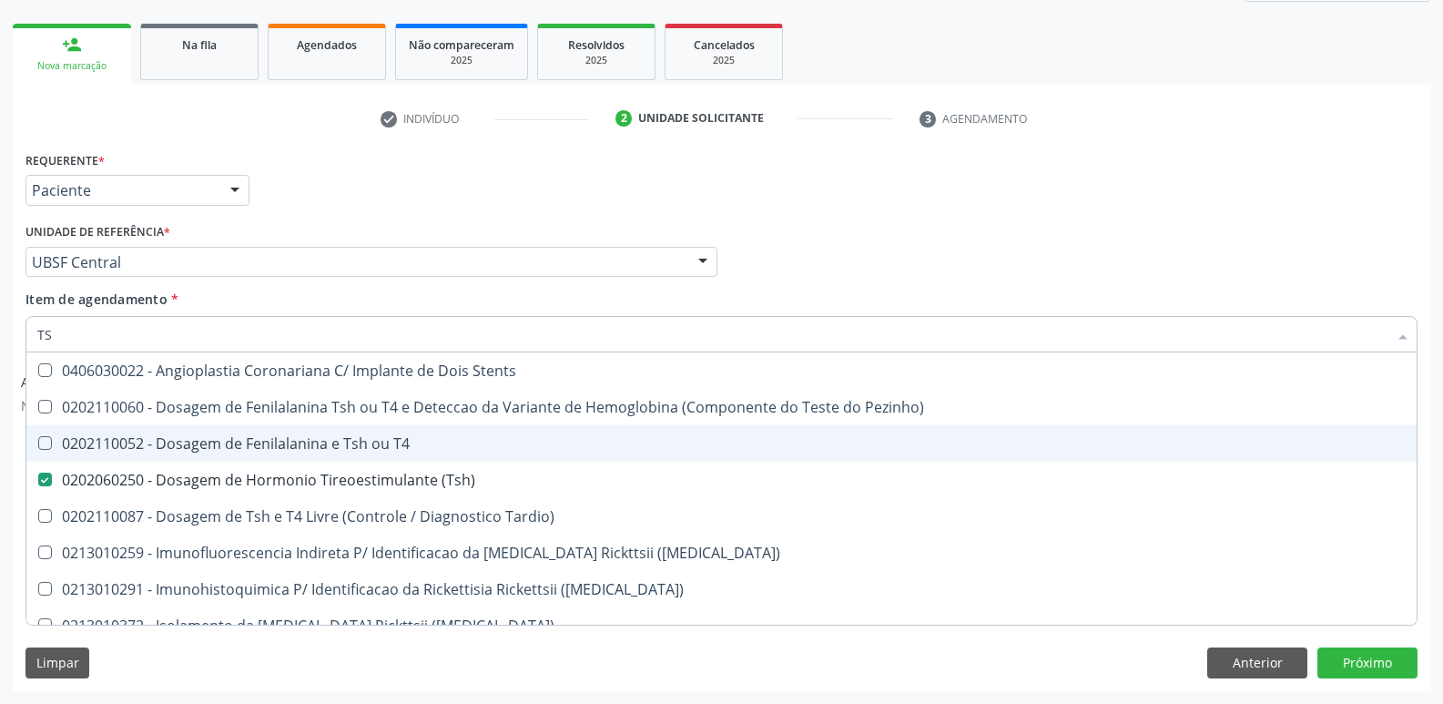
type input "T"
type input "C"
checkbox \(Tsh\) "false"
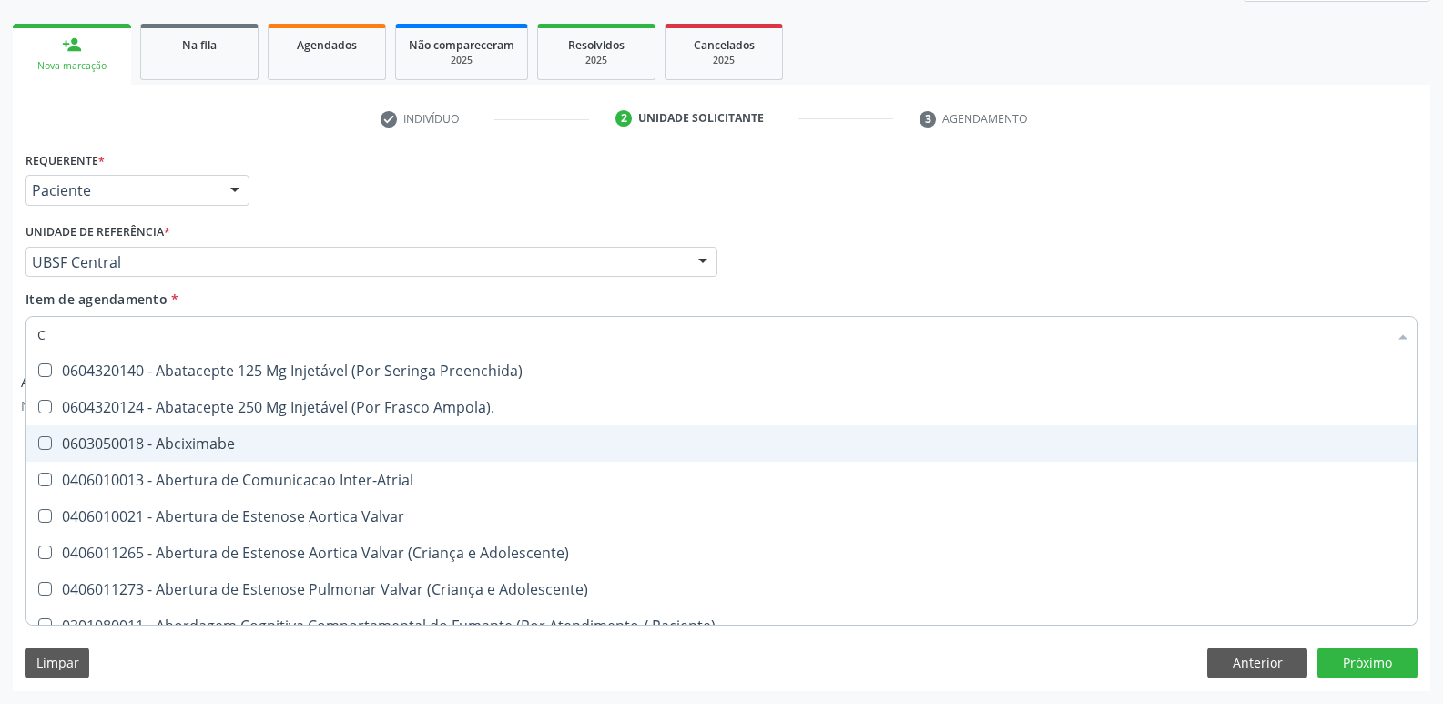
type input "CO"
checkbox Frasco-Ampola\) "true"
checkbox Urina "false"
checkbox Comprimido\) "true"
checkbox G\) "true"
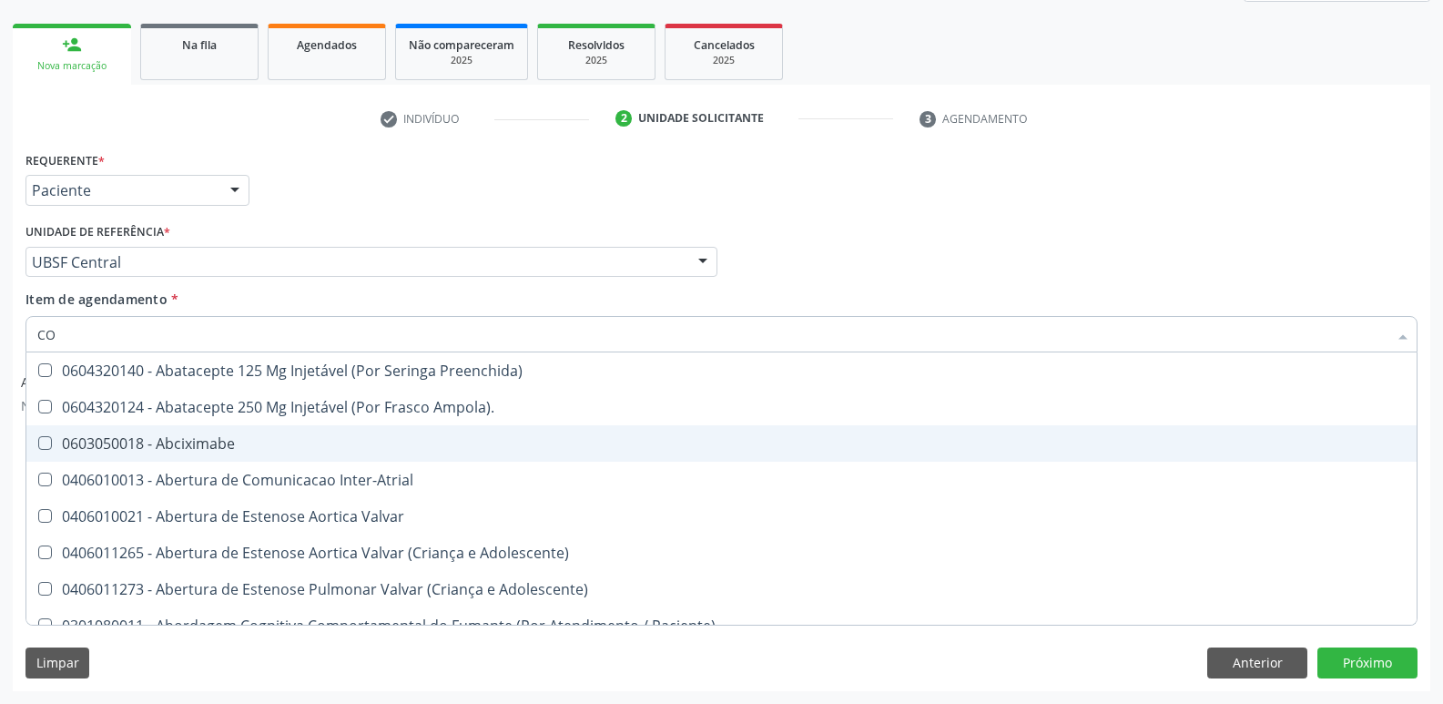
checkbox Comprimido\) "true"
checkbox Transcutanea "true"
checkbox Osseo "true"
type input "COR"
checkbox Frasco-Ampola\) "false"
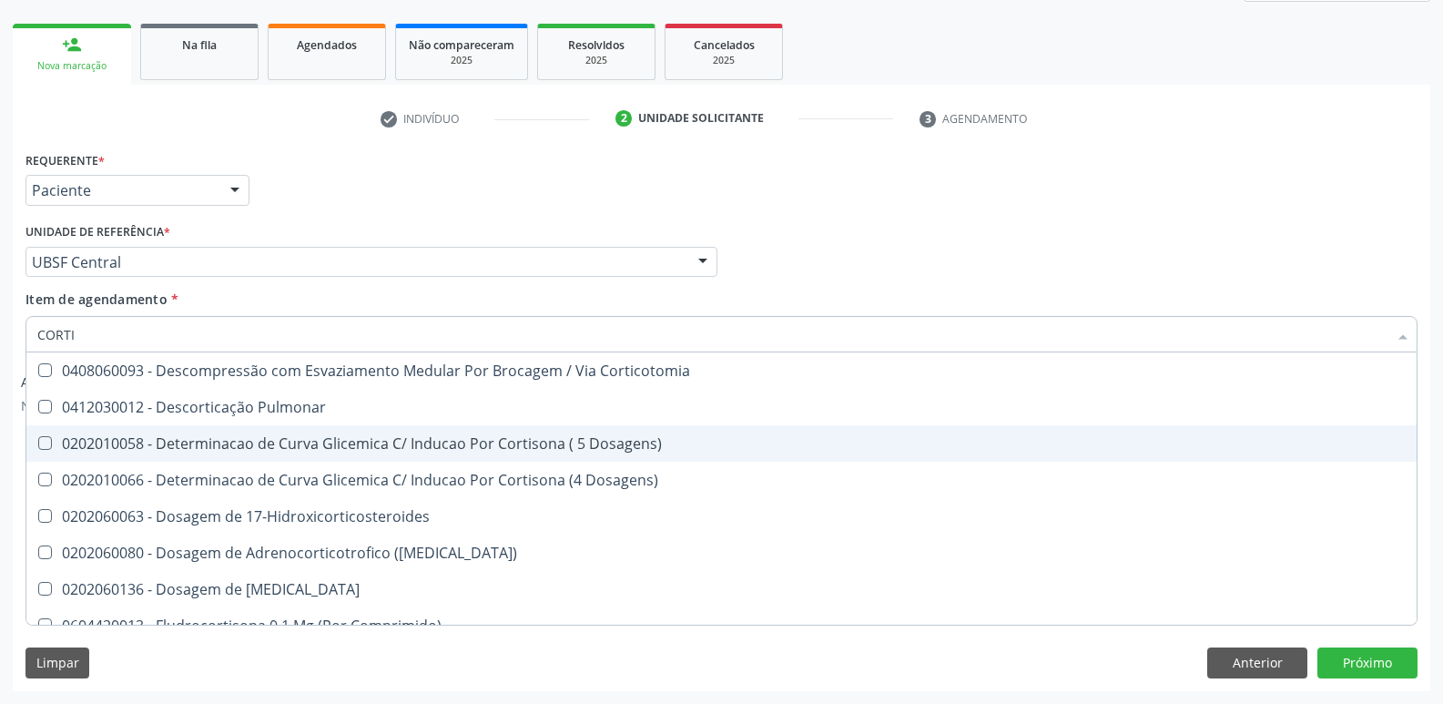
type input "CORTIS"
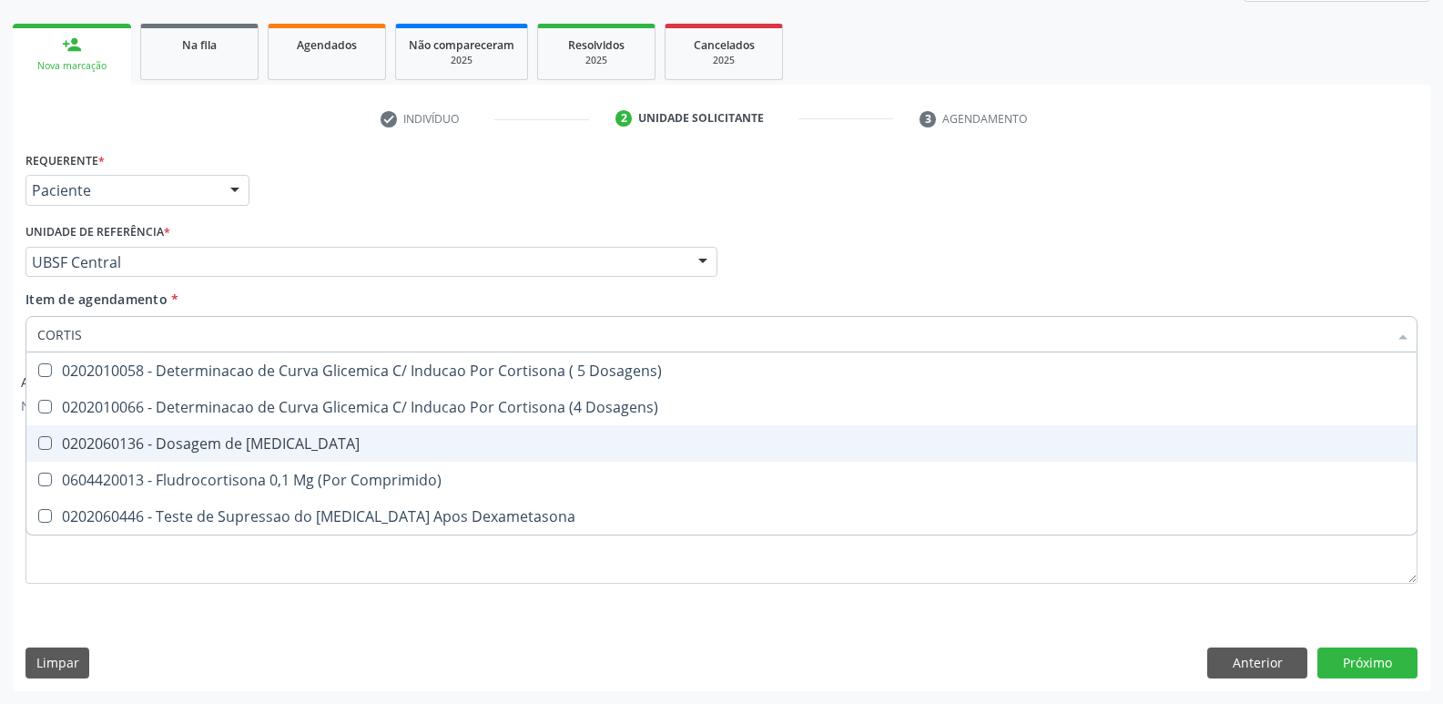
click at [311, 429] on span "0202060136 - Dosagem de [MEDICAL_DATA]" at bounding box center [721, 443] width 1391 height 36
checkbox Cortisol "true"
type input "CORTI"
checkbox Cortisol "false"
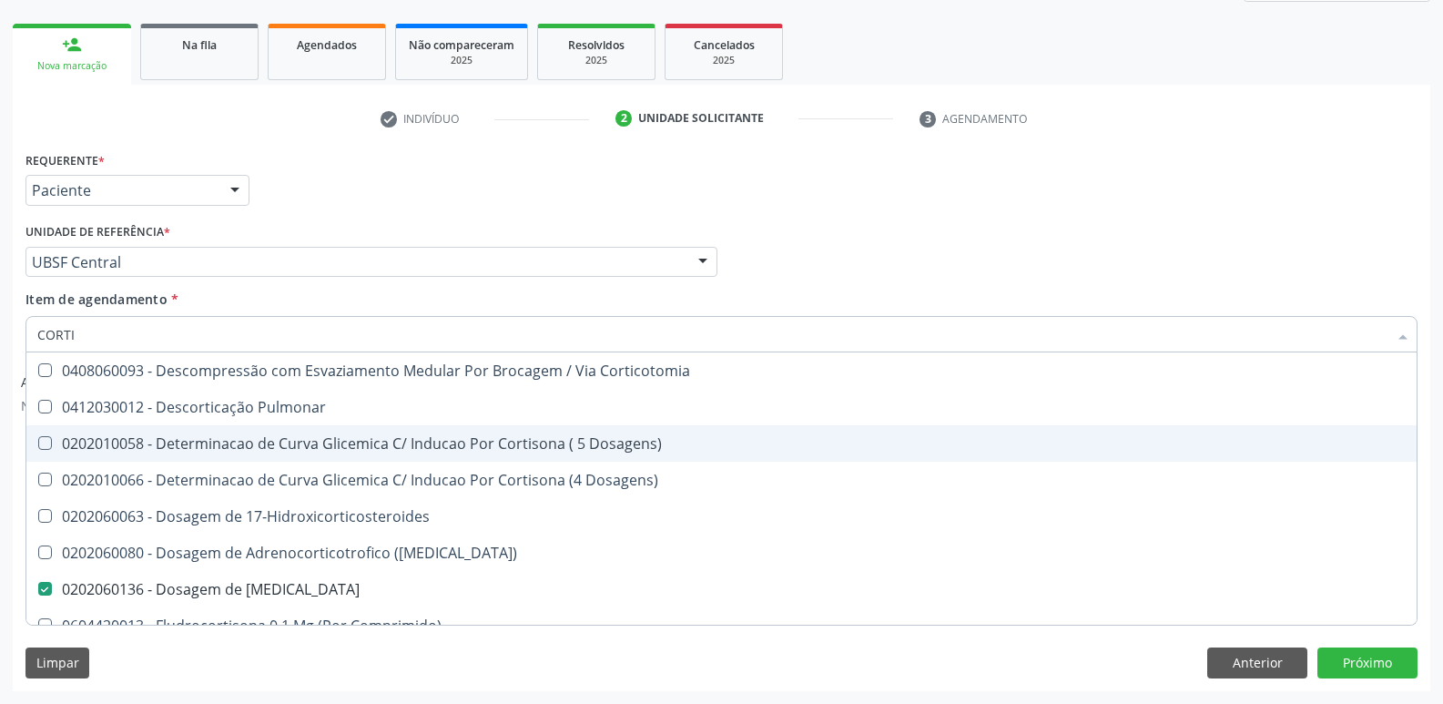
type input "CORT"
checkbox Cortisol "false"
checkbox Comprimido\) "true"
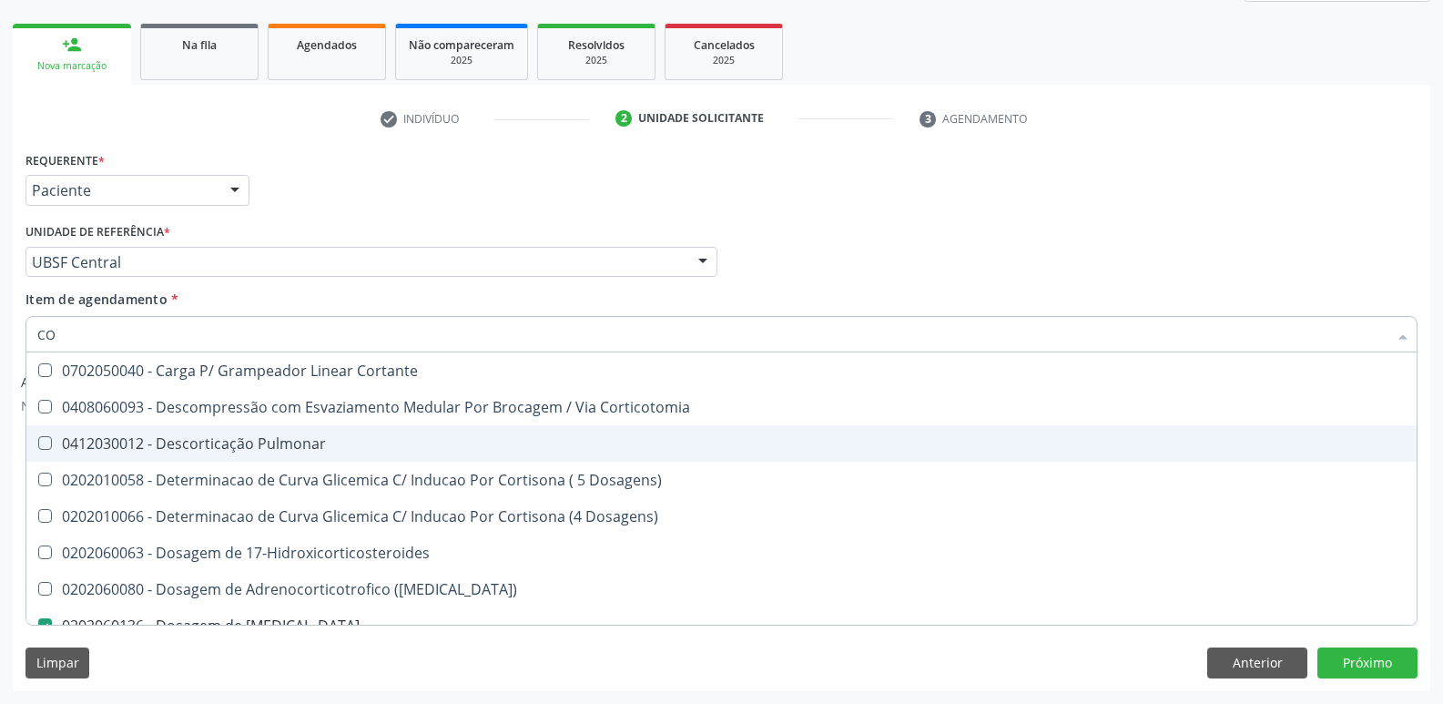
type input "C"
checkbox Cortisol "false"
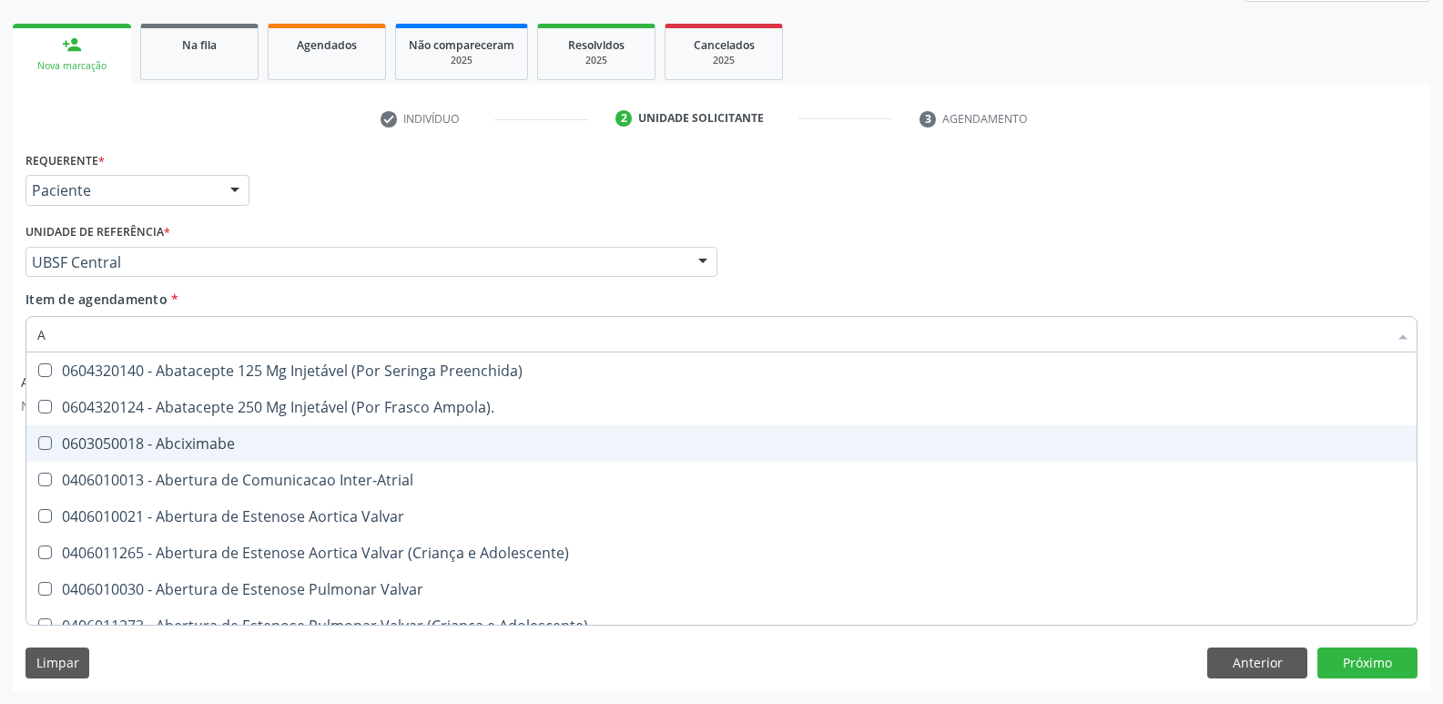
type input "AC"
checkbox Cnrac\) "true"
checkbox Urina "false"
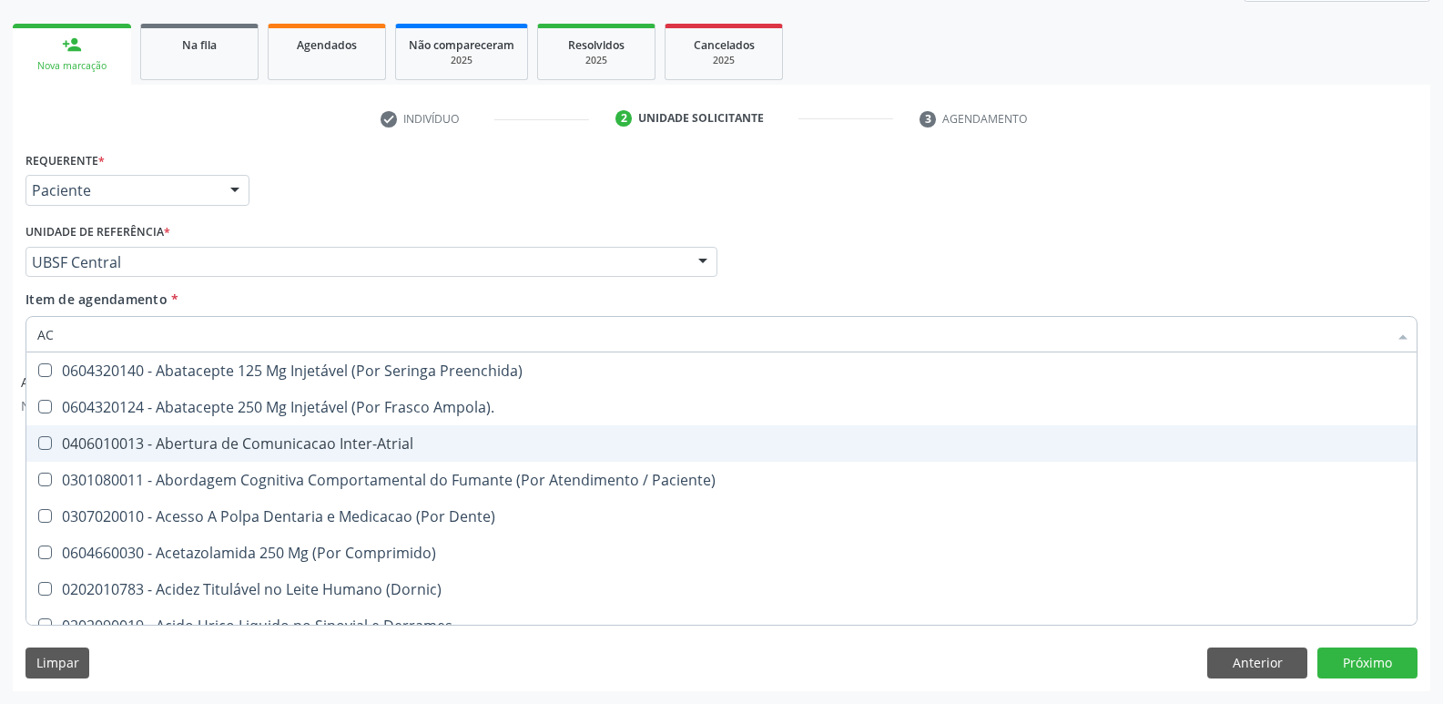
type input "ACI"
checkbox Urina "false"
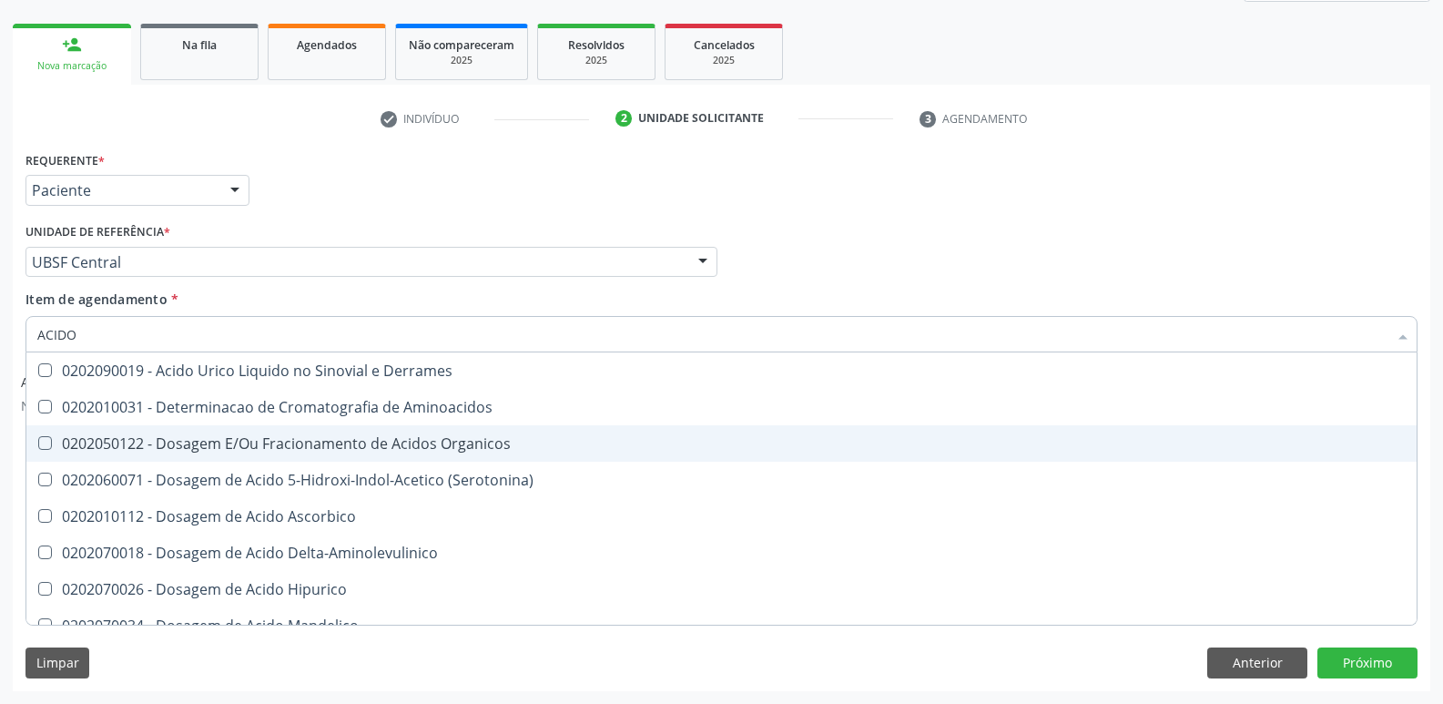
type input "ACIDO U"
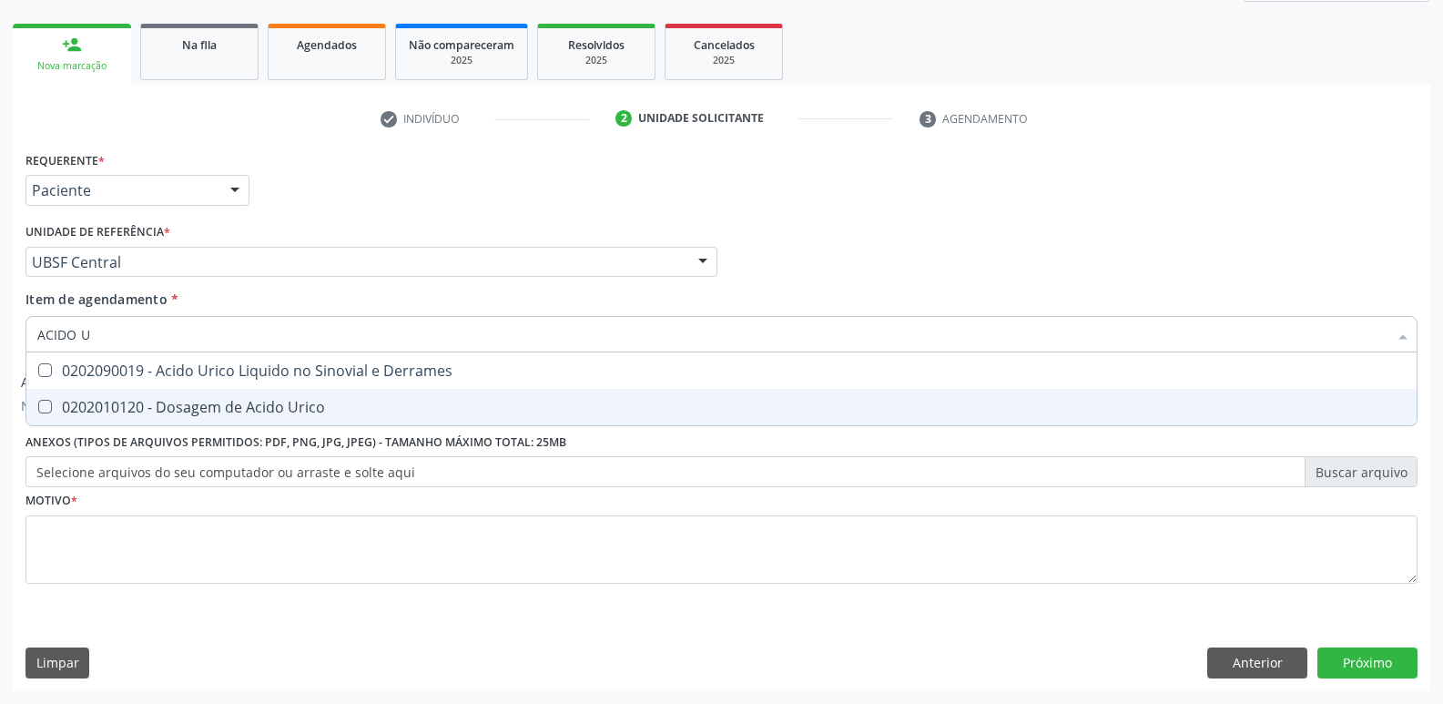
click at [311, 413] on div "0202010120 - Dosagem de Acido Urico" at bounding box center [721, 407] width 1369 height 15
checkbox Urico "true"
type input "ACIDO"
checkbox Urico "false"
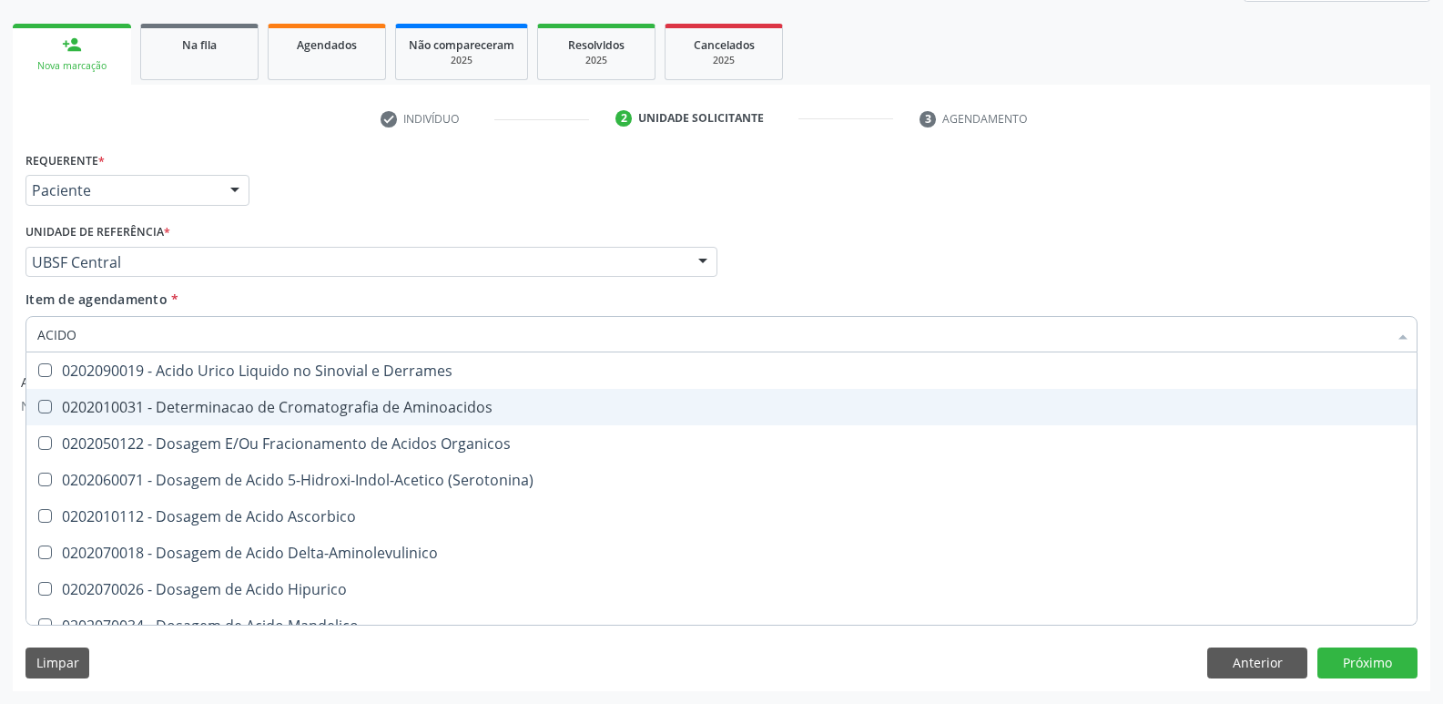
type input "ACID"
checkbox Urico "false"
checkbox Vanilmandelico "true"
type input "A"
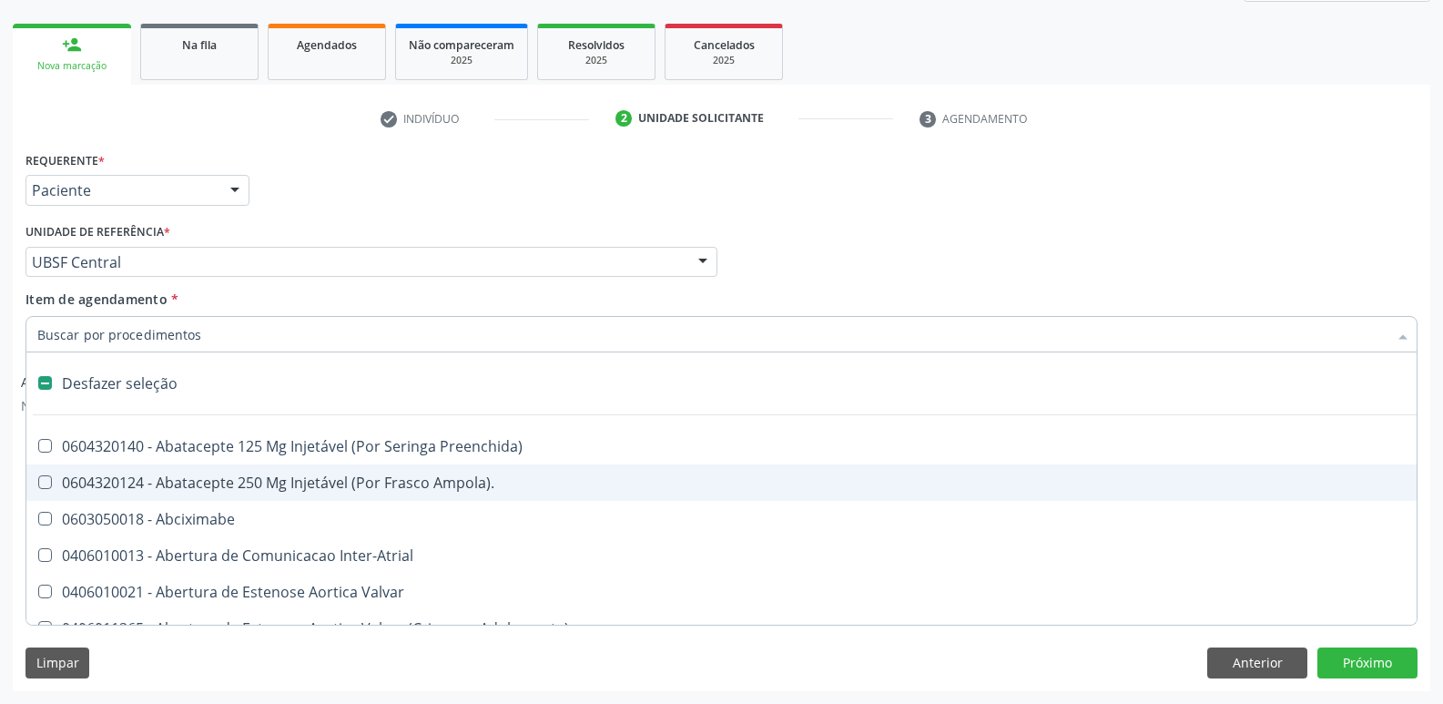
checkbox \(Dornic\) "false"
type input "P"
checkbox Urina "false"
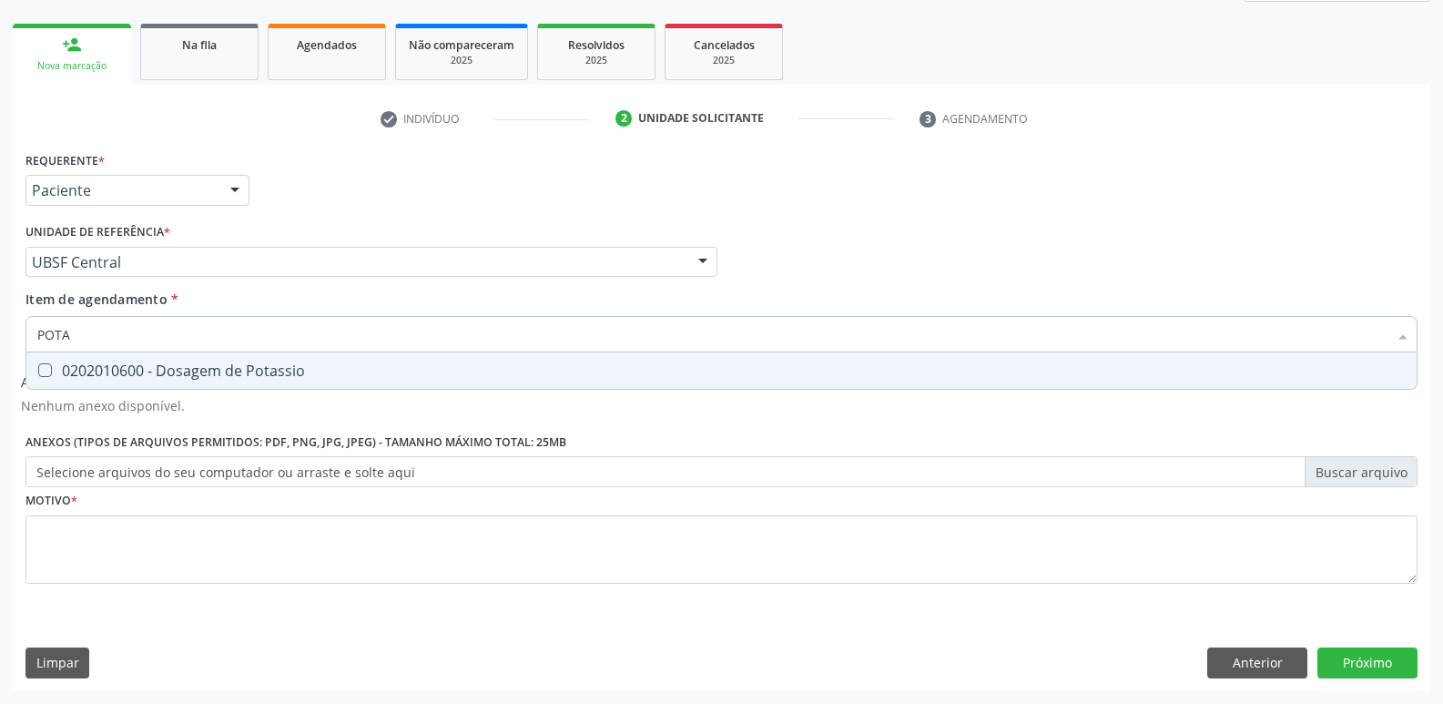
type input "POTAS"
click at [309, 373] on div "0202010600 - Dosagem de Potassio" at bounding box center [721, 370] width 1369 height 15
checkbox Potassio "true"
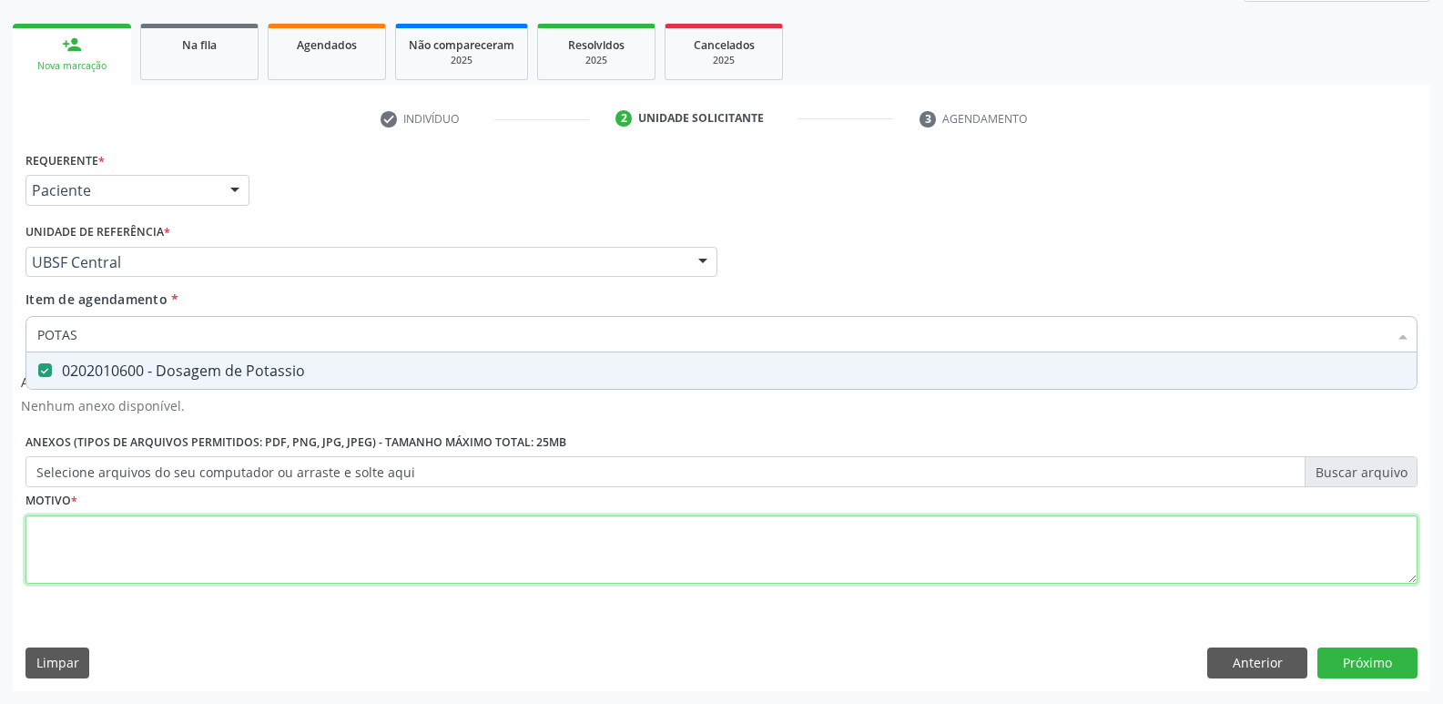
click at [251, 528] on div "Requerente * Paciente Profissional de Saúde Paciente Nenhum resultado encontrad…" at bounding box center [722, 378] width 1392 height 463
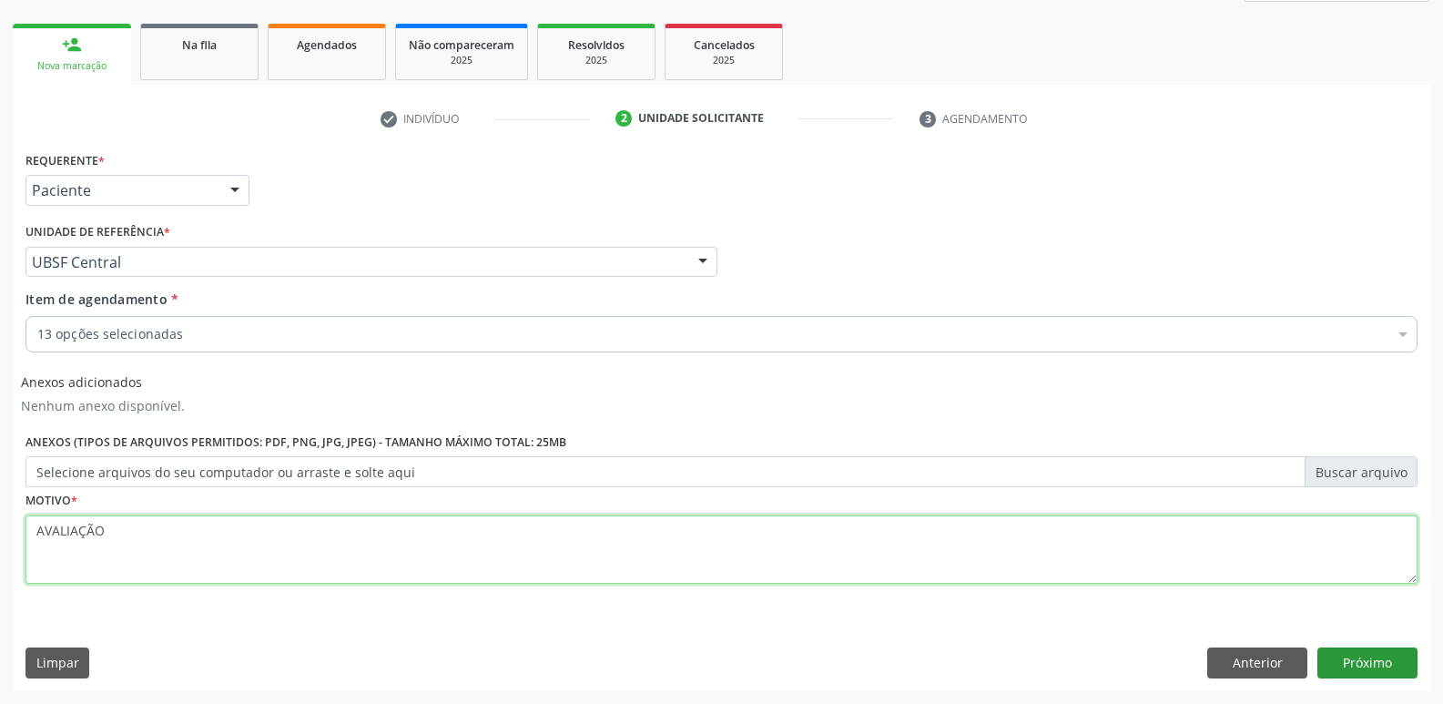
type textarea "AVALIAÇÃO"
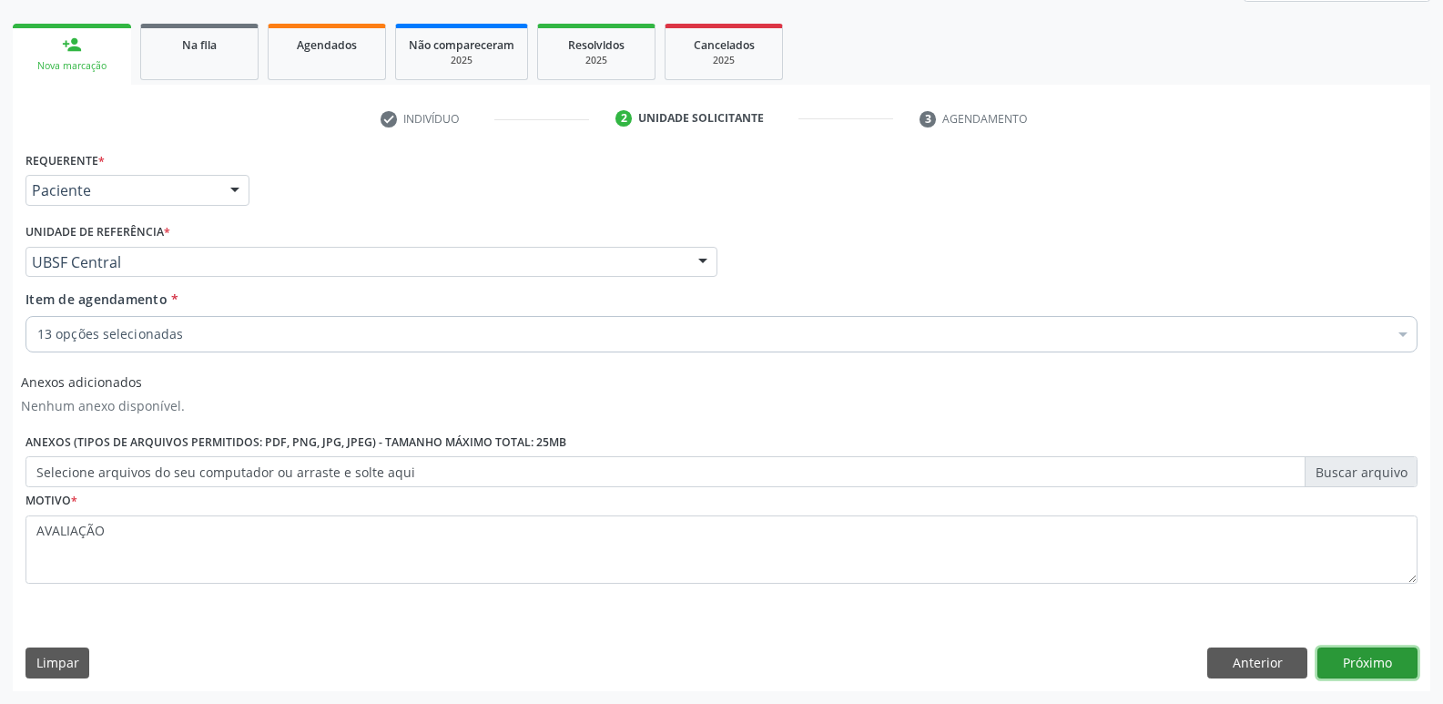
click at [1367, 672] on button "Próximo" at bounding box center [1368, 663] width 100 height 31
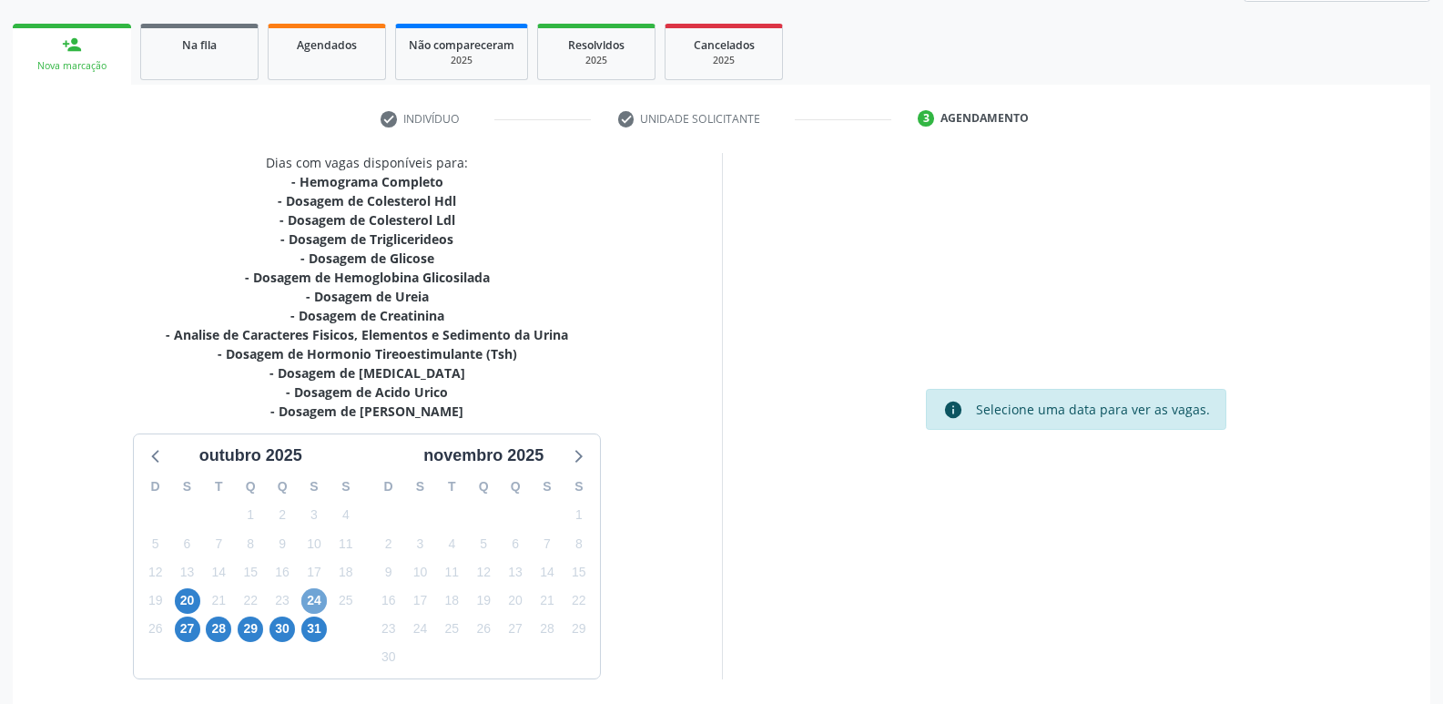
click at [314, 596] on span "24" at bounding box center [314, 601] width 26 height 26
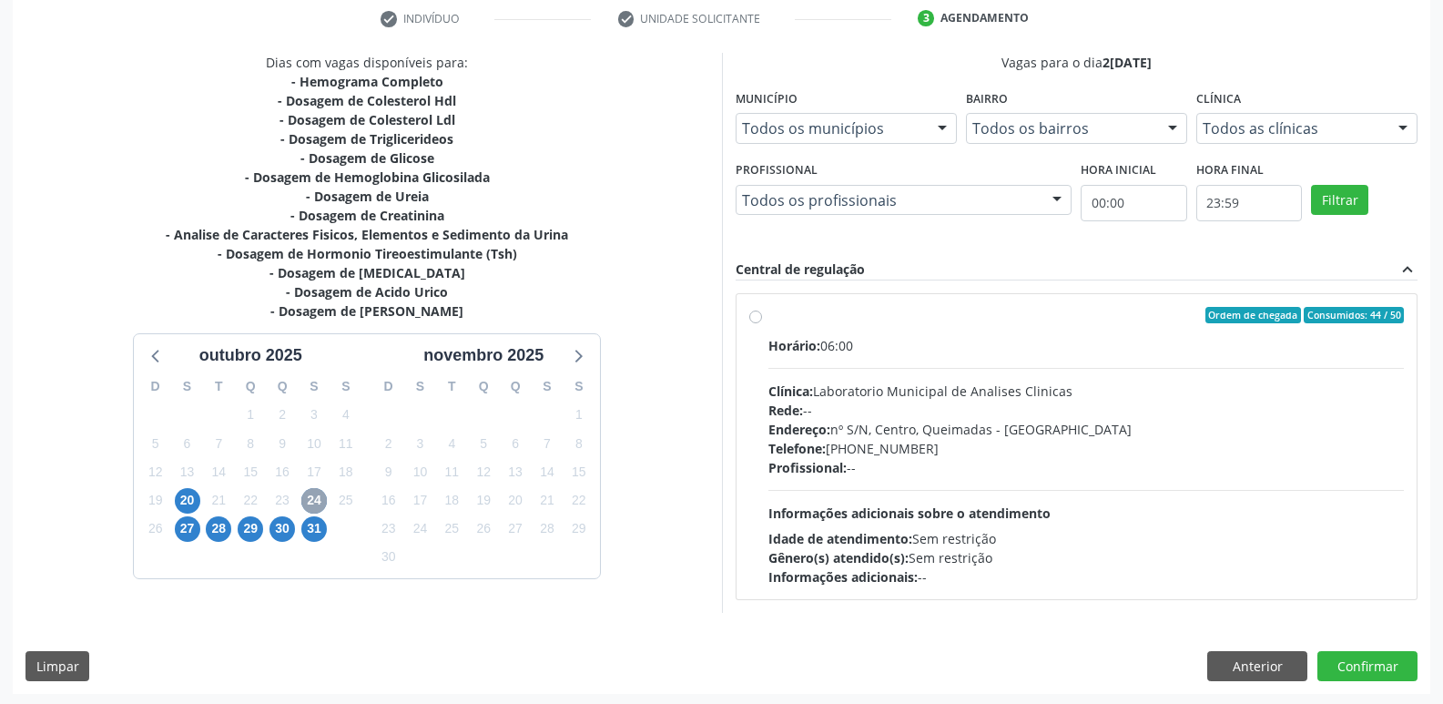
scroll to position [352, 0]
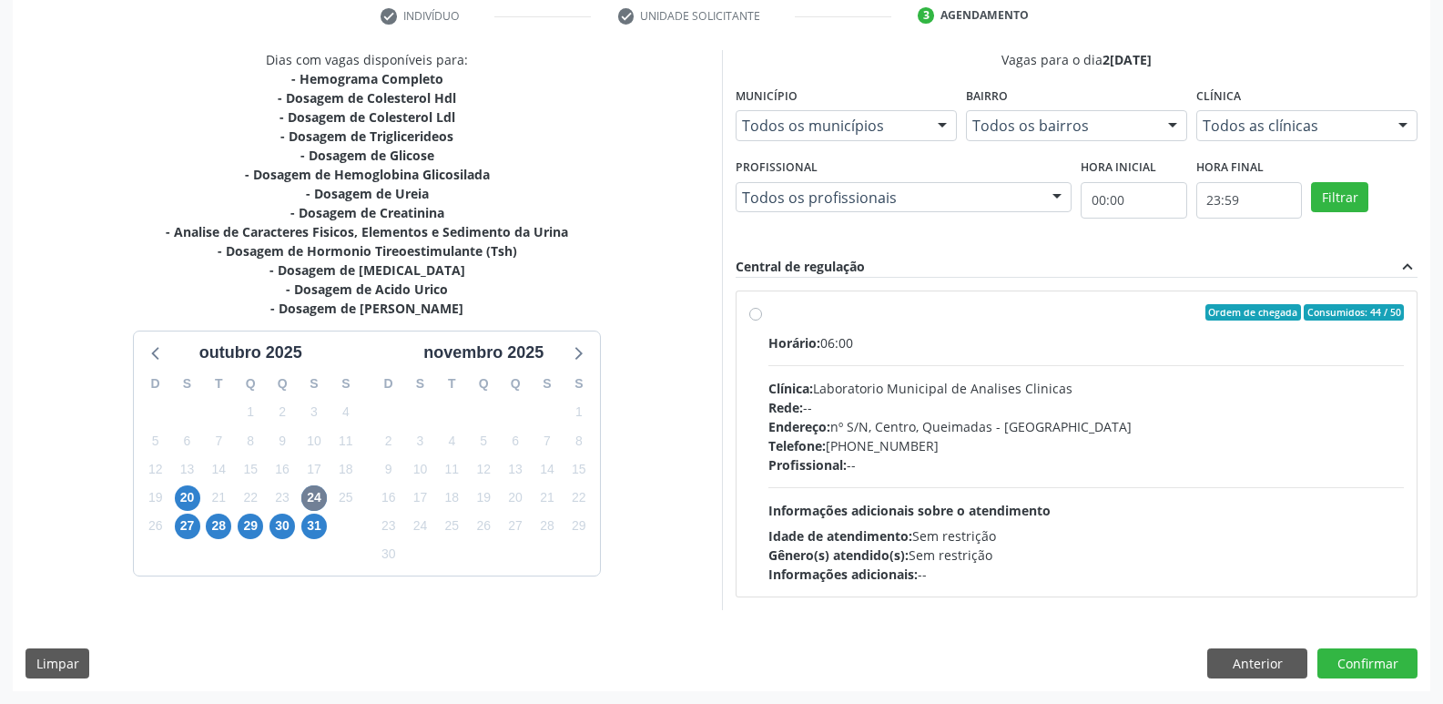
drag, startPoint x: 1196, startPoint y: 427, endPoint x: 962, endPoint y: 532, distance: 256.4
click at [1194, 428] on div "Endereço: nº S/N, Centro, Queimadas - [GEOGRAPHIC_DATA]" at bounding box center [1087, 426] width 637 height 19
click at [762, 321] on input "Ordem de chegada Consumidos: 44 / 50 Horário: 06:00 Clínica: Laboratorio Munici…" at bounding box center [756, 312] width 13 height 16
radio input "true"
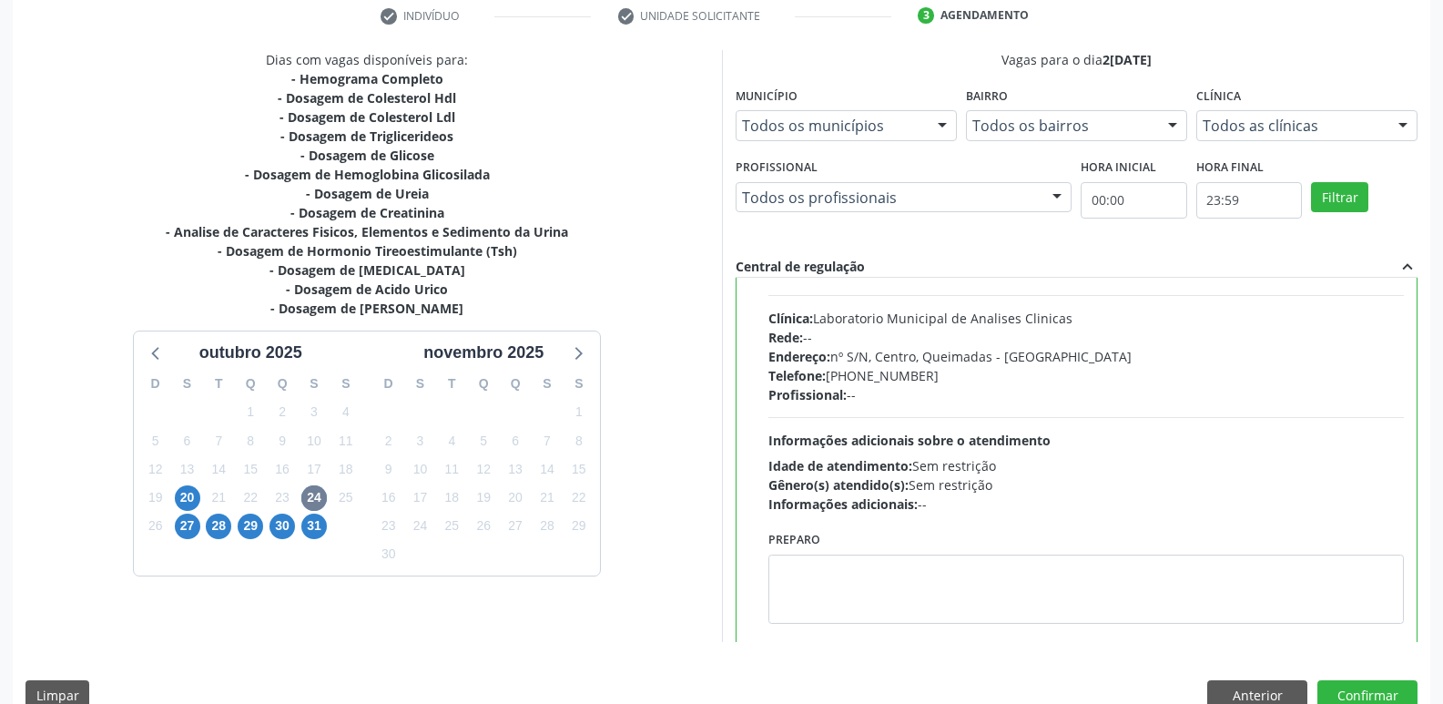
scroll to position [90, 0]
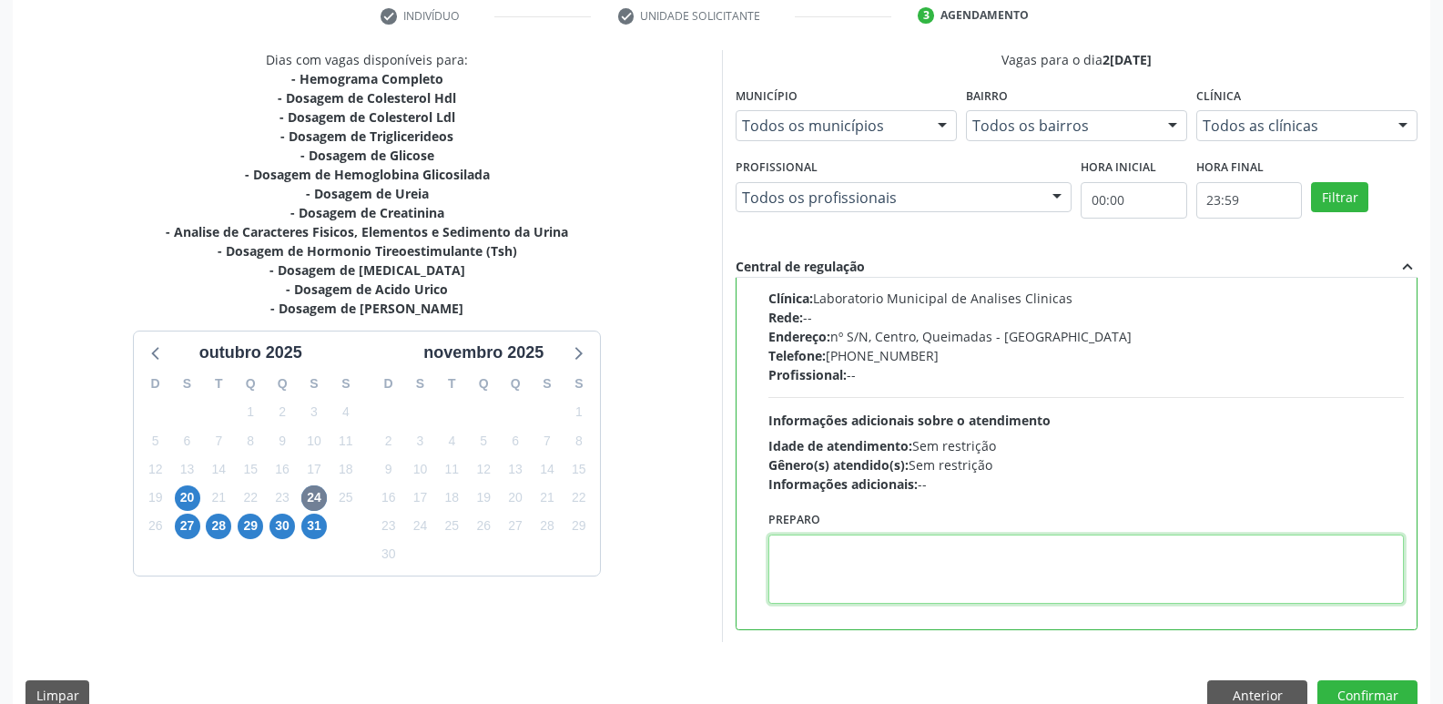
drag, startPoint x: 860, startPoint y: 593, endPoint x: 842, endPoint y: 598, distance: 18.1
click at [857, 594] on textarea at bounding box center [1087, 569] width 637 height 69
type textarea "IR EM [GEOGRAPHIC_DATA]"
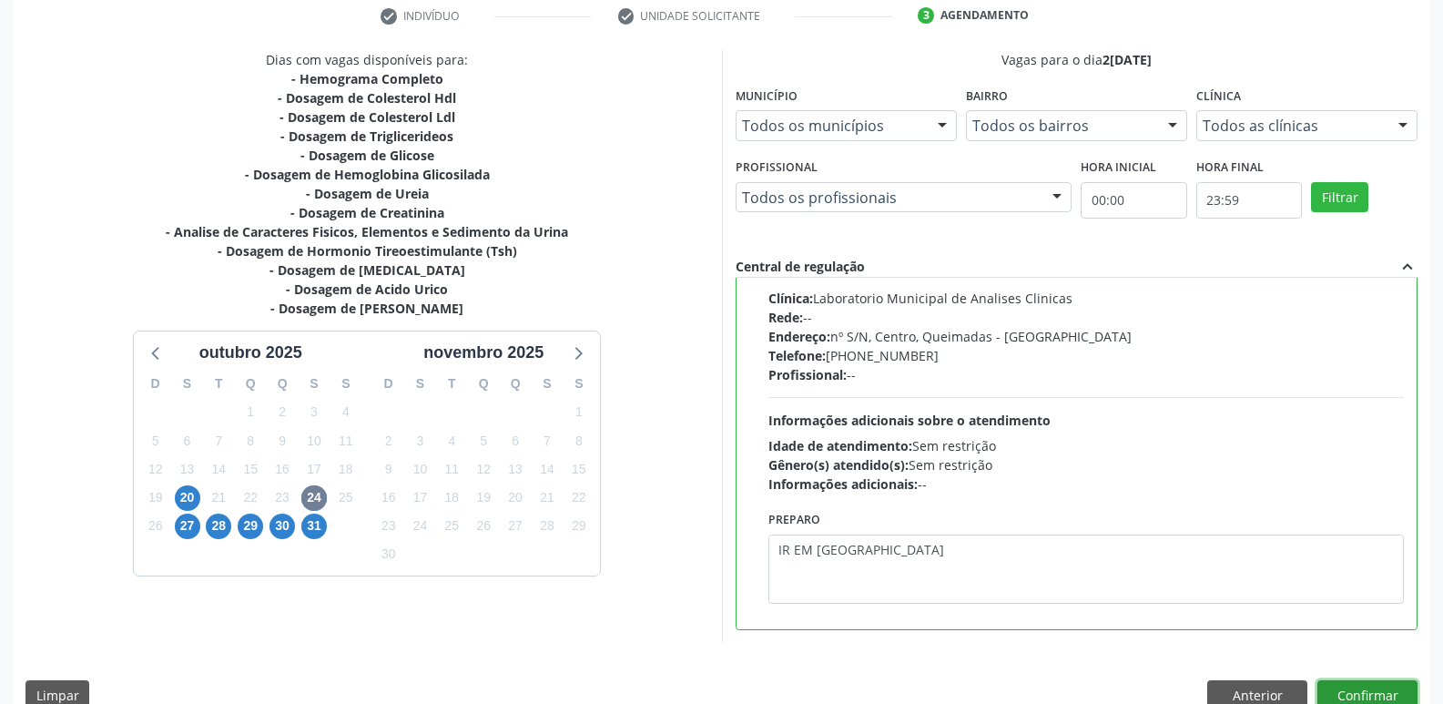
click at [1348, 686] on button "Confirmar" at bounding box center [1368, 695] width 100 height 31
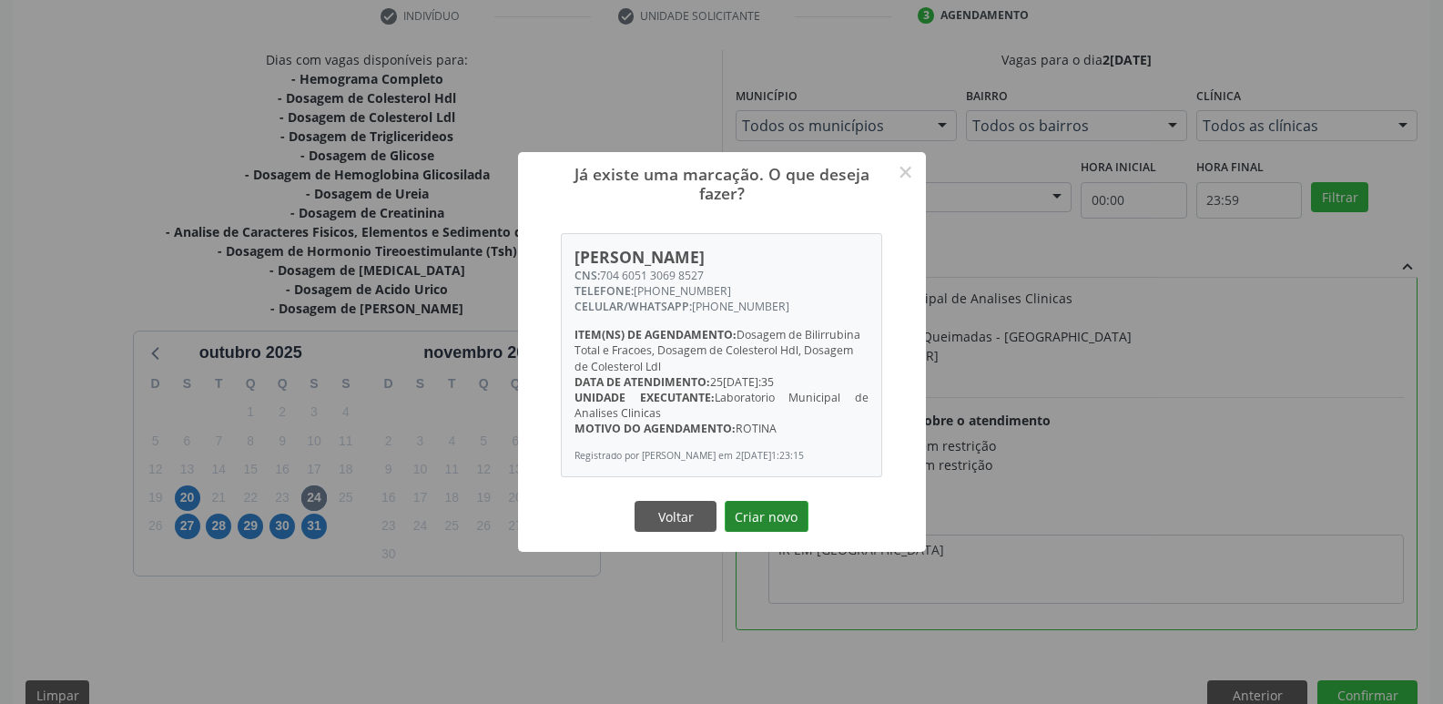
click at [771, 528] on button "Criar novo" at bounding box center [767, 516] width 84 height 31
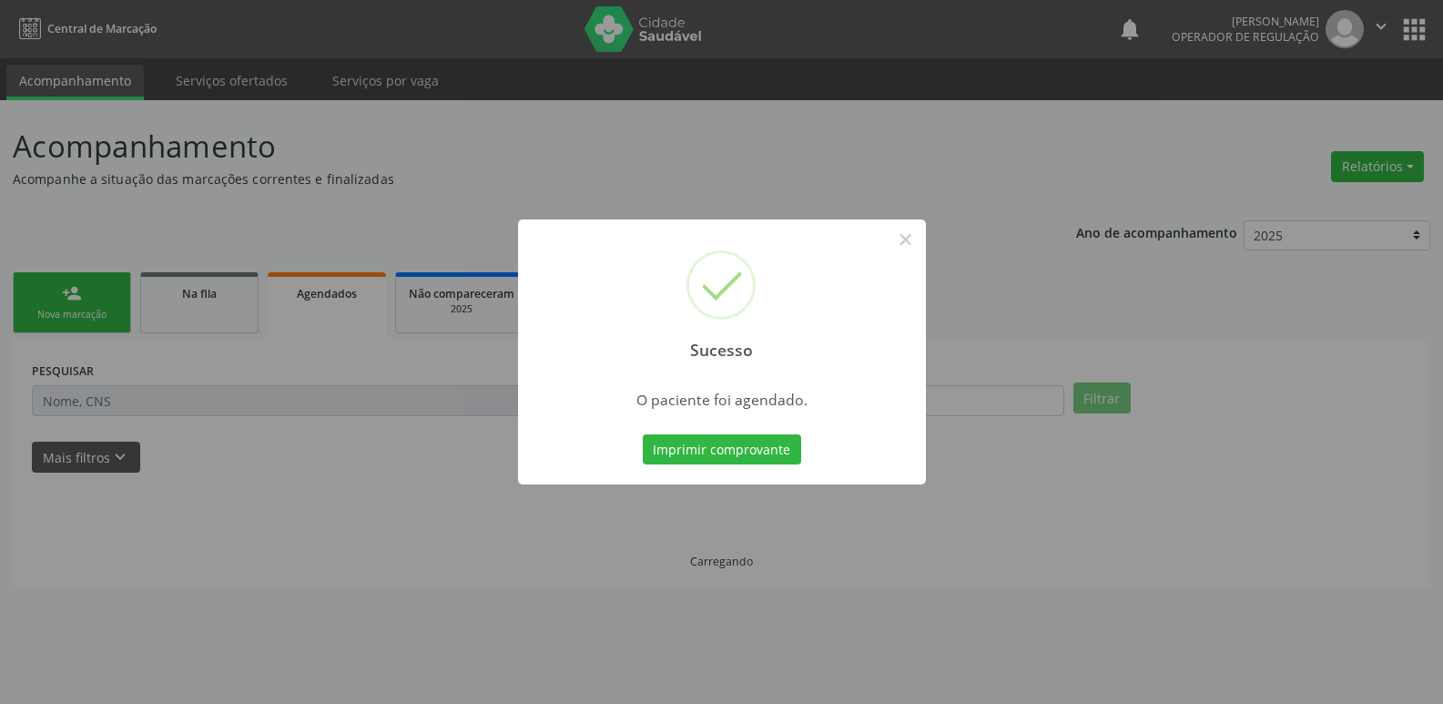
scroll to position [0, 0]
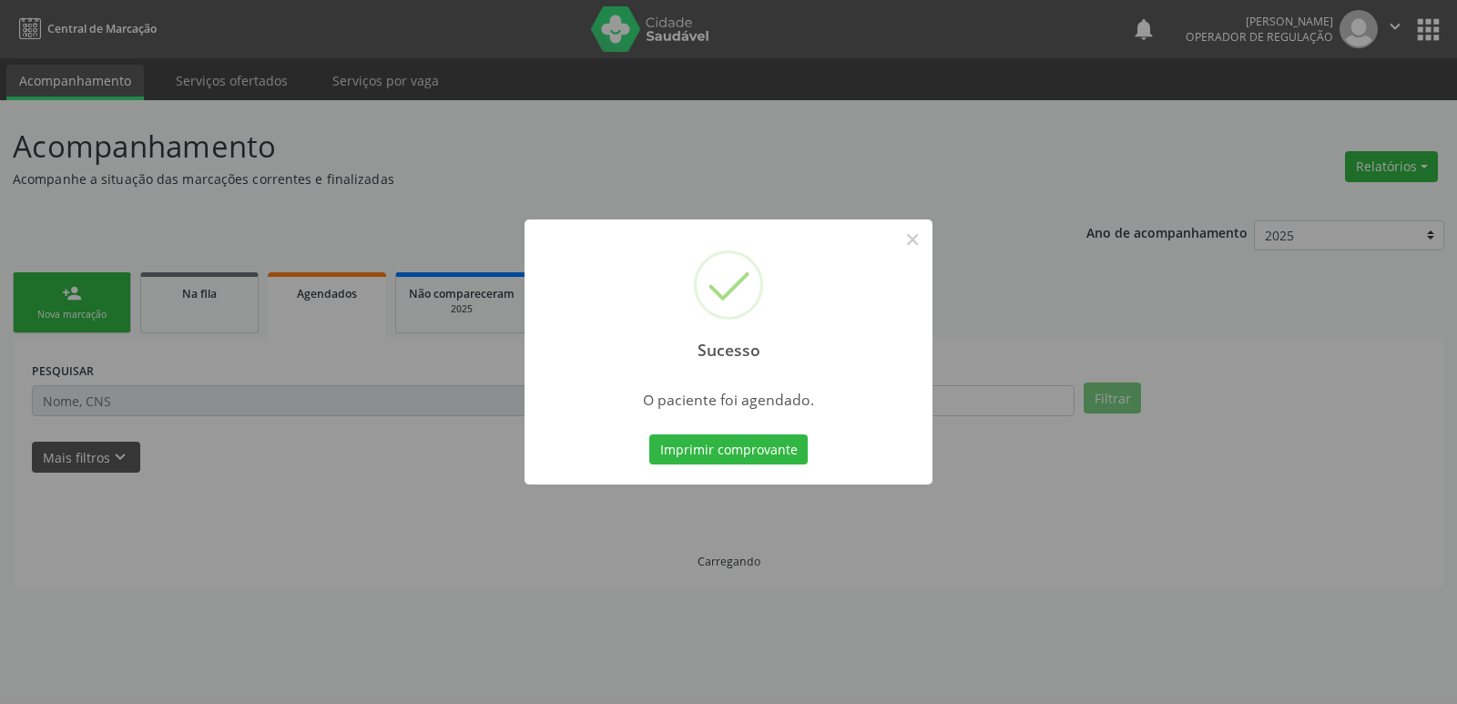
click at [649, 434] on button "Imprimir comprovante" at bounding box center [728, 449] width 158 height 31
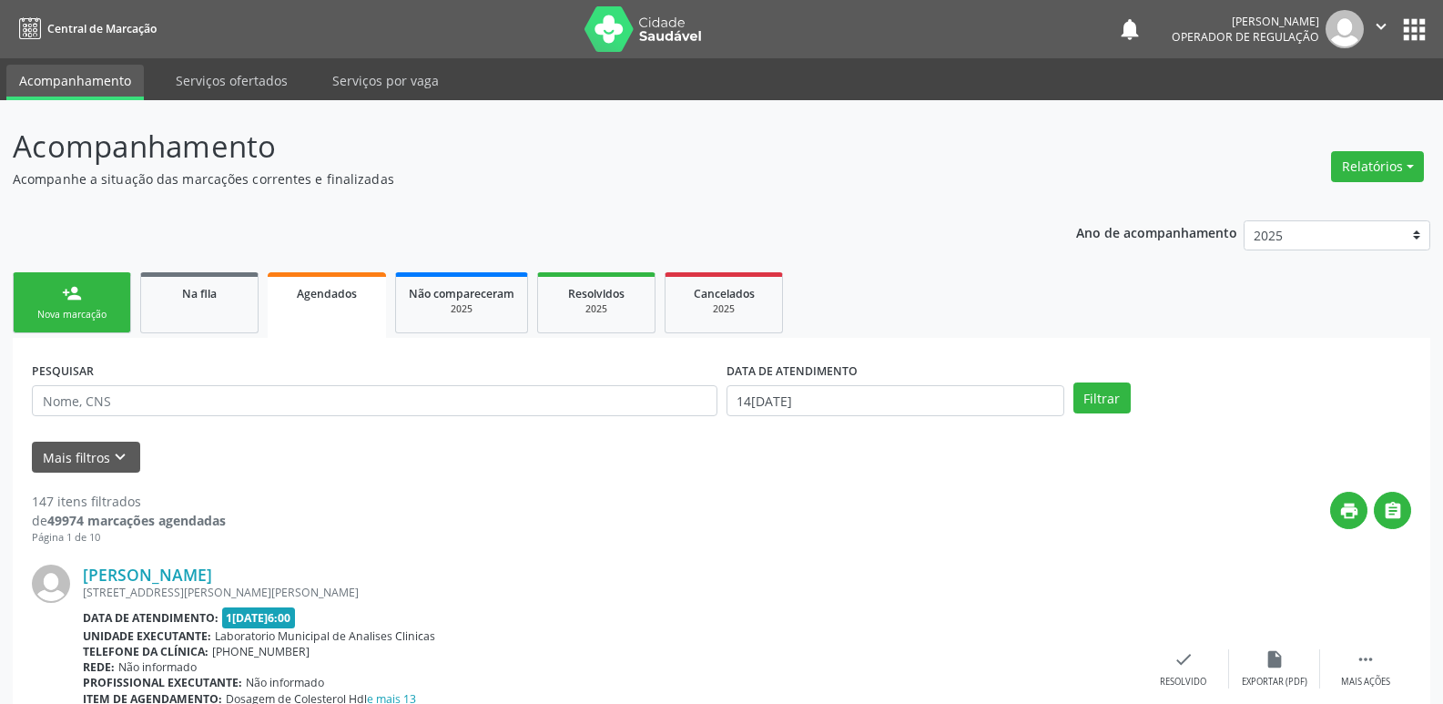
drag, startPoint x: 297, startPoint y: 418, endPoint x: 275, endPoint y: 380, distance: 44.1
click at [289, 401] on div "PESQUISAR" at bounding box center [374, 392] width 695 height 71
click at [272, 374] on div "PESQUISAR" at bounding box center [374, 392] width 695 height 71
click at [254, 396] on input "text" at bounding box center [375, 400] width 686 height 31
type input "[PERSON_NAME]"
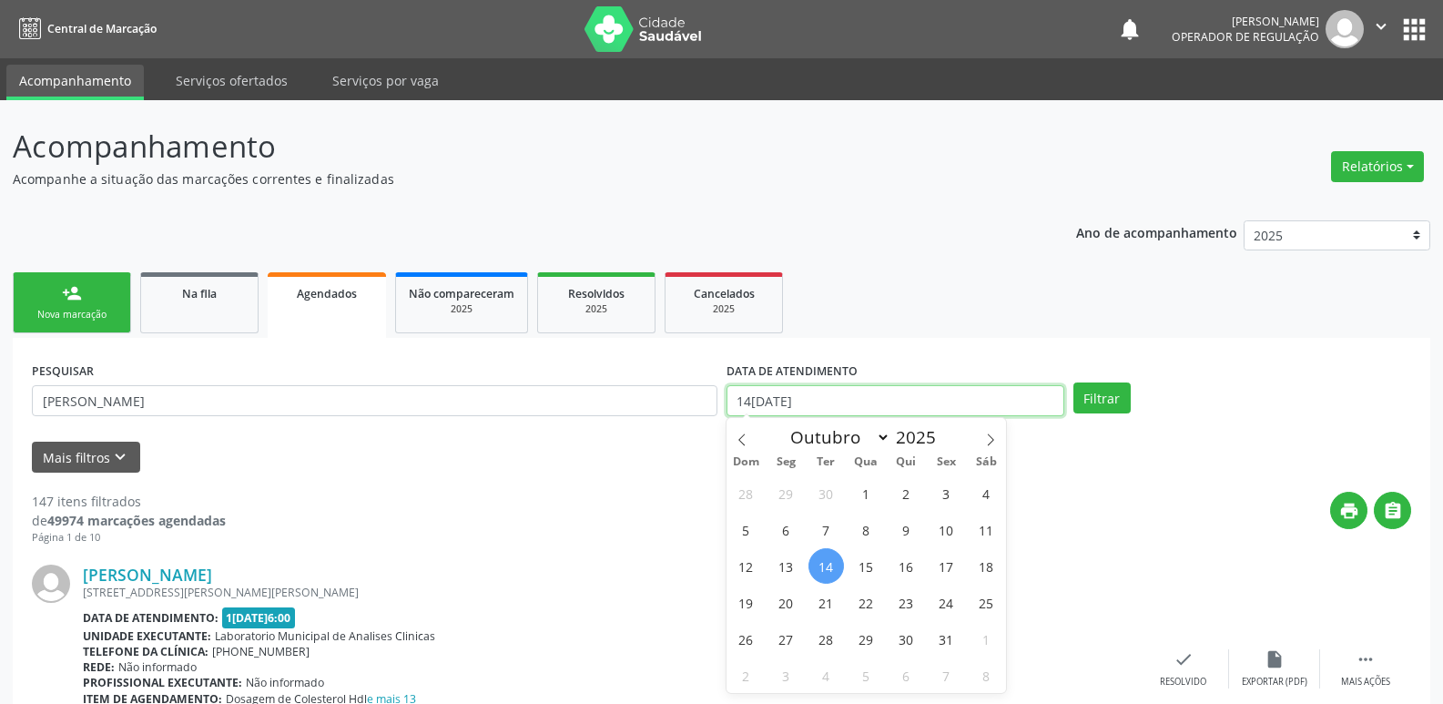
click at [789, 406] on input "14[DATE]" at bounding box center [896, 400] width 338 height 31
click at [1074, 383] on button "Filtrar" at bounding box center [1102, 398] width 57 height 31
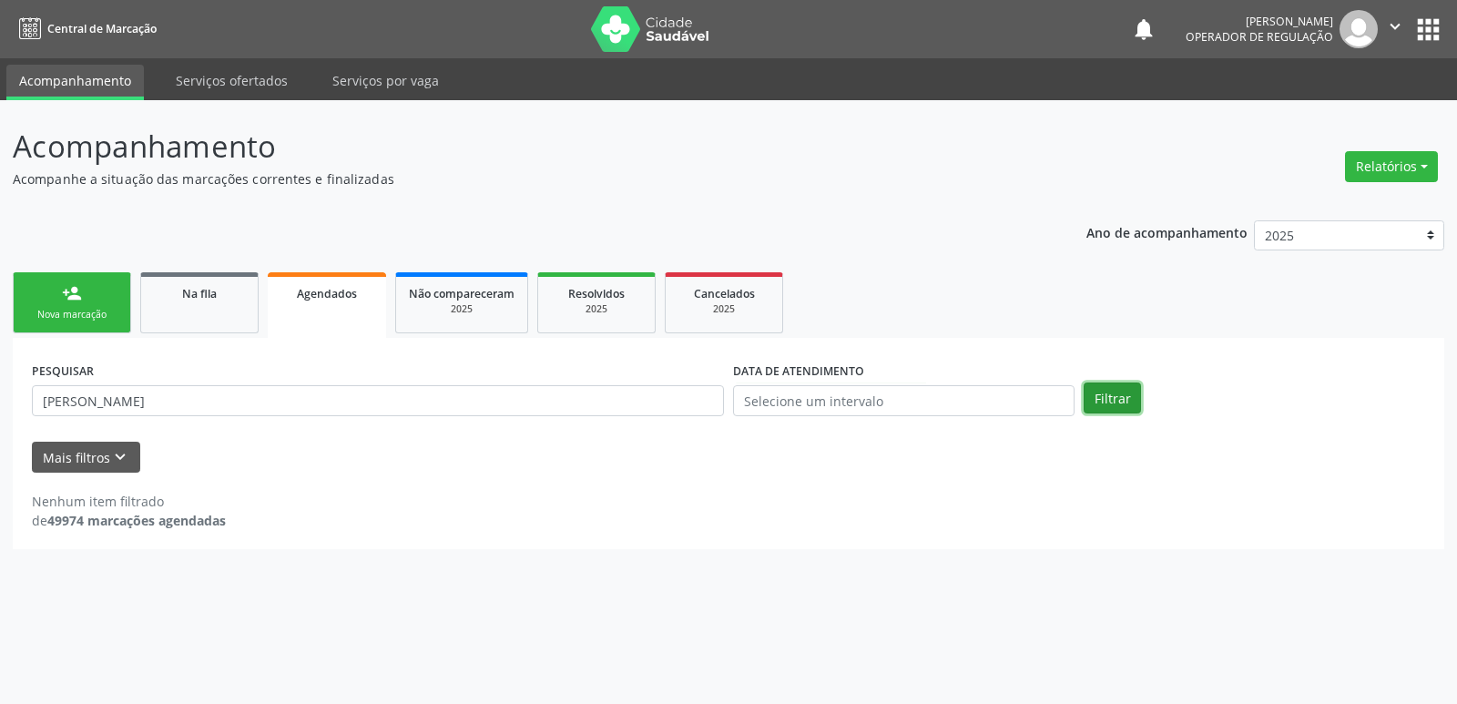
click at [1119, 400] on button "Filtrar" at bounding box center [1112, 398] width 57 height 31
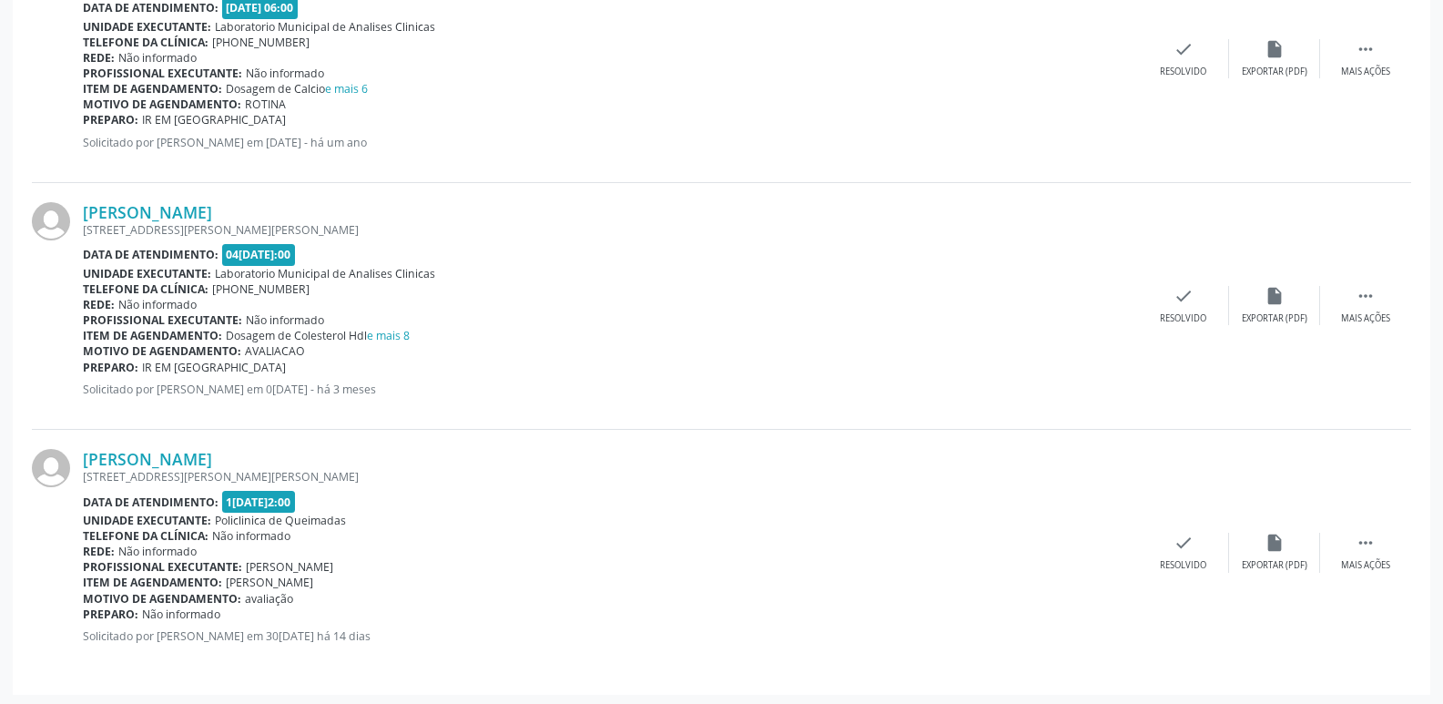
scroll to position [1863, 0]
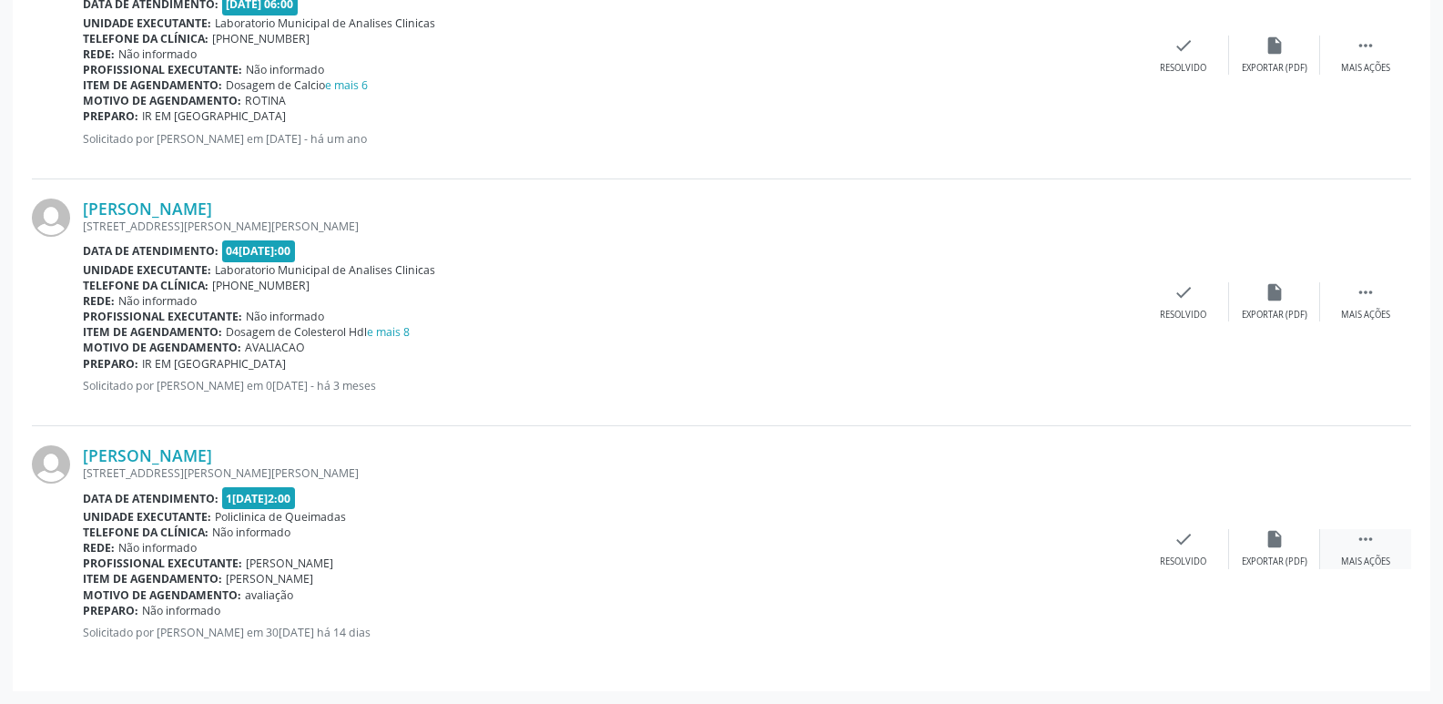
click at [1365, 536] on icon "" at bounding box center [1366, 539] width 20 height 20
click at [995, 535] on icon "print" at bounding box center [1002, 539] width 20 height 20
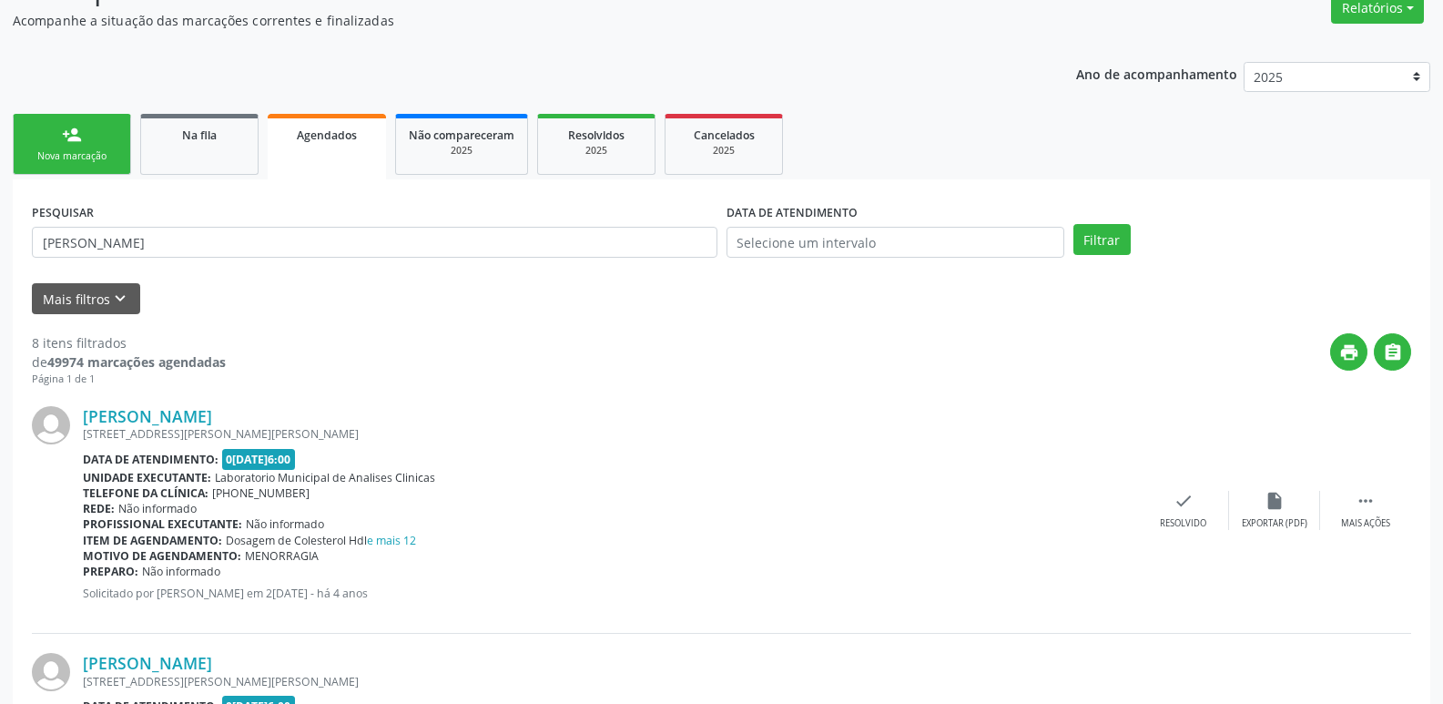
scroll to position [0, 0]
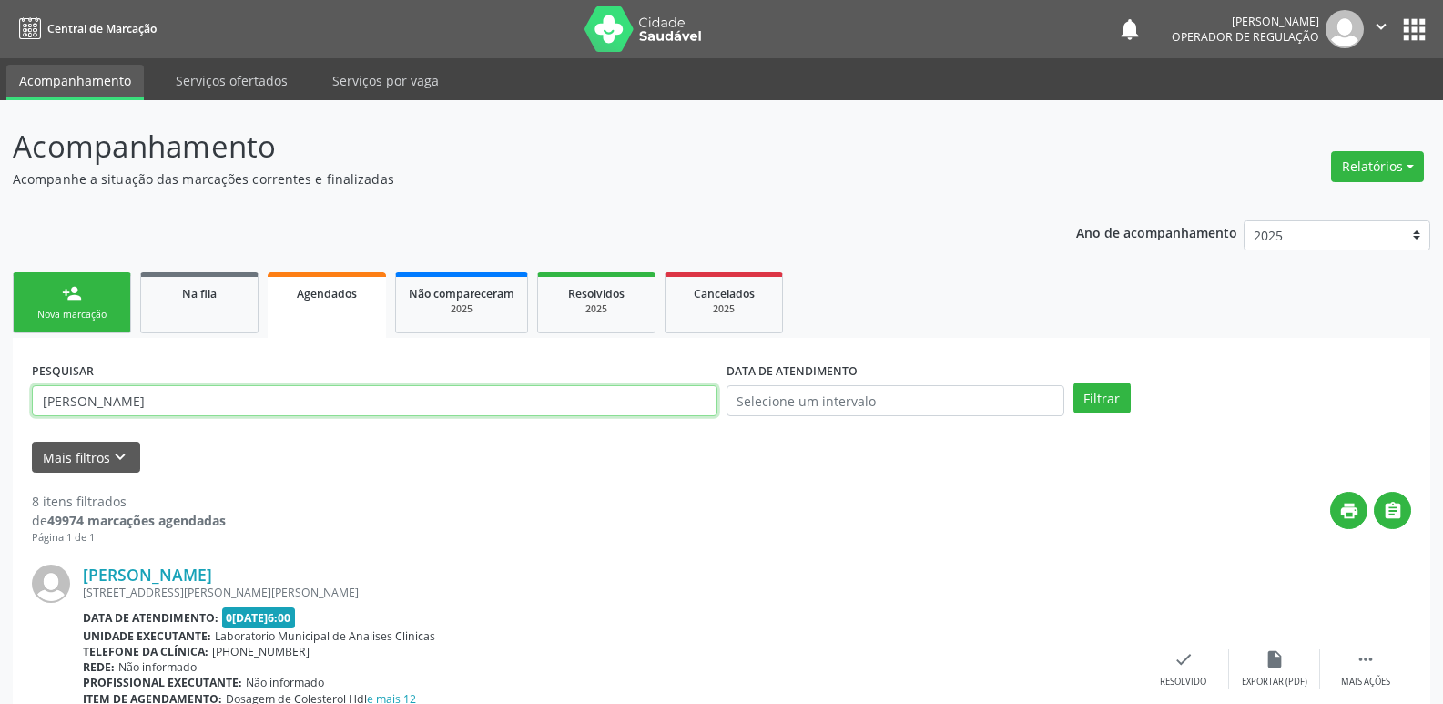
drag, startPoint x: 237, startPoint y: 399, endPoint x: 0, endPoint y: 400, distance: 236.8
click at [1110, 403] on button "Filtrar" at bounding box center [1102, 398] width 57 height 31
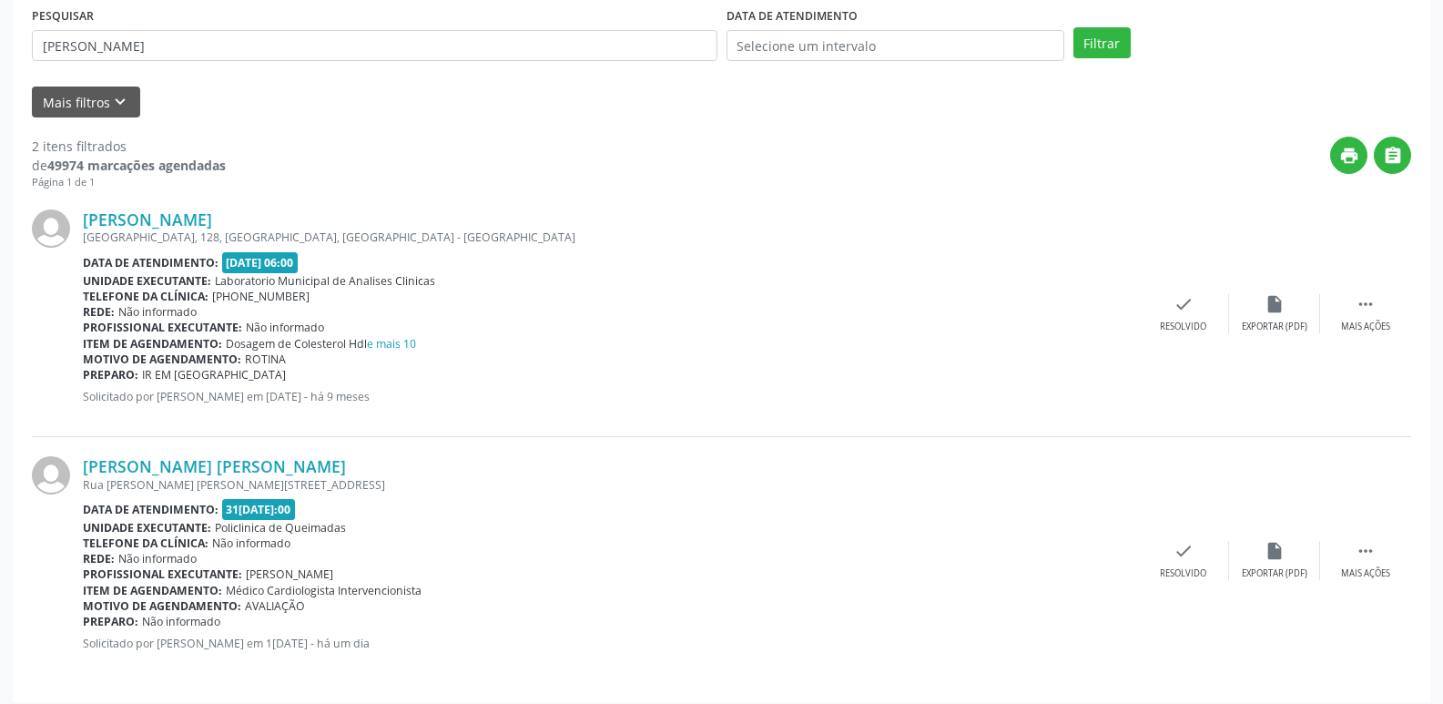
scroll to position [366, 0]
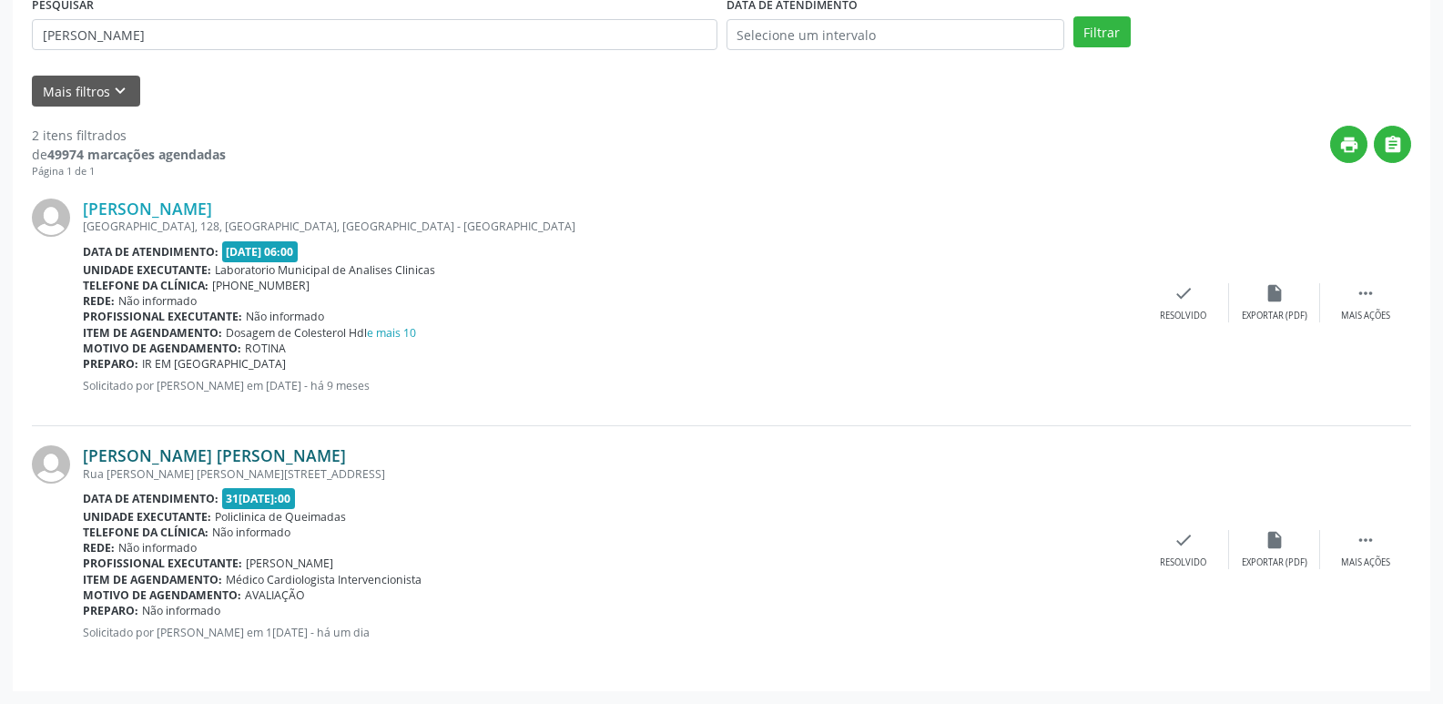
click at [170, 446] on link "[PERSON_NAME] [PERSON_NAME]" at bounding box center [214, 455] width 263 height 20
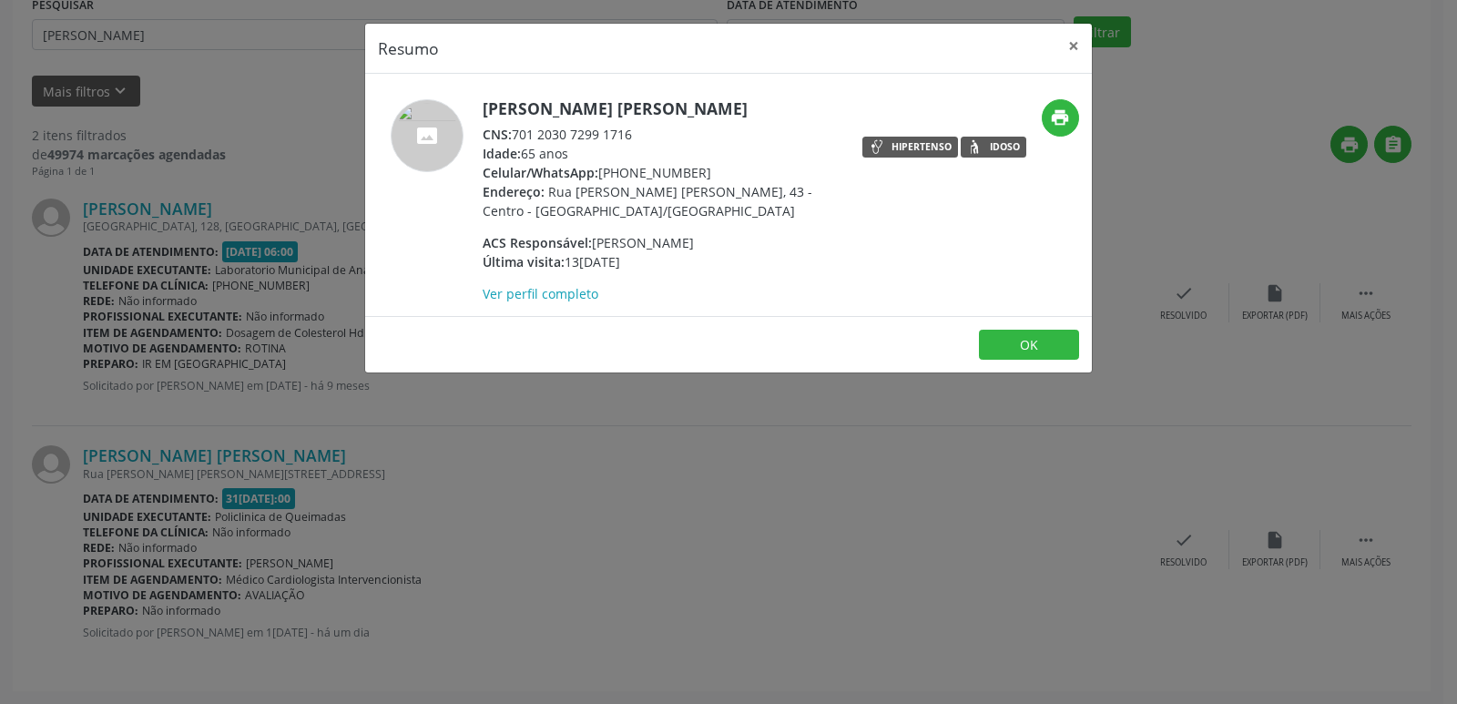
click at [50, 300] on div "Resumo × [PERSON_NAME] [PERSON_NAME] CNS: 701 2030 7299 1716 Idade: 65 anos Cel…" at bounding box center [728, 352] width 1457 height 704
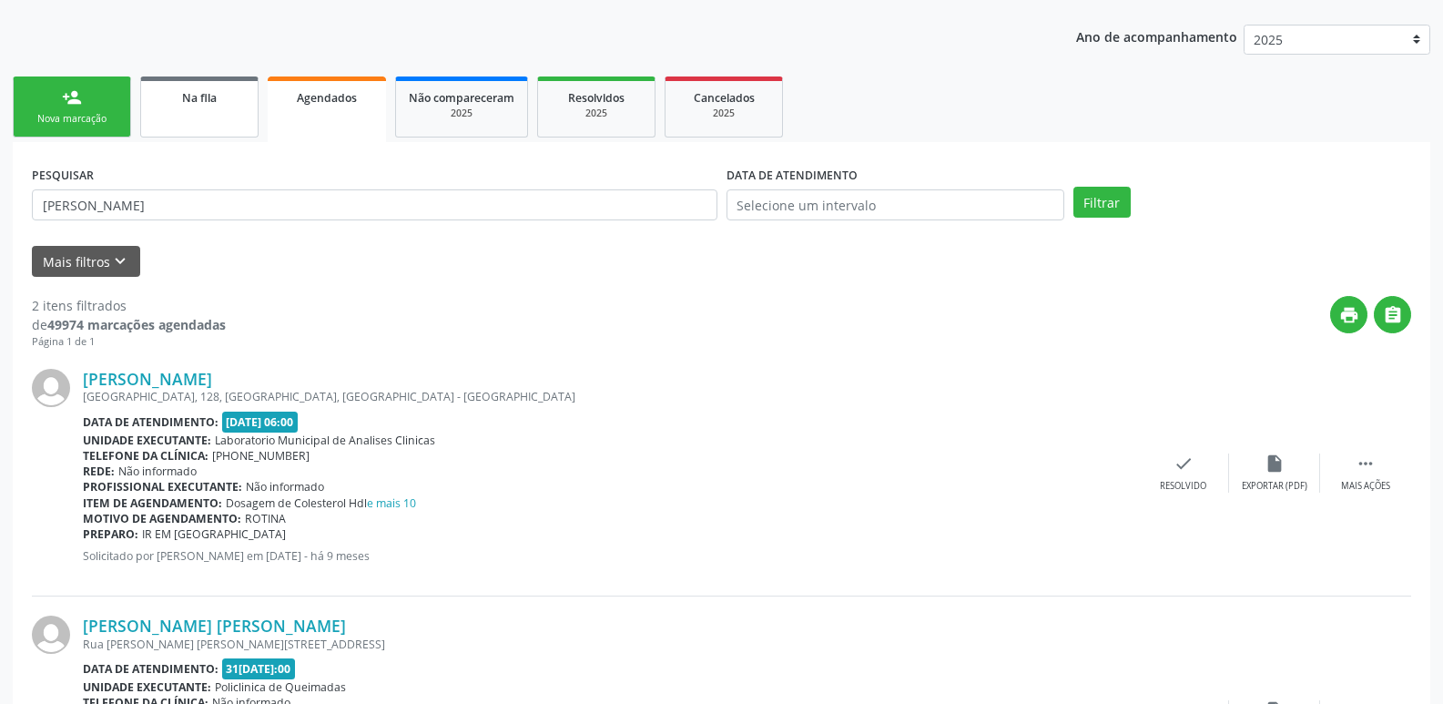
scroll to position [0, 0]
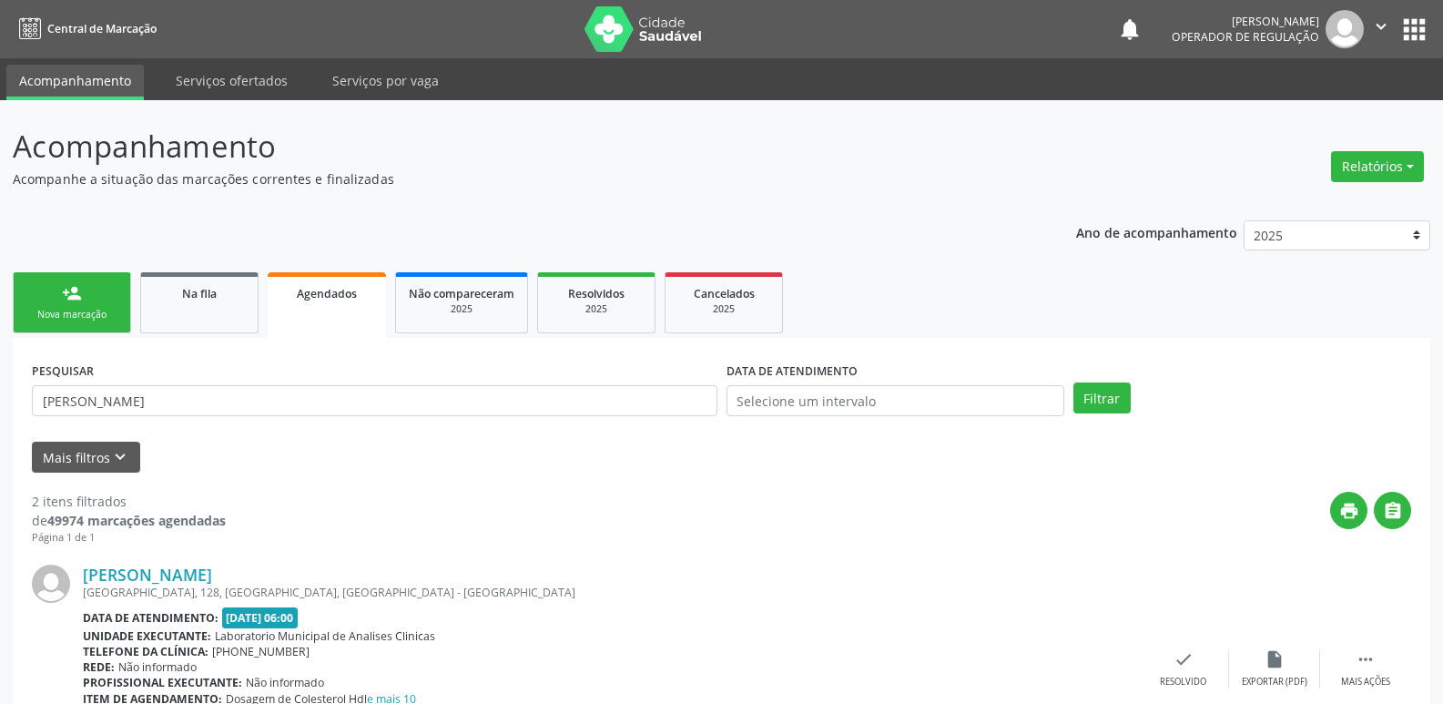
drag, startPoint x: 219, startPoint y: 383, endPoint x: 146, endPoint y: 397, distance: 75.0
click at [149, 395] on div "PESQUISAR [PERSON_NAME]" at bounding box center [374, 392] width 695 height 71
drag, startPoint x: 158, startPoint y: 398, endPoint x: 0, endPoint y: 393, distance: 157.6
click at [0, 393] on div "Acompanhamento Acompanhe a situação das marcações correntes e finalizadas Relat…" at bounding box center [721, 585] width 1443 height 970
type input "[PERSON_NAME]"
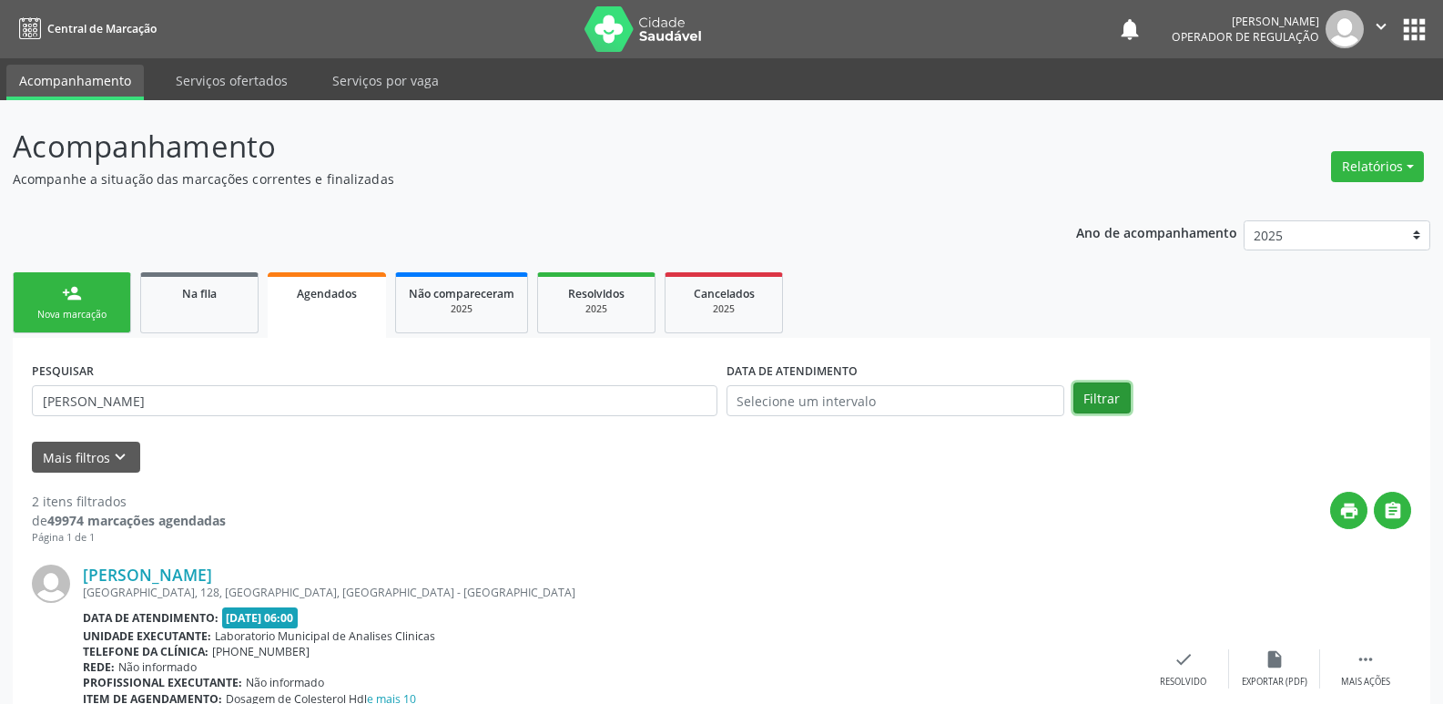
click at [1096, 389] on button "Filtrar" at bounding box center [1102, 398] width 57 height 31
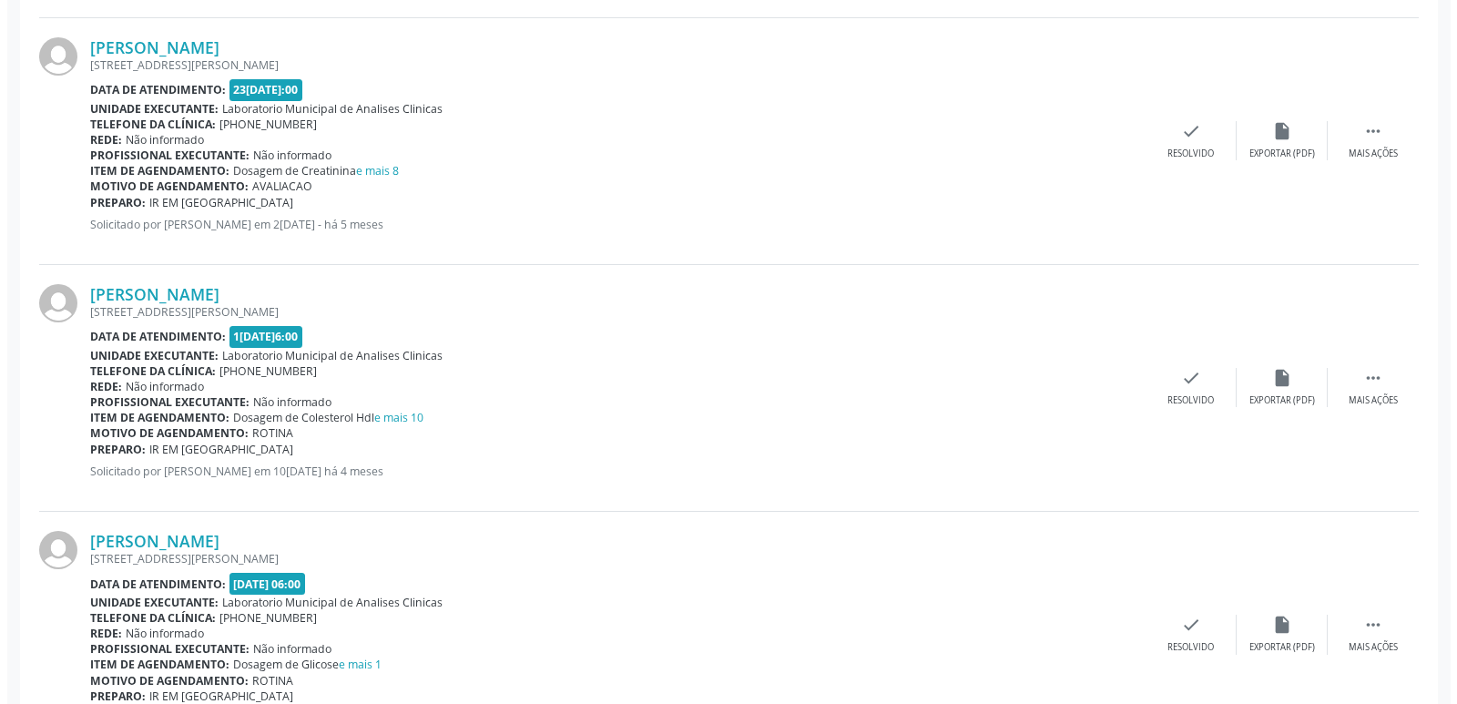
scroll to position [2604, 0]
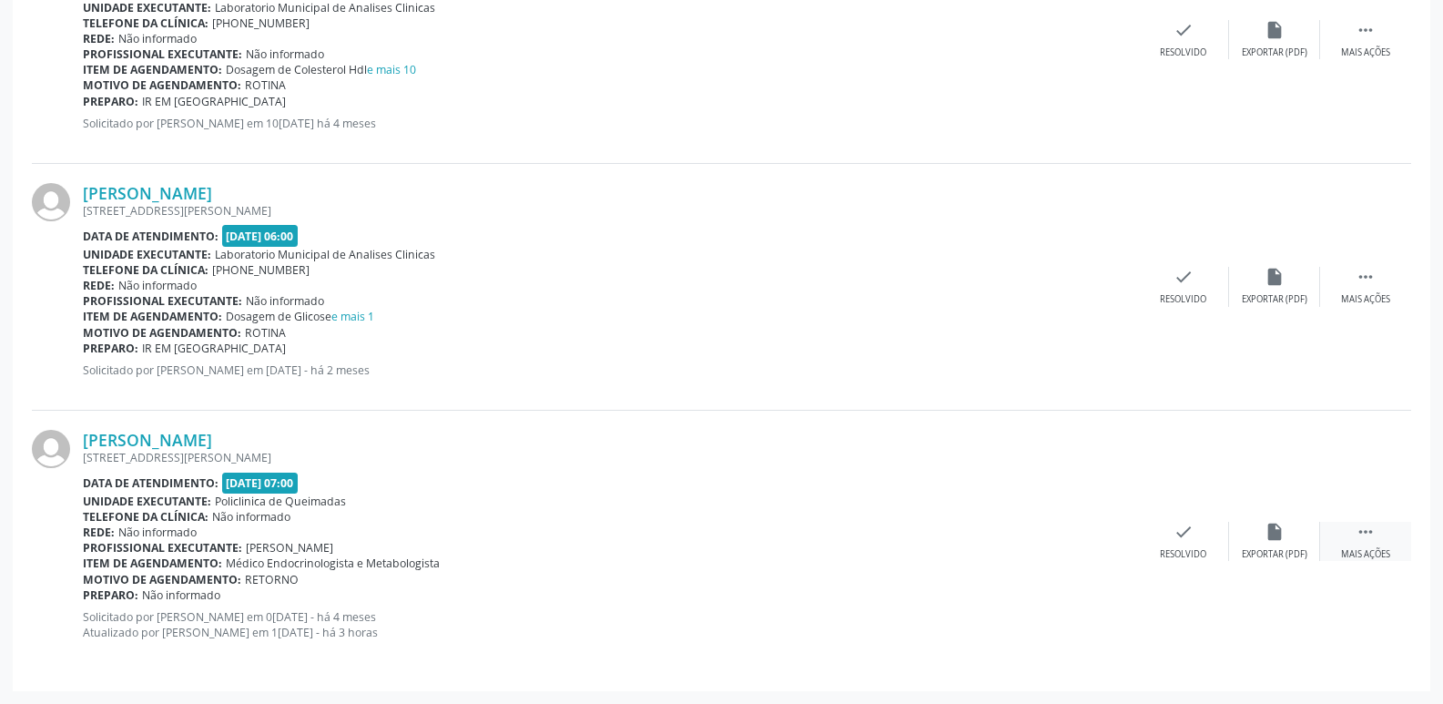
click at [1387, 536] on div " Mais ações" at bounding box center [1366, 541] width 91 height 39
click at [1117, 533] on div "cancel Cancelar" at bounding box center [1092, 541] width 91 height 39
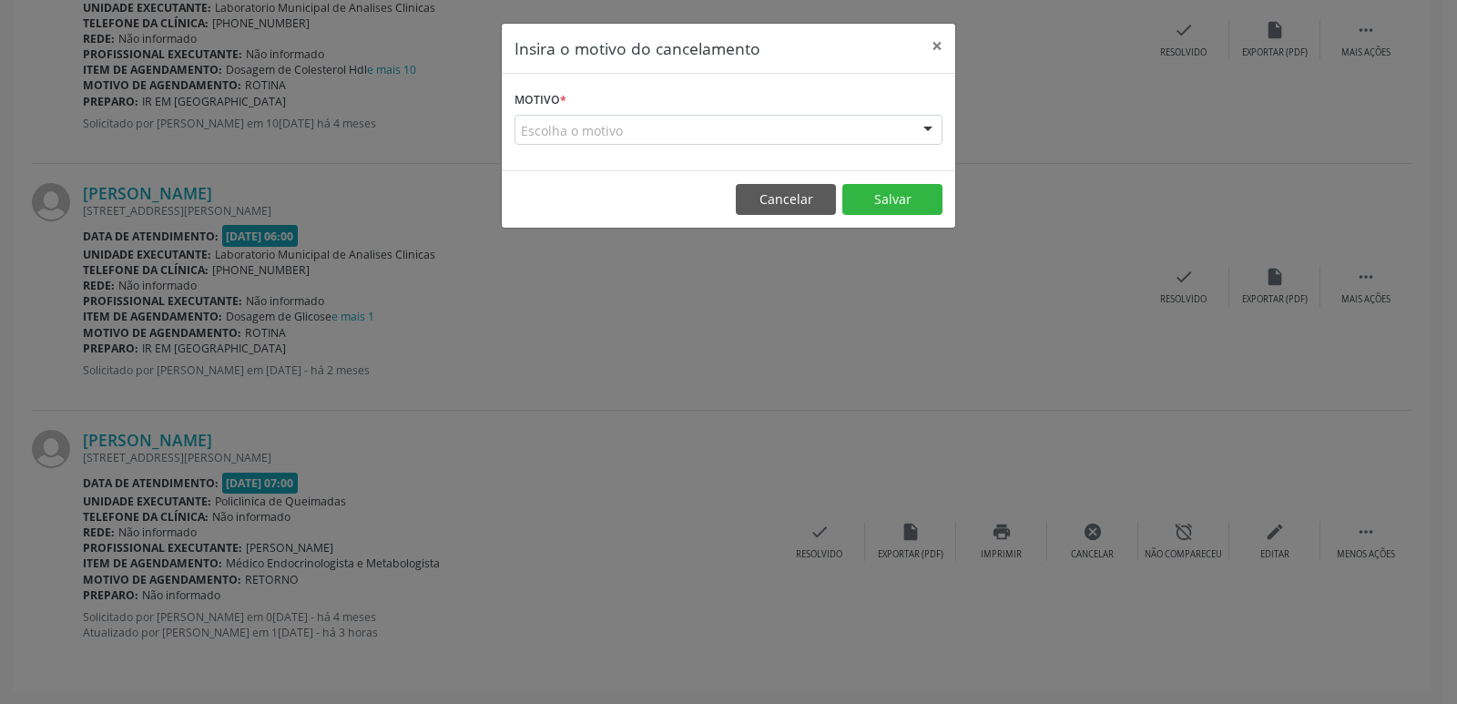
click at [756, 119] on div "Escolha o motivo" at bounding box center [729, 130] width 428 height 31
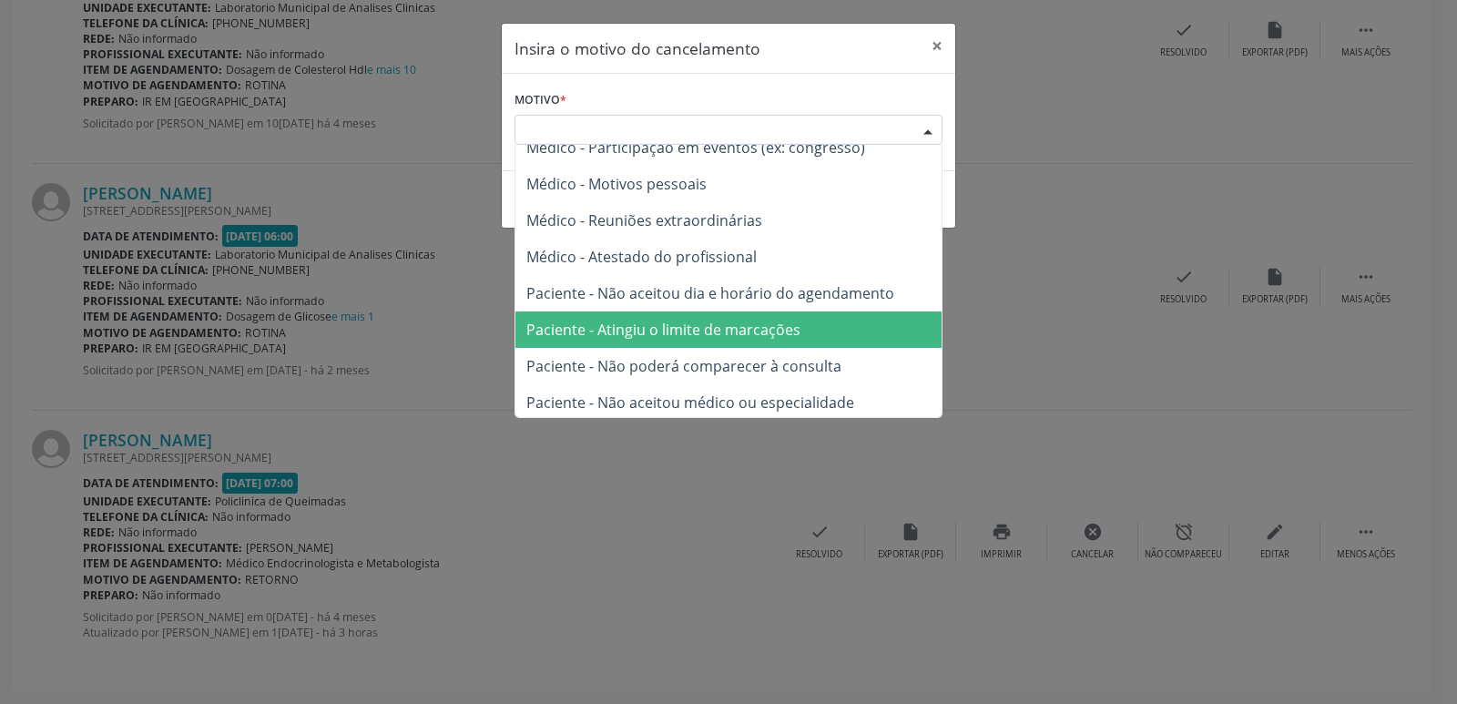
scroll to position [92, 0]
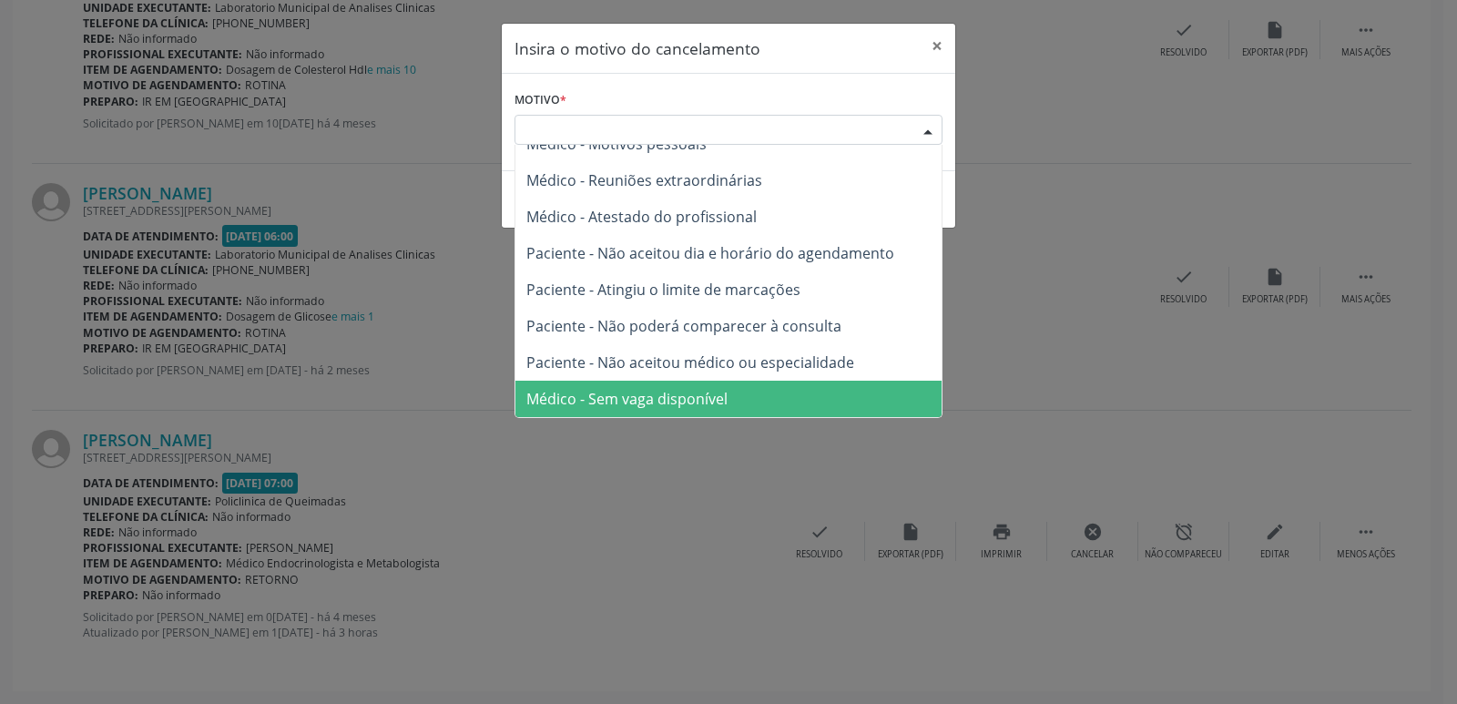
drag, startPoint x: 709, startPoint y: 409, endPoint x: 730, endPoint y: 388, distance: 30.3
click at [709, 408] on span "Médico - Sem vaga disponível" at bounding box center [626, 399] width 201 height 20
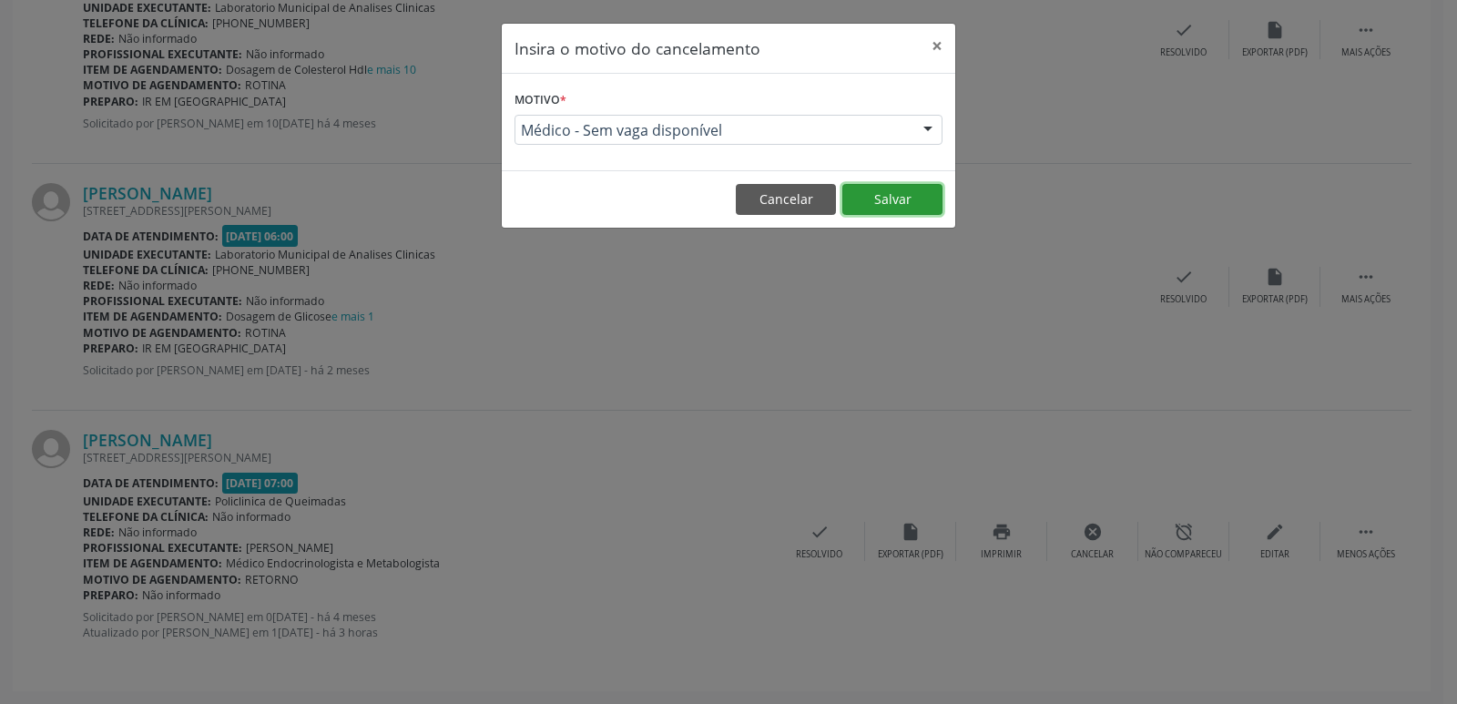
click at [892, 205] on button "Salvar" at bounding box center [892, 199] width 100 height 31
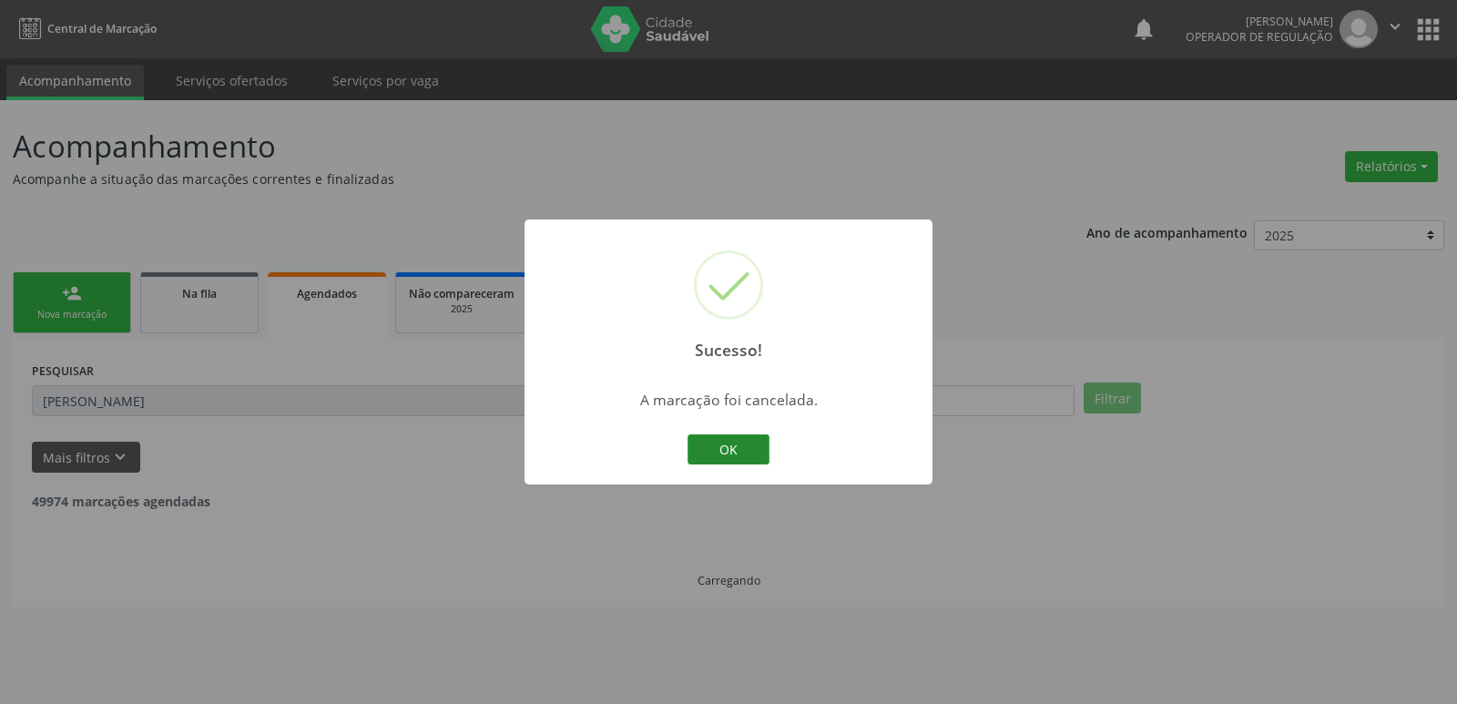
drag, startPoint x: 766, startPoint y: 423, endPoint x: 753, endPoint y: 436, distance: 18.0
click at [758, 432] on div "Sucesso! × A marcação foi cancelada. OK Cancel" at bounding box center [729, 352] width 408 height 266
click at [754, 437] on button "OK" at bounding box center [729, 449] width 82 height 31
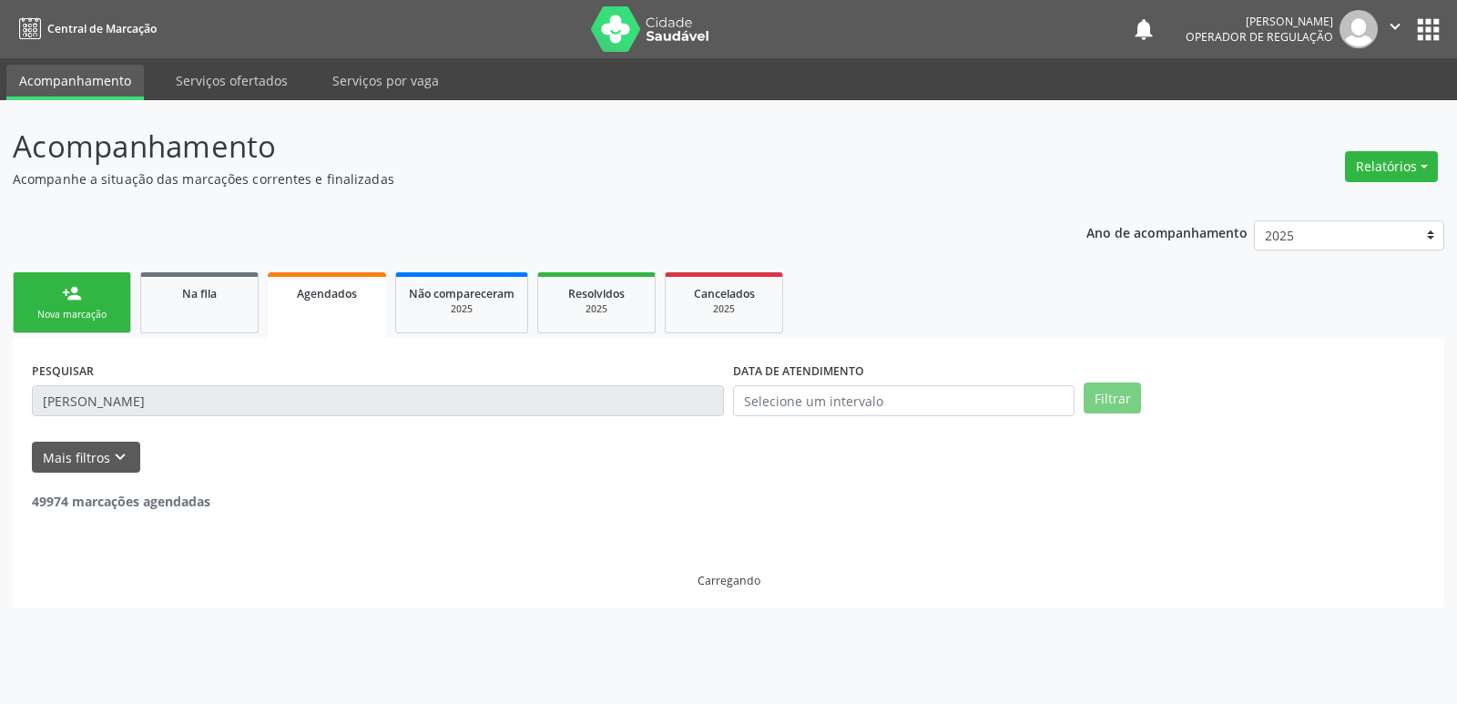
click at [109, 282] on link "person_add Nova marcação" at bounding box center [72, 302] width 118 height 61
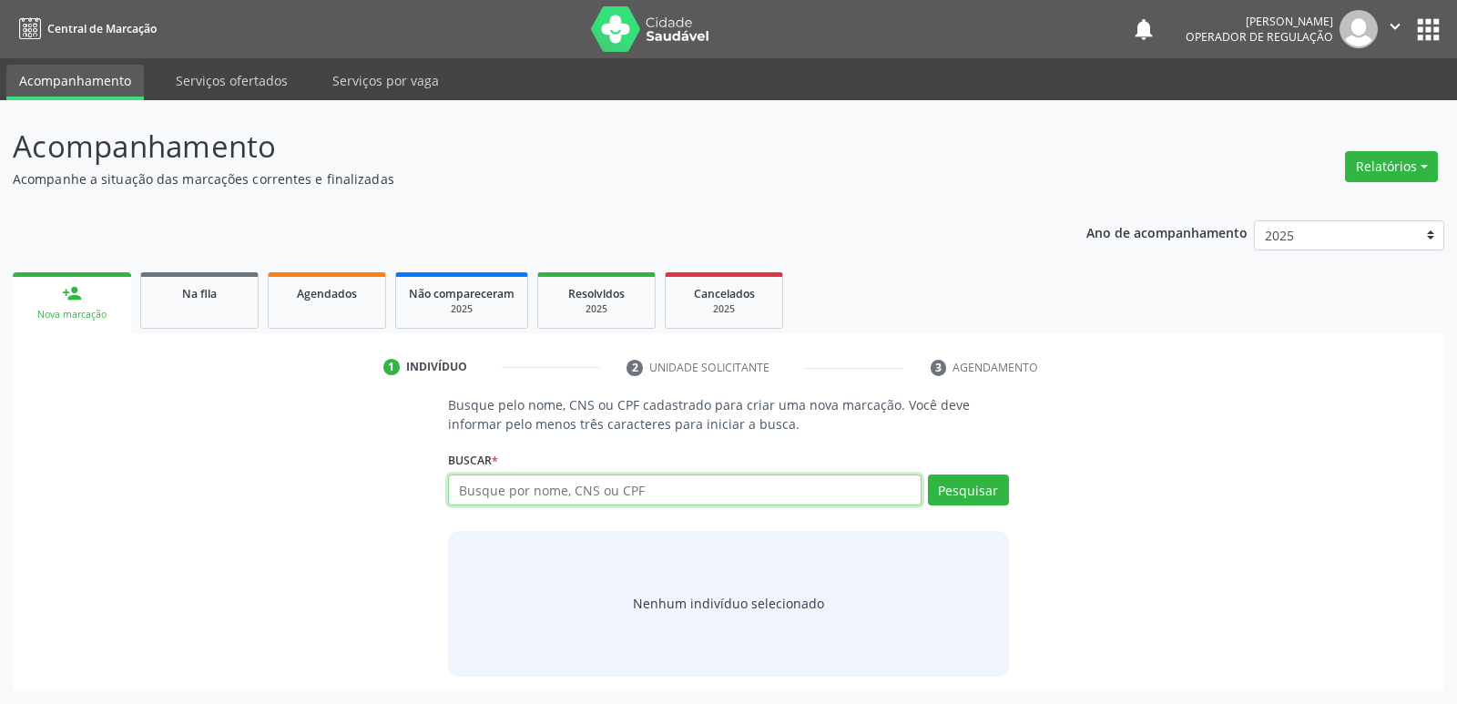
drag, startPoint x: 623, startPoint y: 492, endPoint x: 587, endPoint y: 365, distance: 131.5
click at [611, 493] on input "text" at bounding box center [684, 489] width 473 height 31
type input "SUENIA ROD"
type input "[PERSON_NAME]"
click at [985, 493] on button "Pesquisar" at bounding box center [968, 489] width 81 height 31
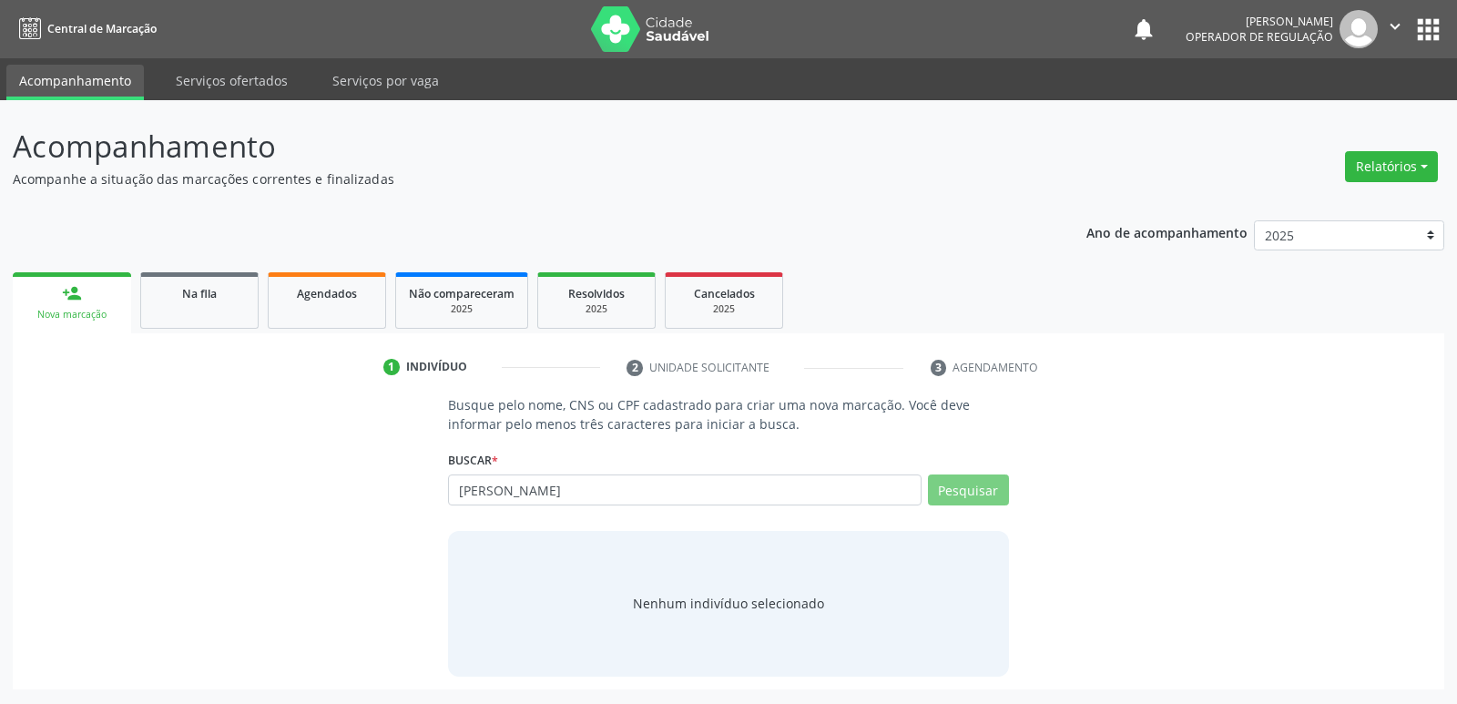
click at [1428, 23] on button "apps" at bounding box center [1429, 30] width 32 height 32
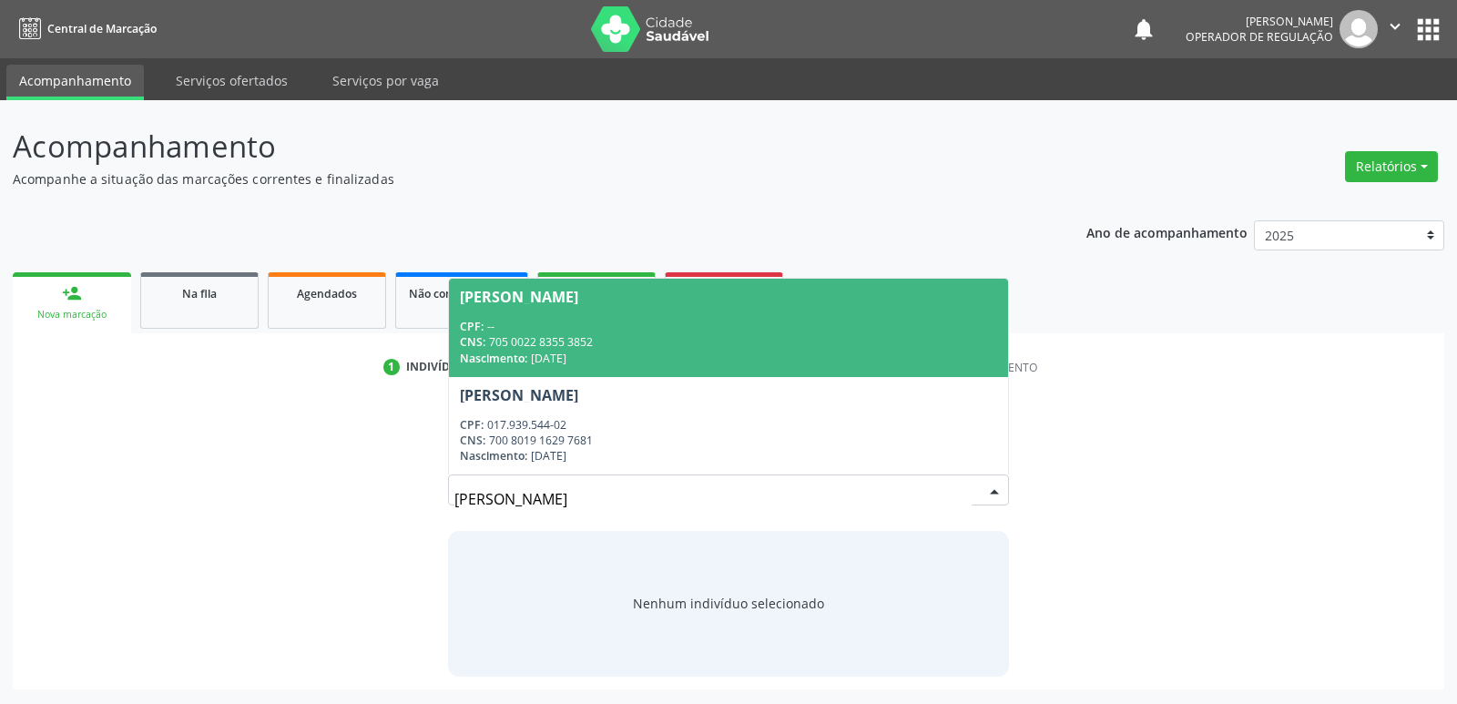
click at [1368, 117] on div "Acompanhamento Acompanhe a situação das marcações correntes e finalizadas Relat…" at bounding box center [728, 402] width 1457 height 604
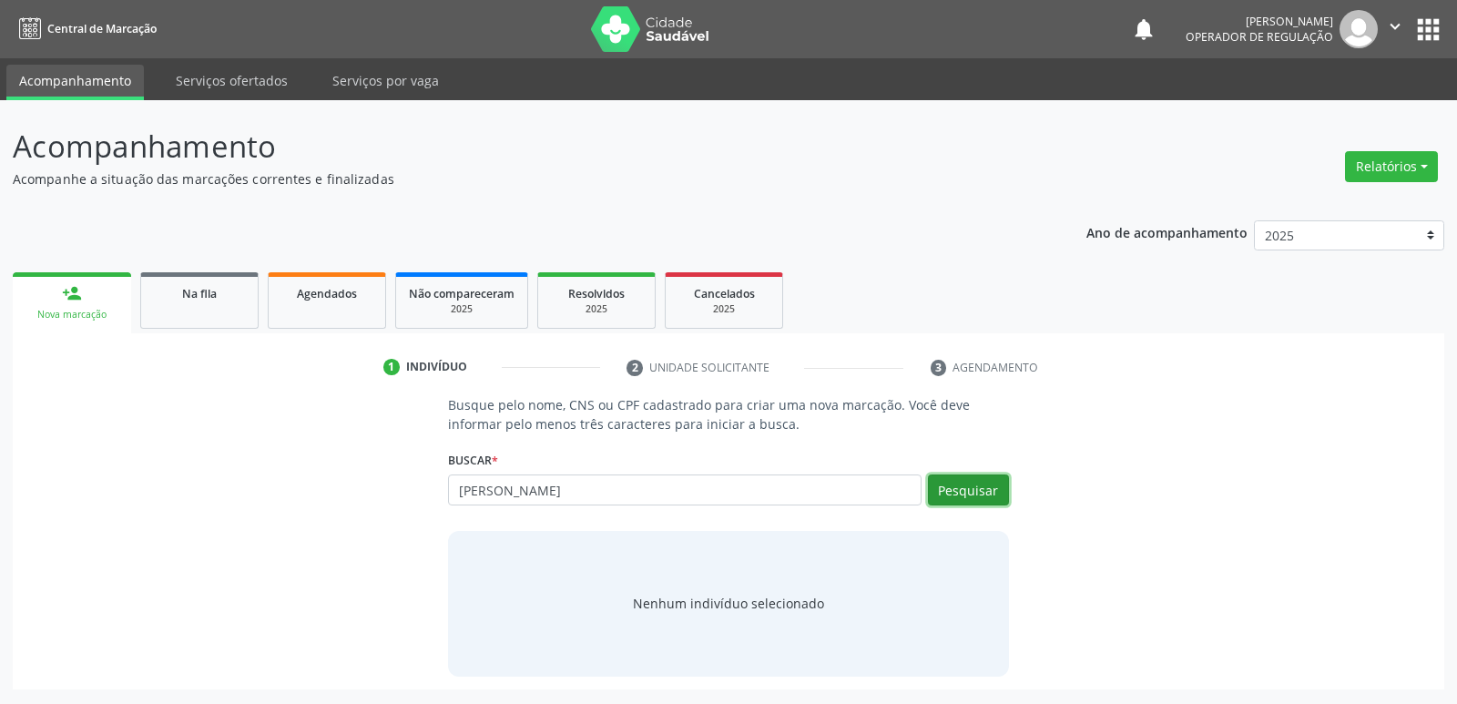
click at [964, 485] on button "Pesquisar" at bounding box center [968, 489] width 81 height 31
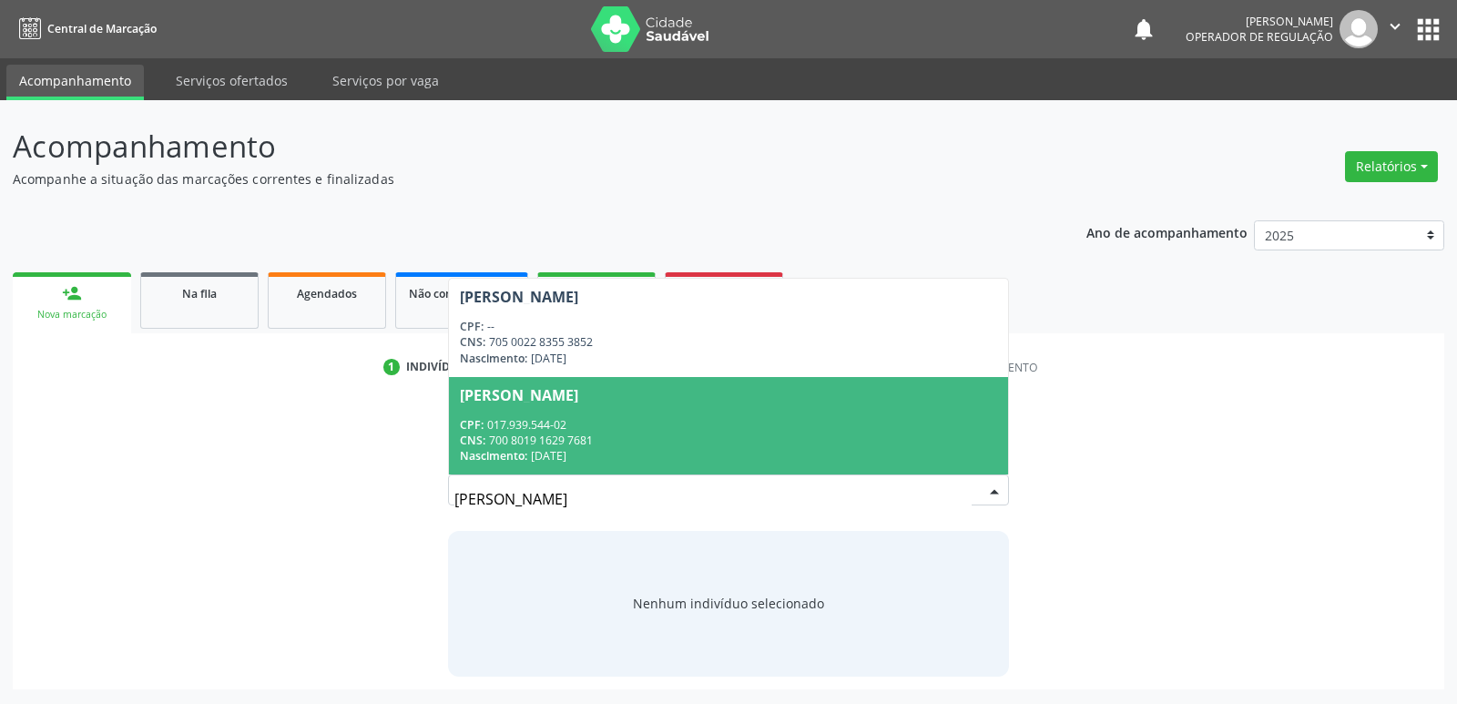
click at [514, 402] on div "Suenia Rodrigues de Araujo Alves" at bounding box center [519, 395] width 118 height 15
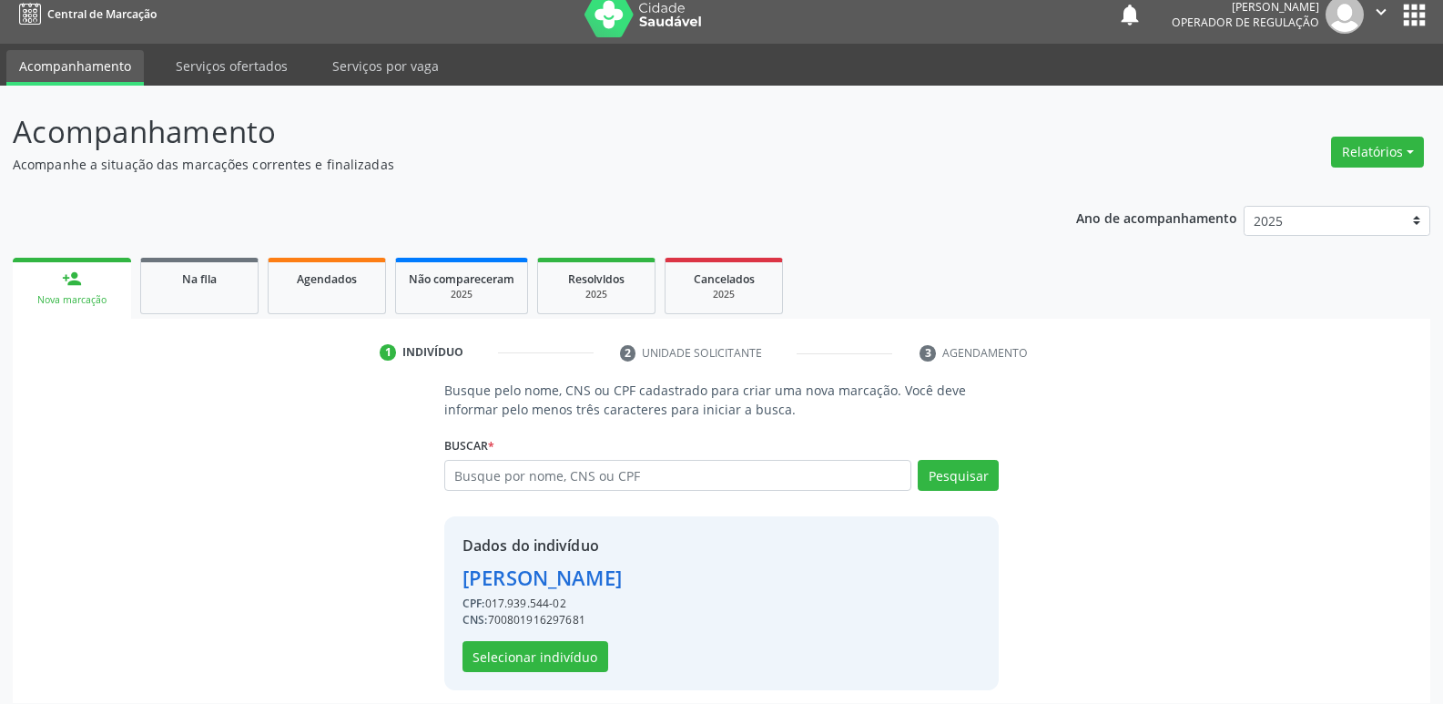
scroll to position [26, 0]
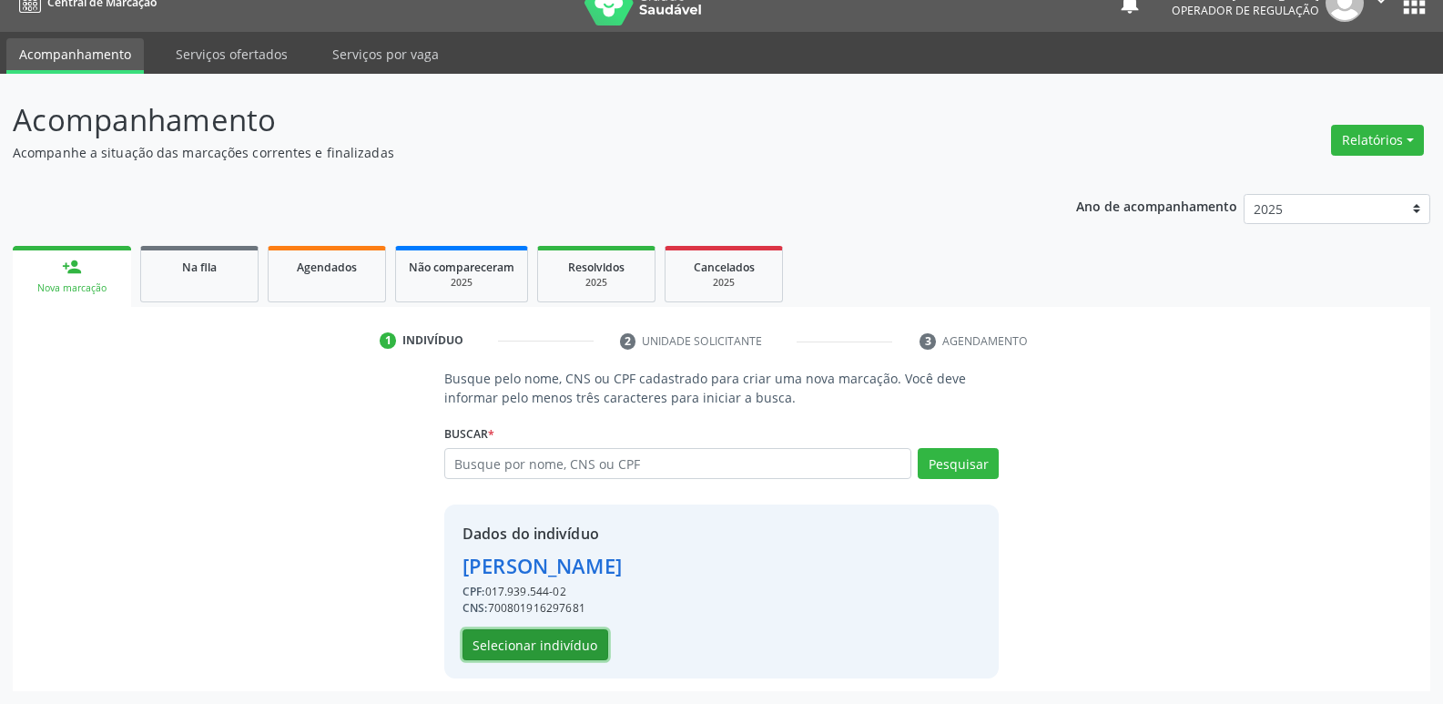
click at [547, 648] on button "Selecionar indivíduo" at bounding box center [536, 644] width 146 height 31
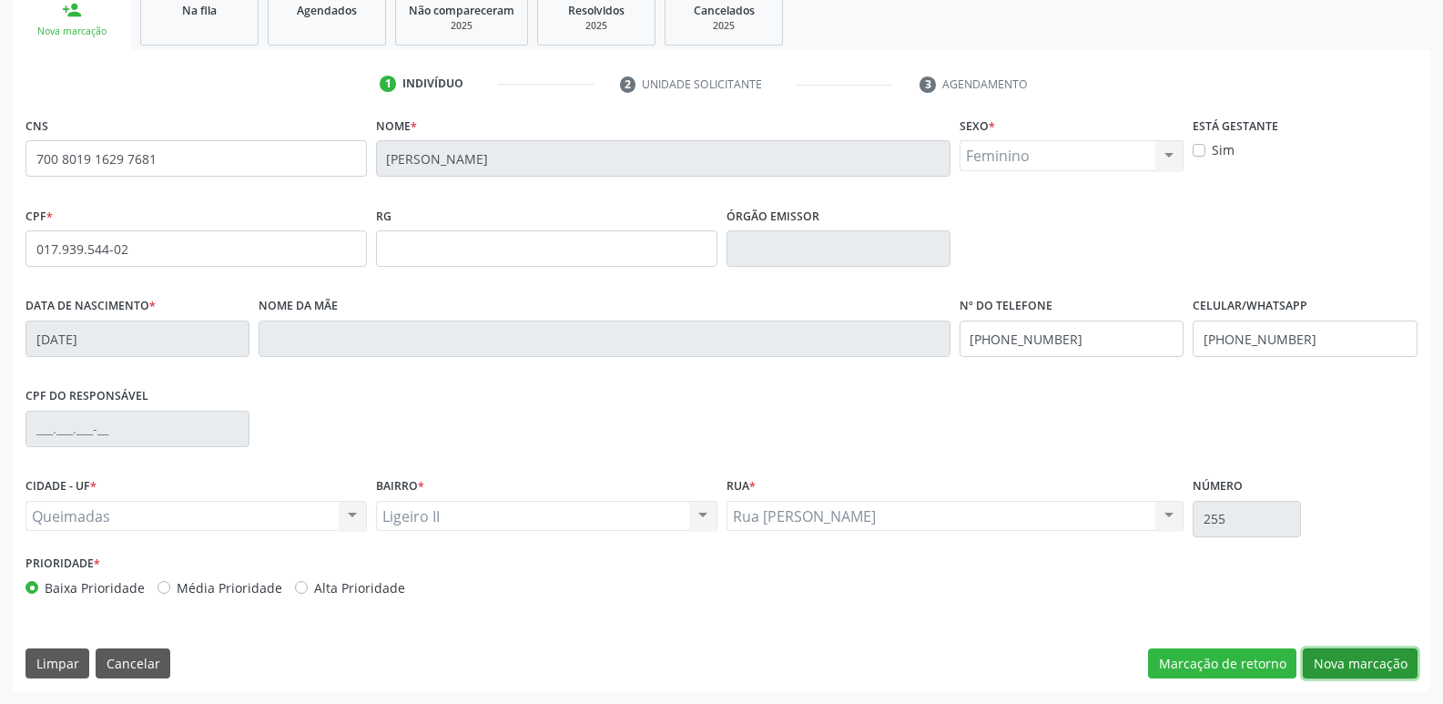
click at [1336, 662] on button "Nova marcação" at bounding box center [1360, 663] width 115 height 31
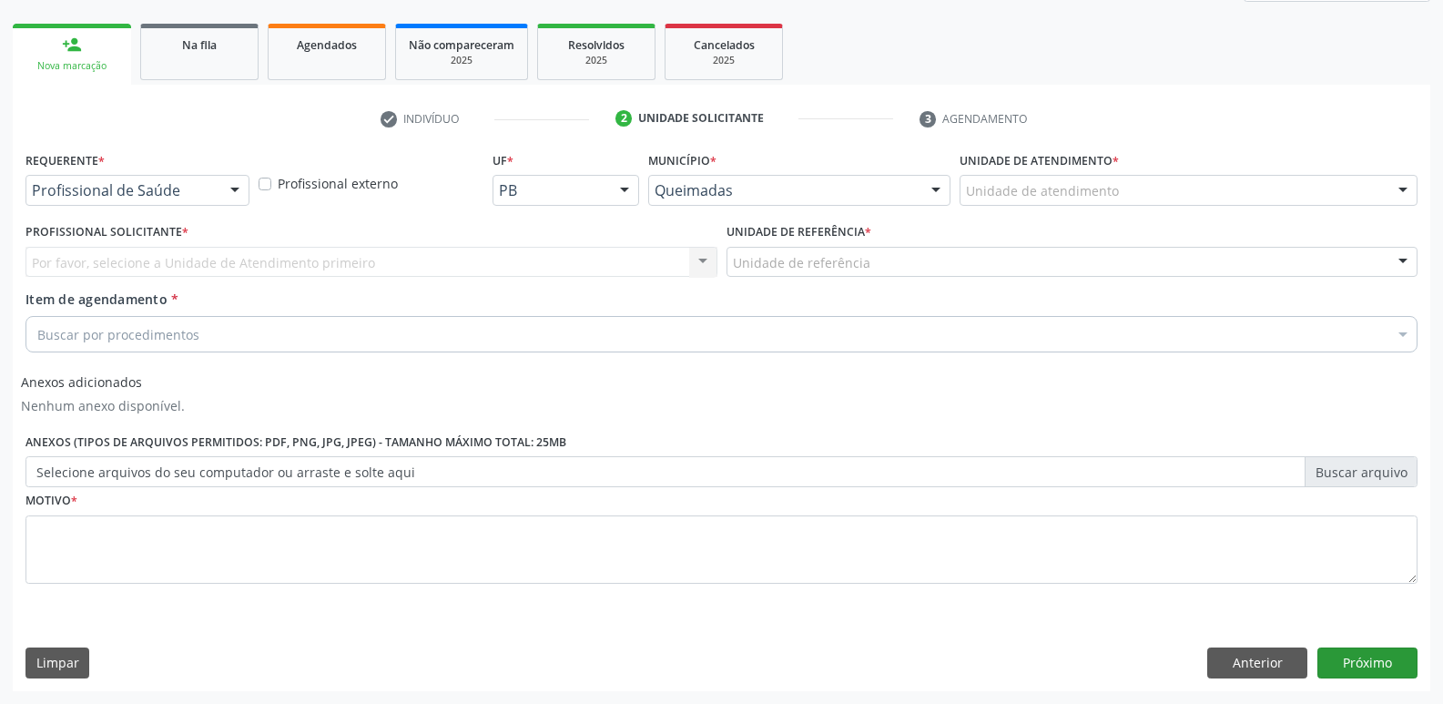
scroll to position [249, 0]
drag, startPoint x: 159, startPoint y: 184, endPoint x: 148, endPoint y: 198, distance: 18.1
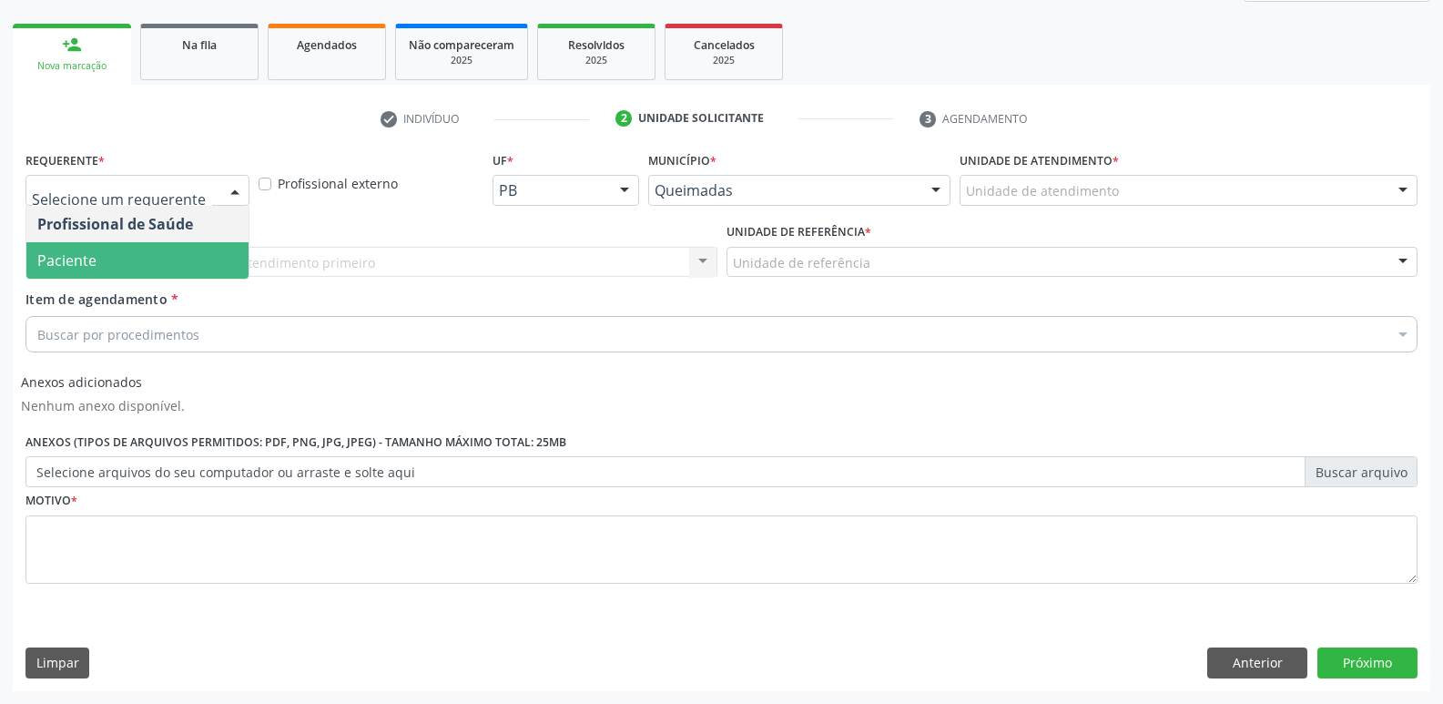
click at [131, 250] on span "Paciente" at bounding box center [137, 260] width 222 height 36
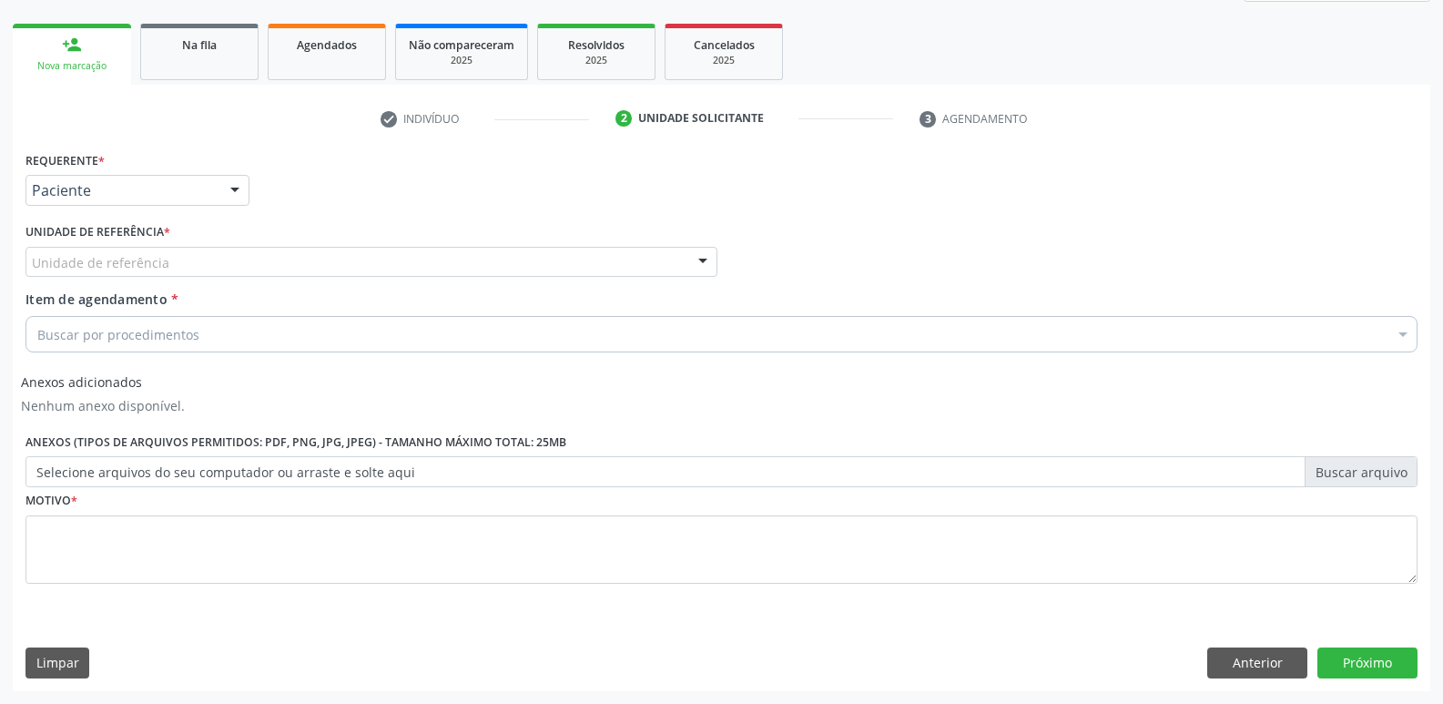
click at [198, 258] on div "Unidade de referência" at bounding box center [372, 262] width 692 height 31
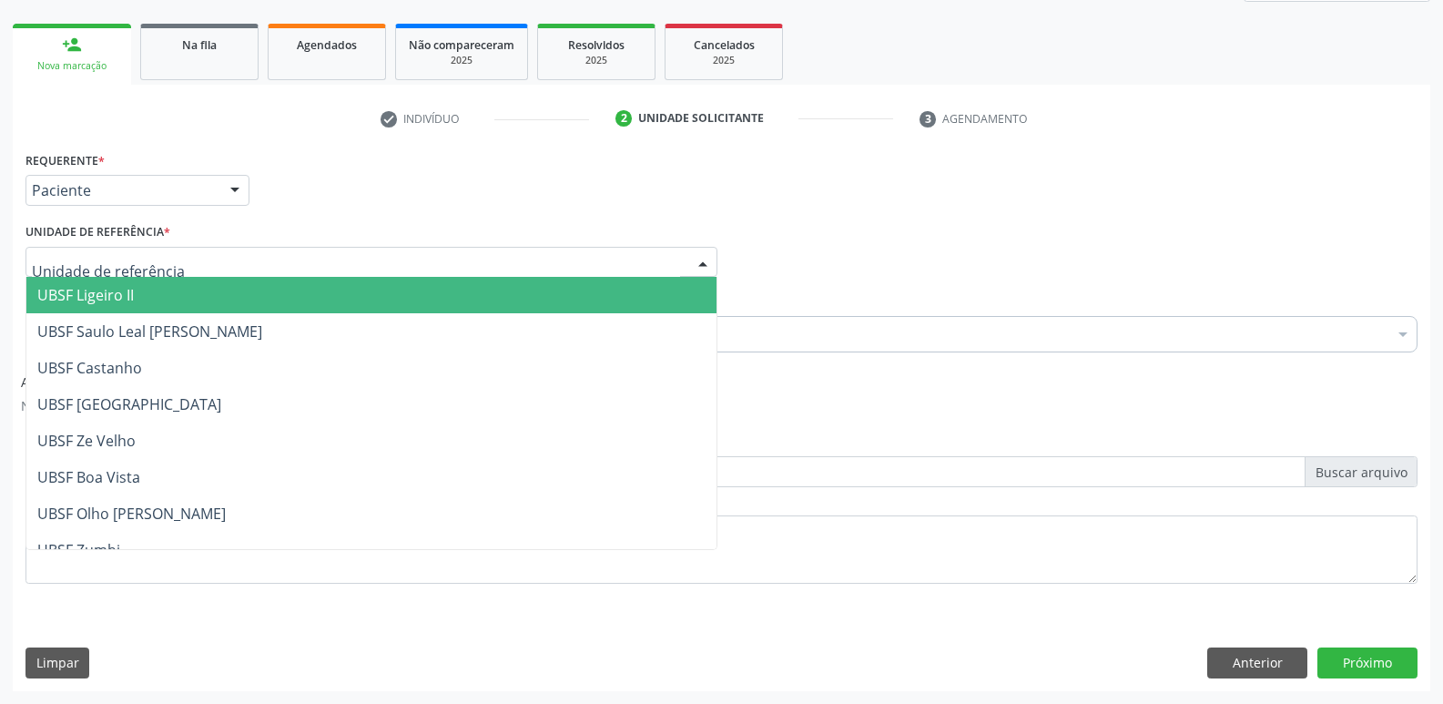
click at [168, 295] on span "UBSF Ligeiro II" at bounding box center [371, 295] width 690 height 36
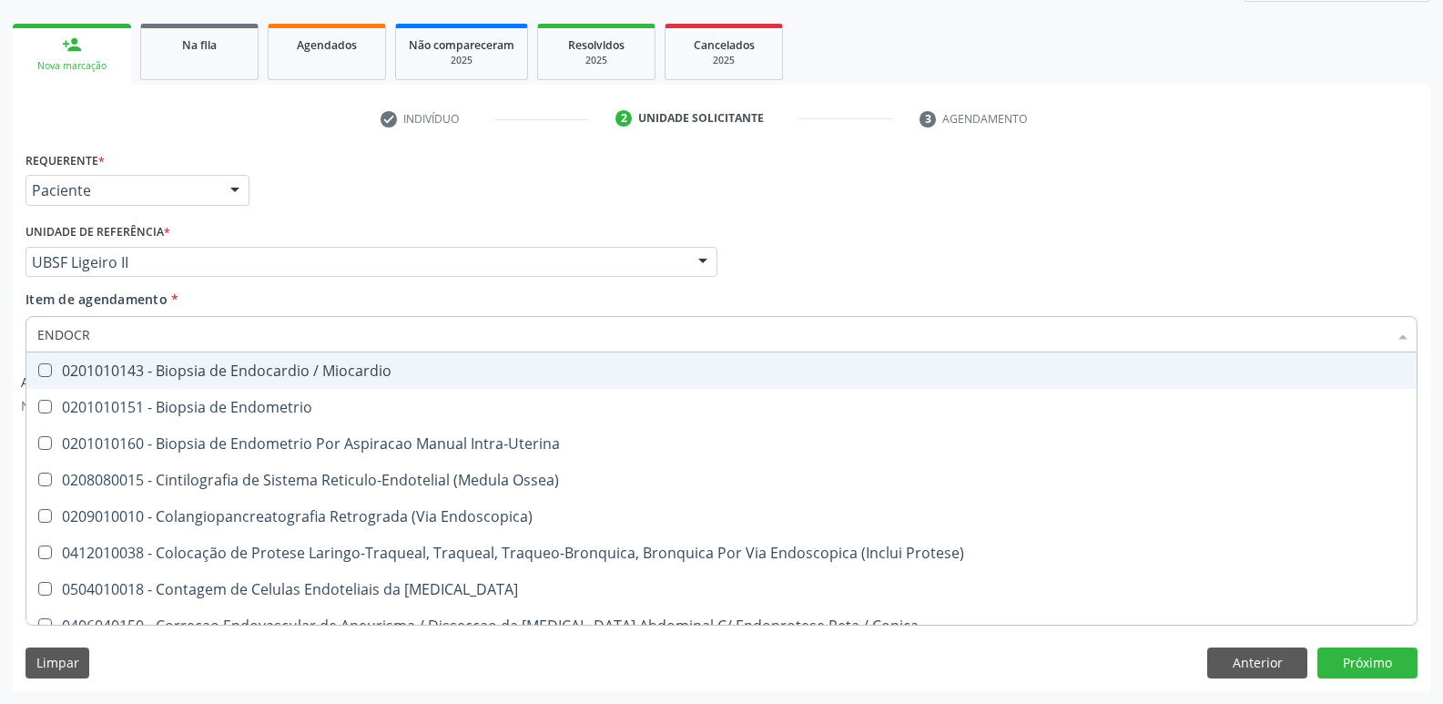
type input "ENDOCRI"
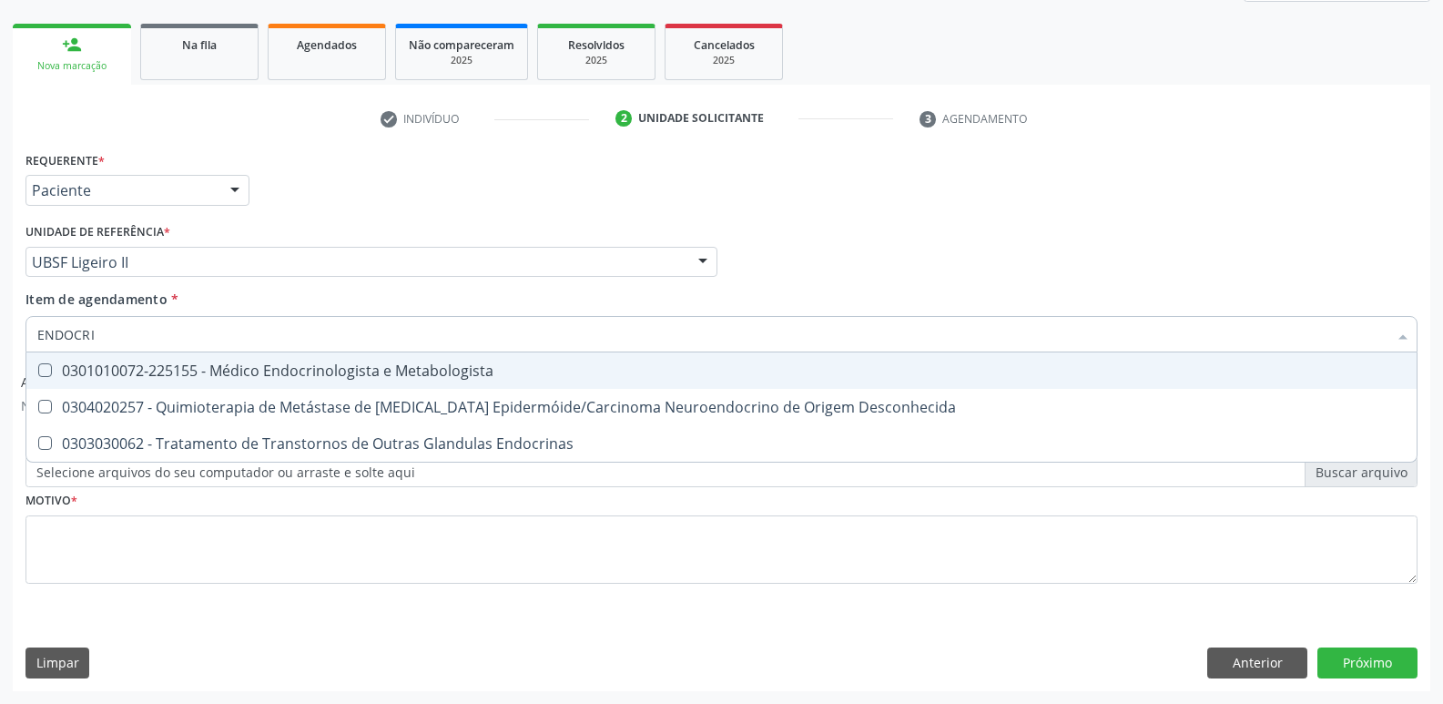
drag, startPoint x: 283, startPoint y: 360, endPoint x: 280, endPoint y: 436, distance: 76.6
click at [271, 365] on span "0301010072-225155 - Médico Endocrinologista e Metabologista" at bounding box center [721, 370] width 1391 height 36
checkbox Metabologista "true"
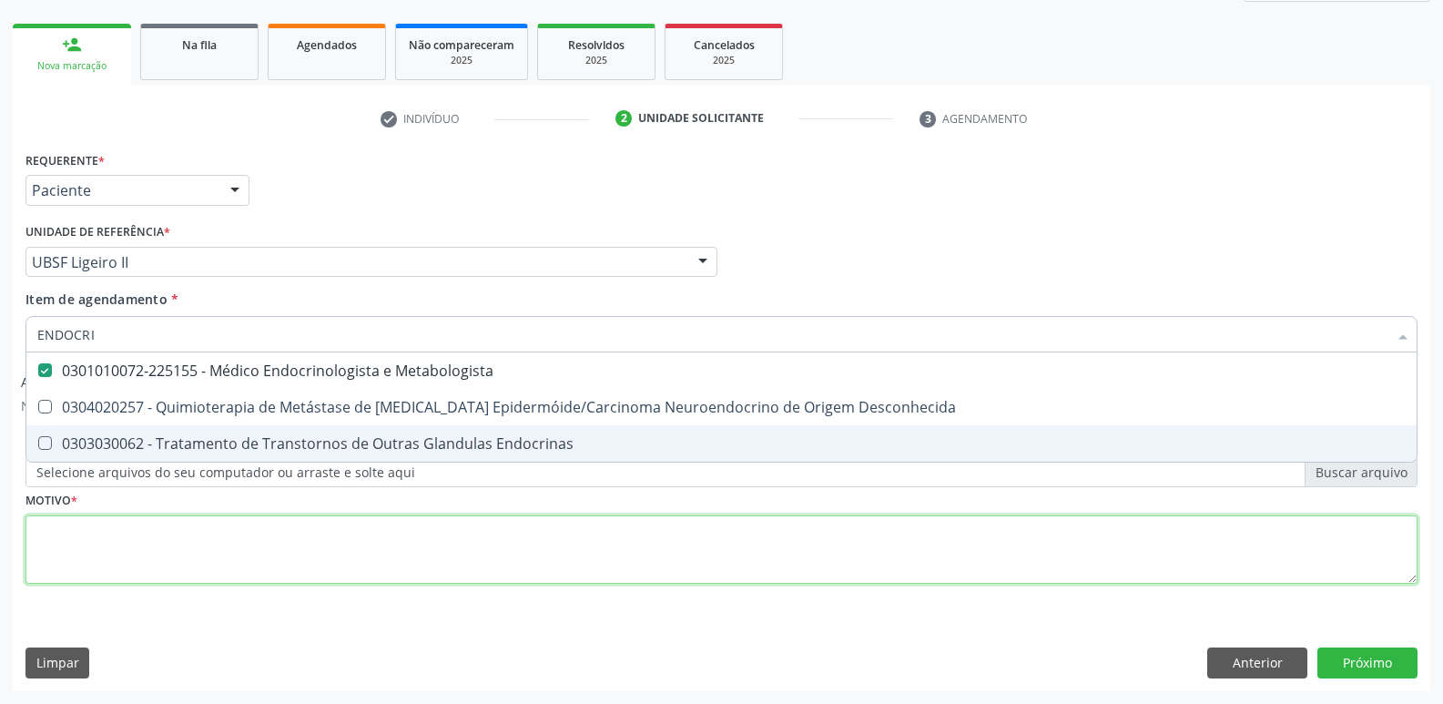
click at [307, 524] on div "Requerente * Paciente Profissional de Saúde Paciente Nenhum resultado encontrad…" at bounding box center [722, 378] width 1392 height 463
checkbox Desconhecida "true"
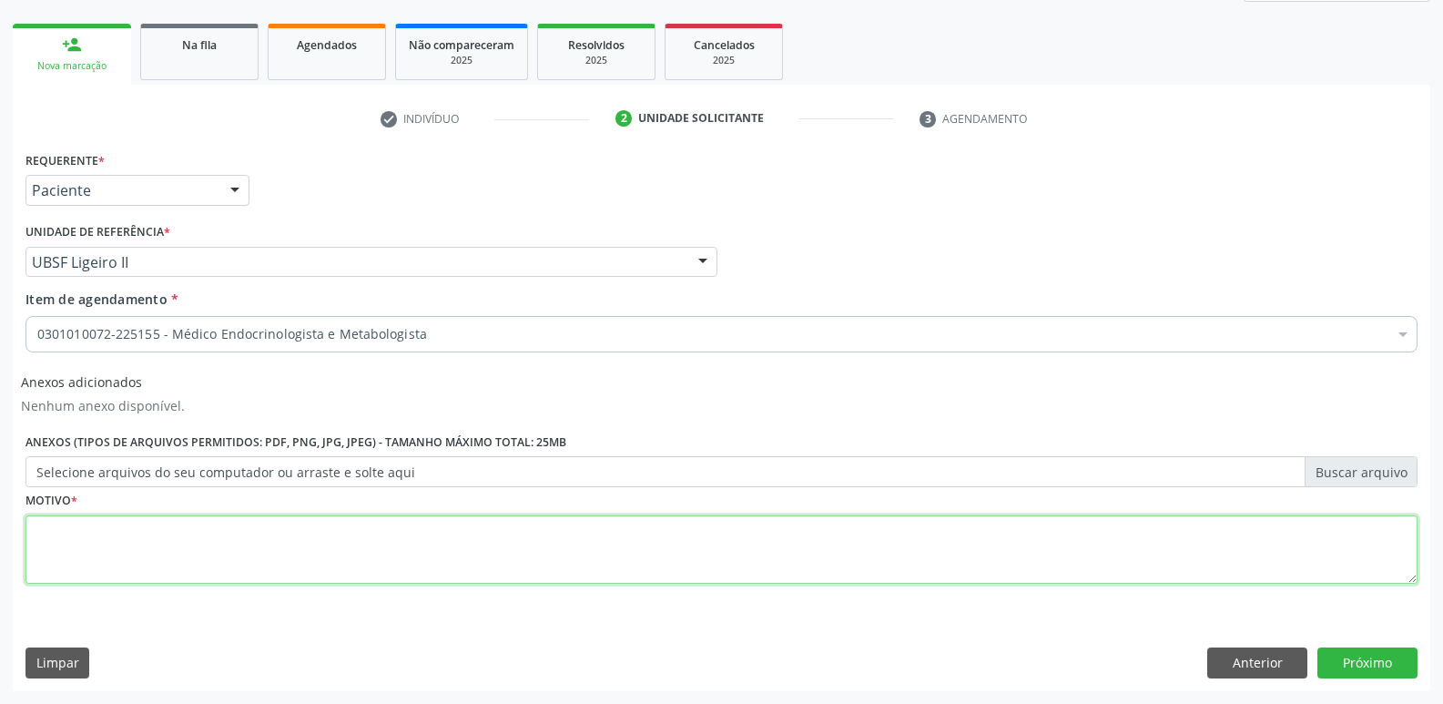
paste textarea "A"
type textarea "AVALIAÇÃO"
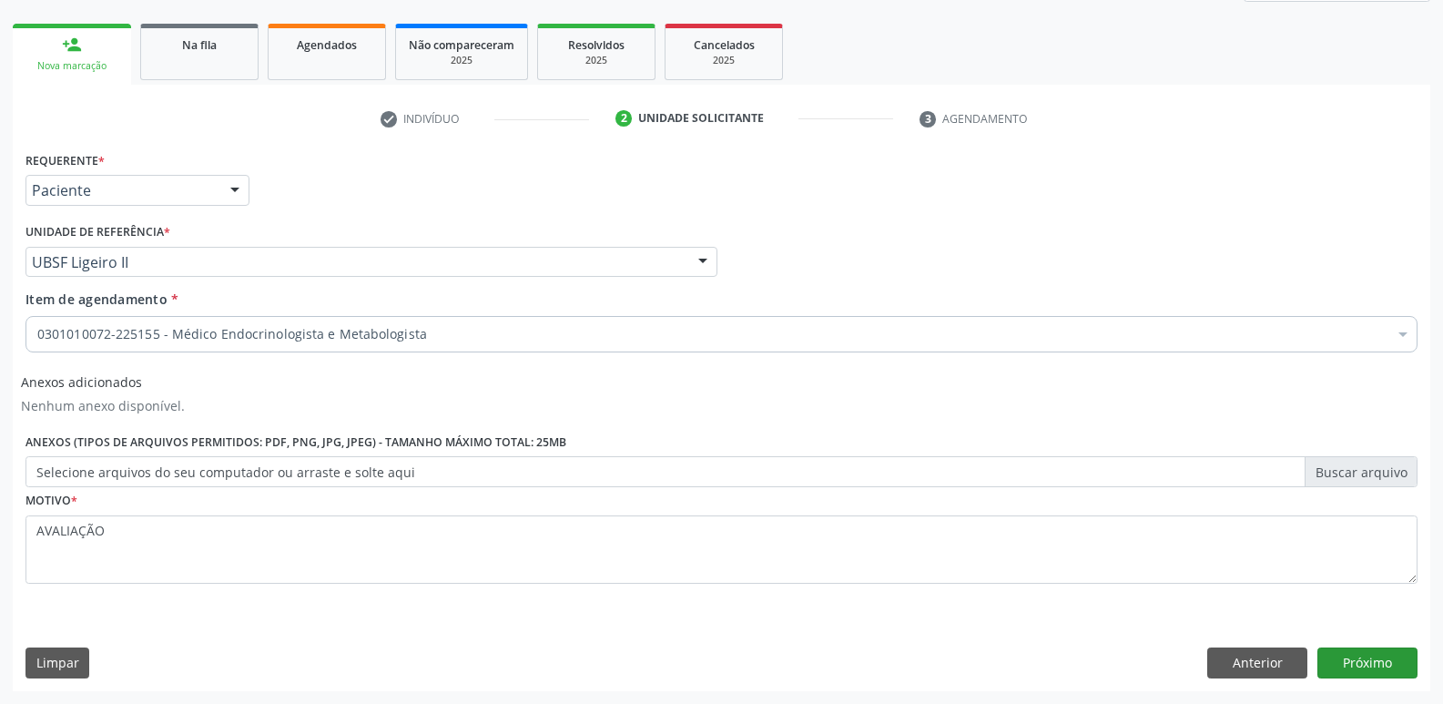
click at [1362, 653] on div "Requerente * Paciente Profissional de Saúde Paciente Nenhum resultado encontrad…" at bounding box center [722, 419] width 1418 height 544
click at [1362, 653] on button "Próximo" at bounding box center [1368, 663] width 100 height 31
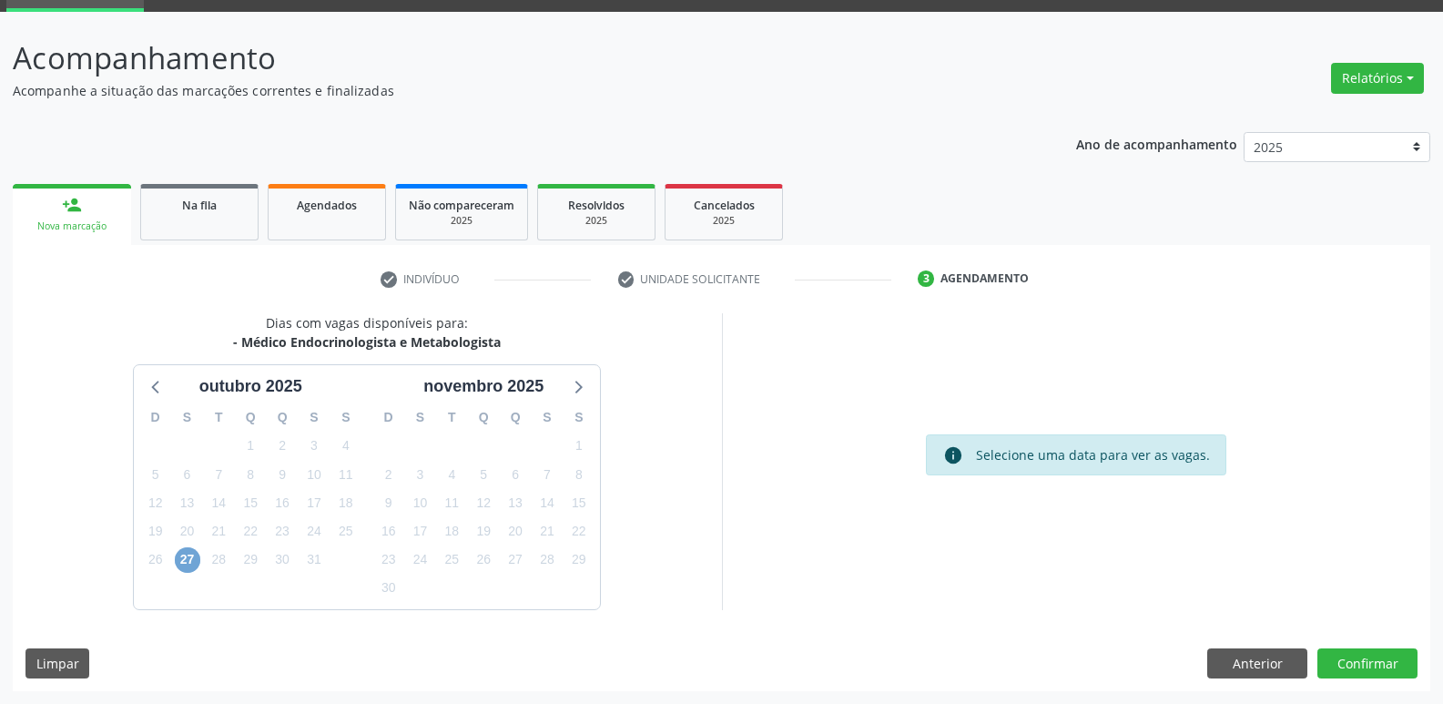
click at [179, 565] on span "27" at bounding box center [188, 560] width 26 height 26
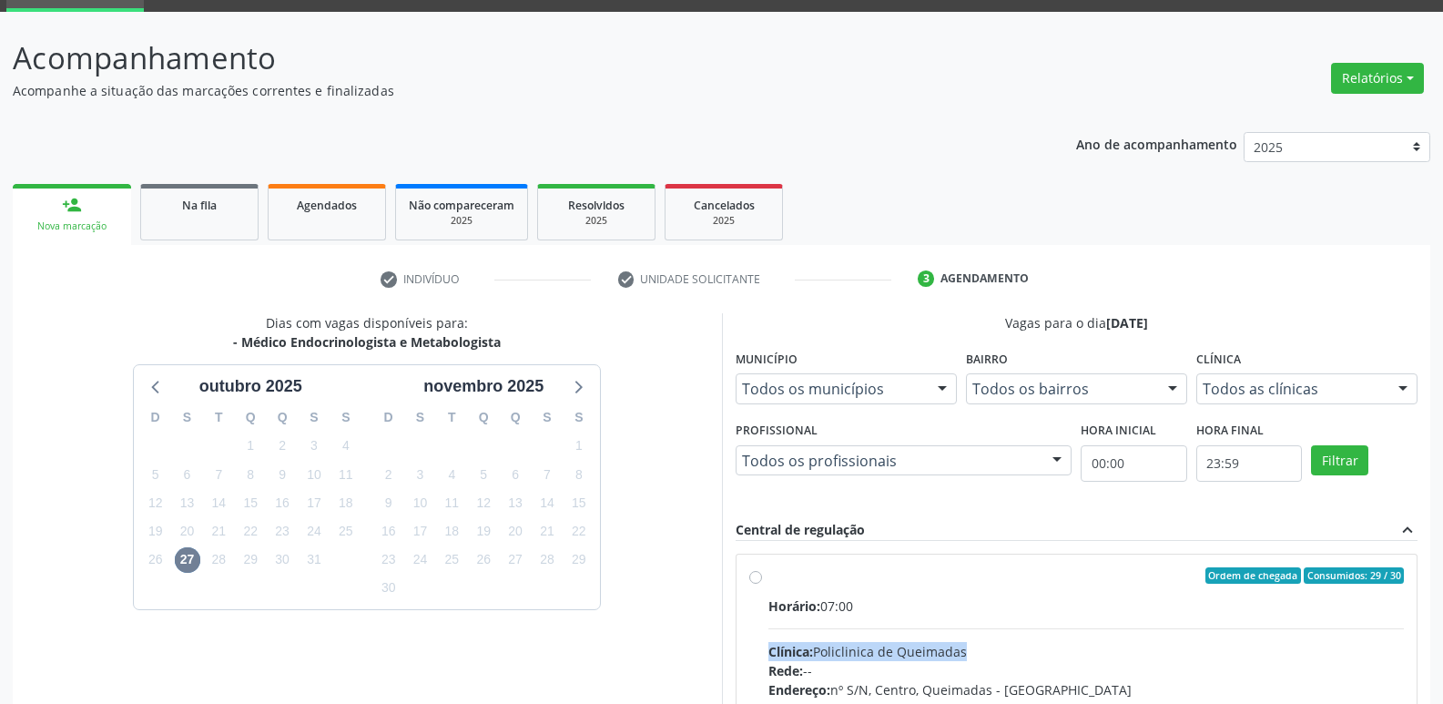
radio input "true"
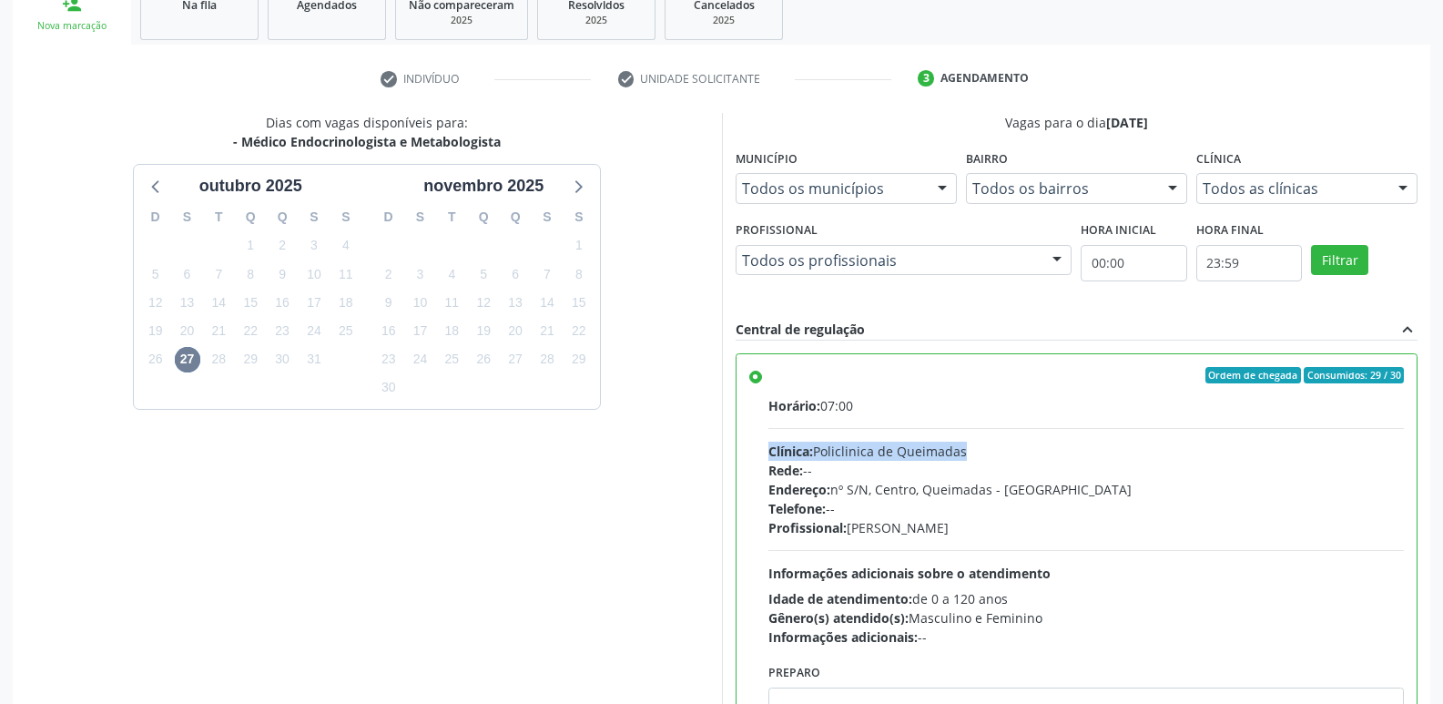
scroll to position [384, 0]
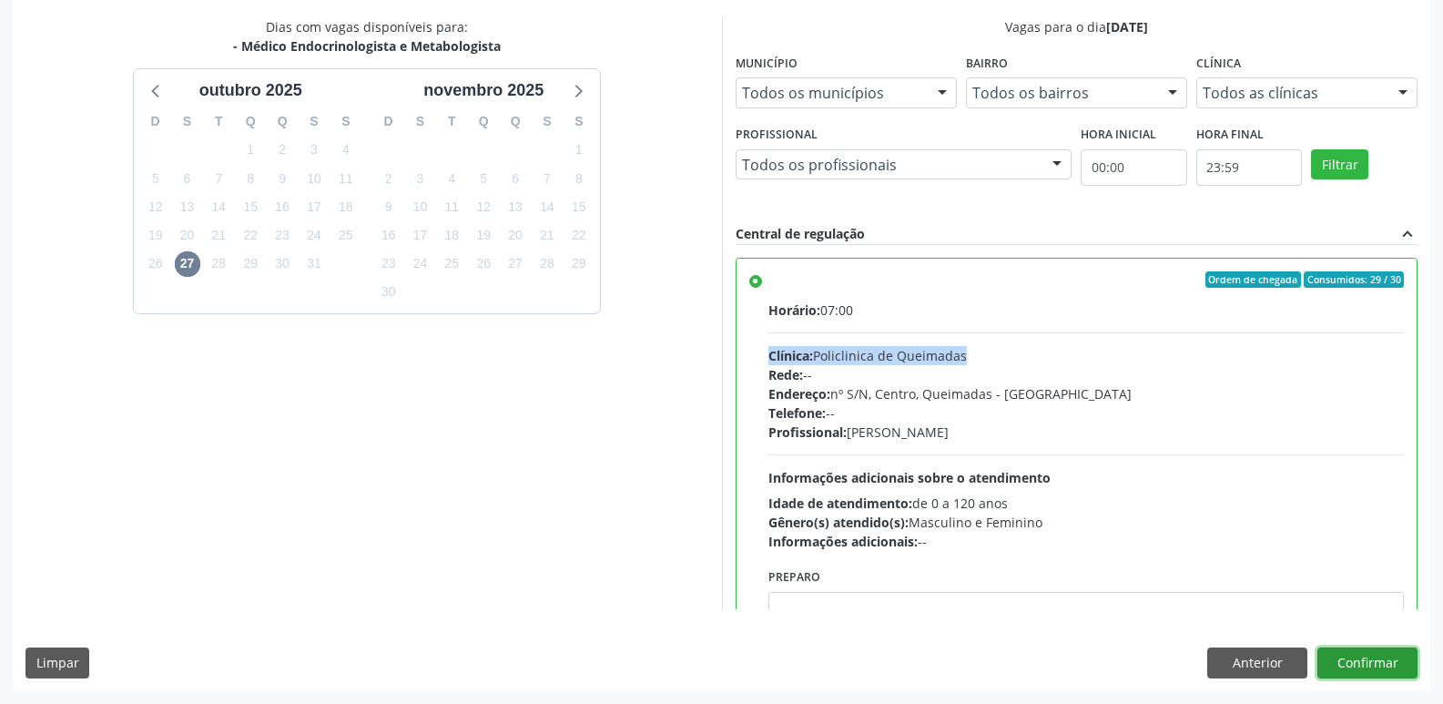
click at [1371, 659] on button "Confirmar" at bounding box center [1368, 663] width 100 height 31
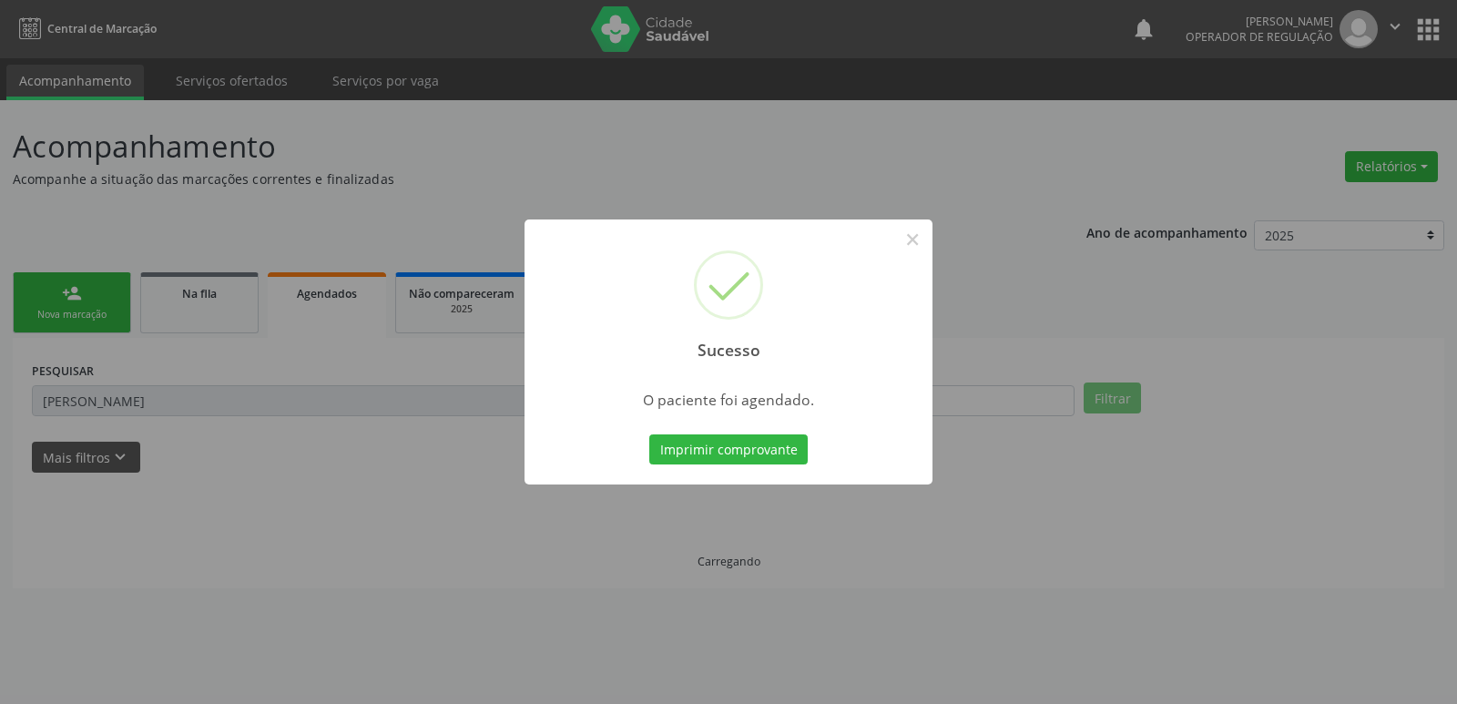
click at [649, 434] on button "Imprimir comprovante" at bounding box center [728, 449] width 158 height 31
